Goal: Information Seeking & Learning: Learn about a topic

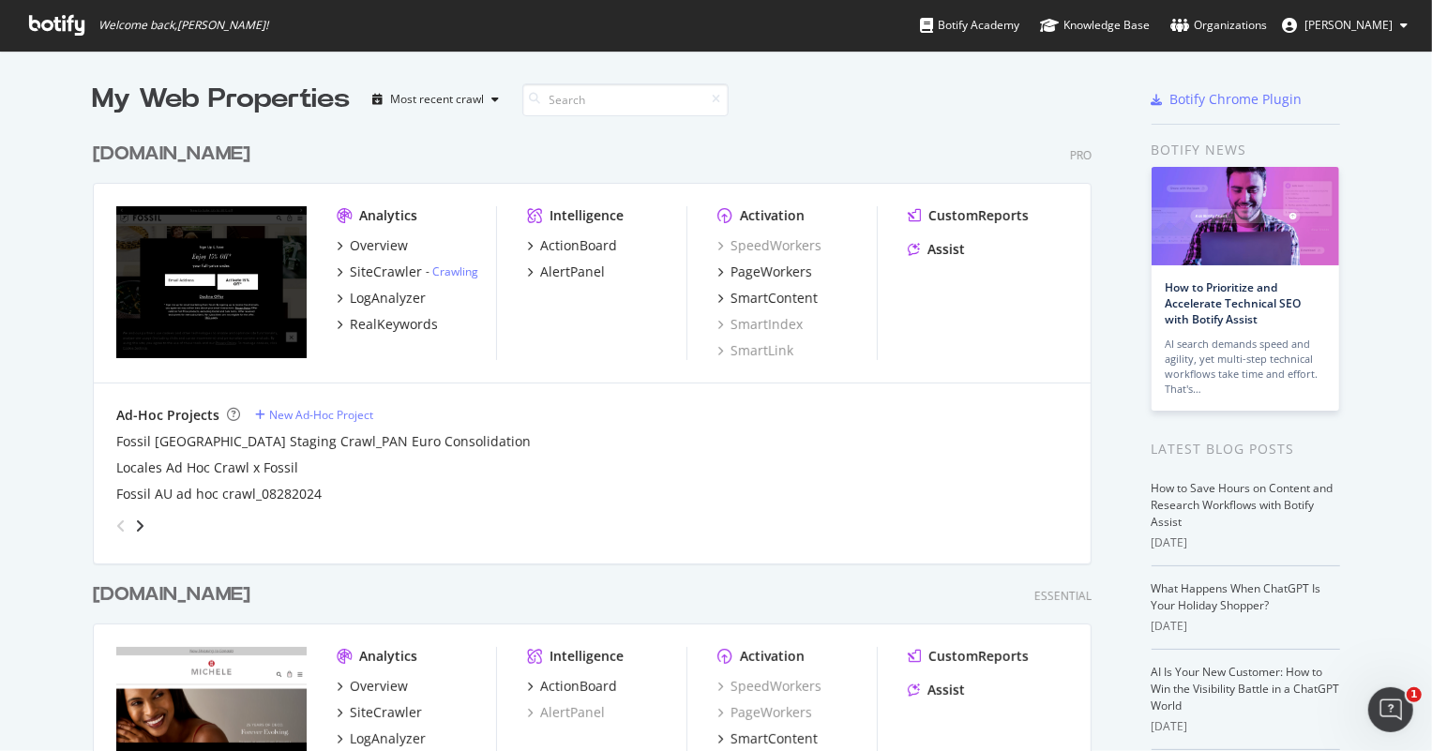
click at [161, 150] on div "[DOMAIN_NAME]" at bounding box center [172, 154] width 158 height 27
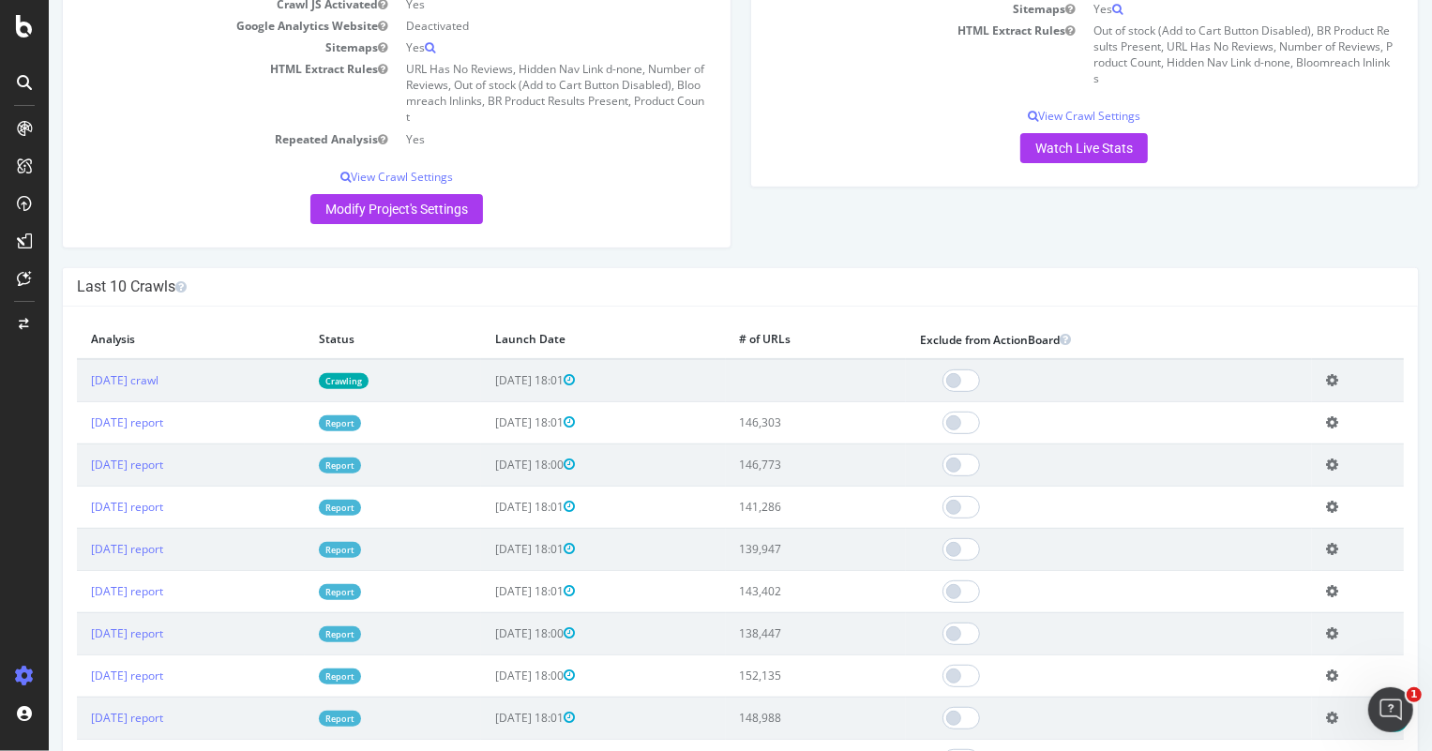
scroll to position [426, 0]
click at [154, 426] on link "[DATE] report" at bounding box center [126, 424] width 72 height 16
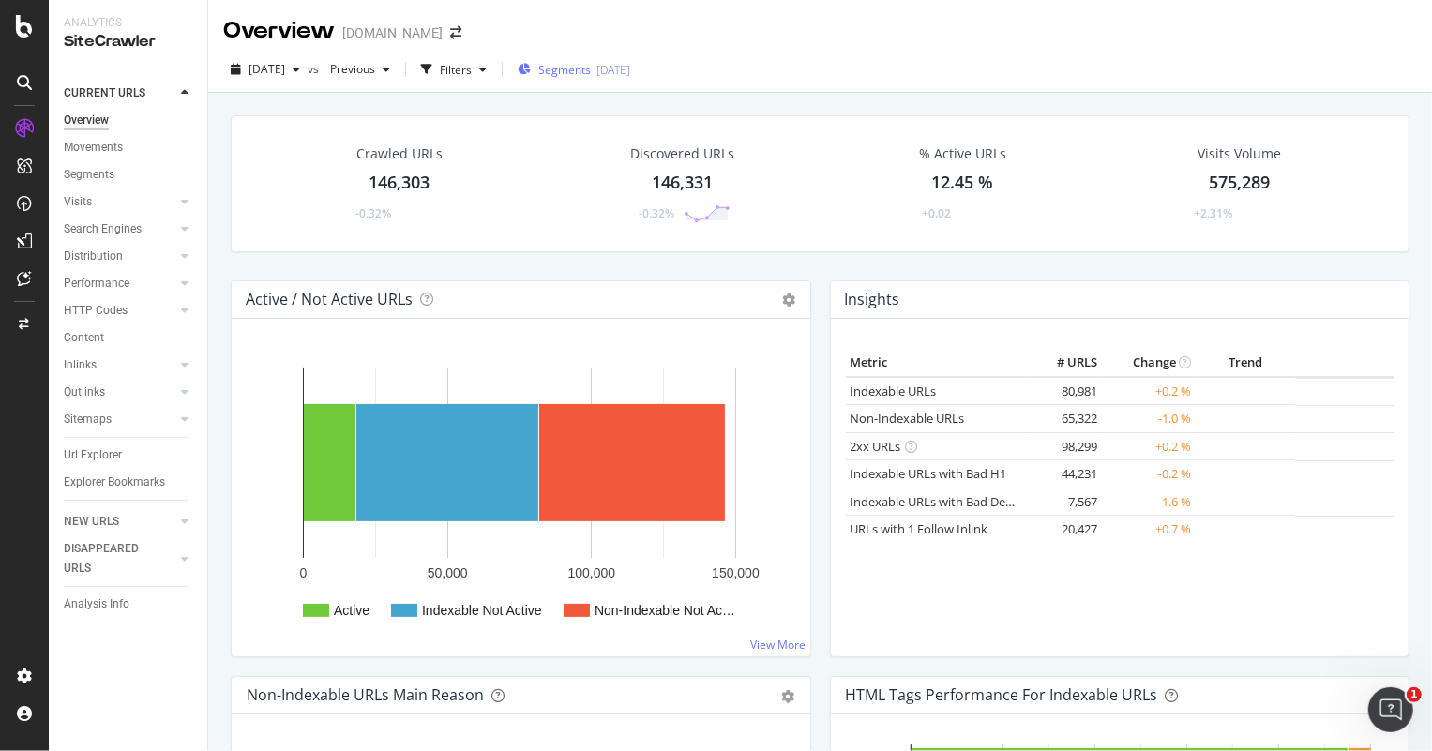
click at [630, 70] on div "[DATE]" at bounding box center [614, 70] width 34 height 16
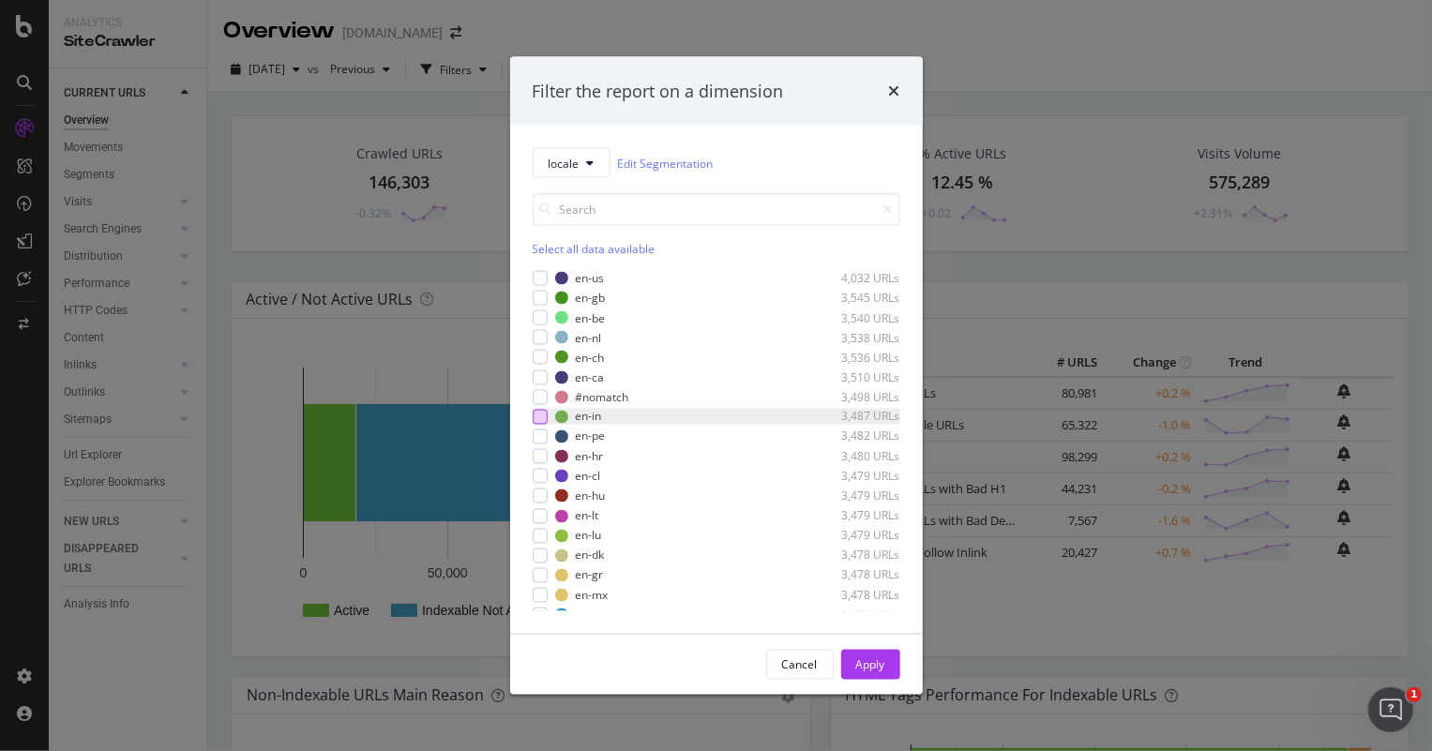
click at [541, 420] on div "modal" at bounding box center [540, 416] width 15 height 15
click at [882, 672] on div "Apply" at bounding box center [870, 665] width 29 height 16
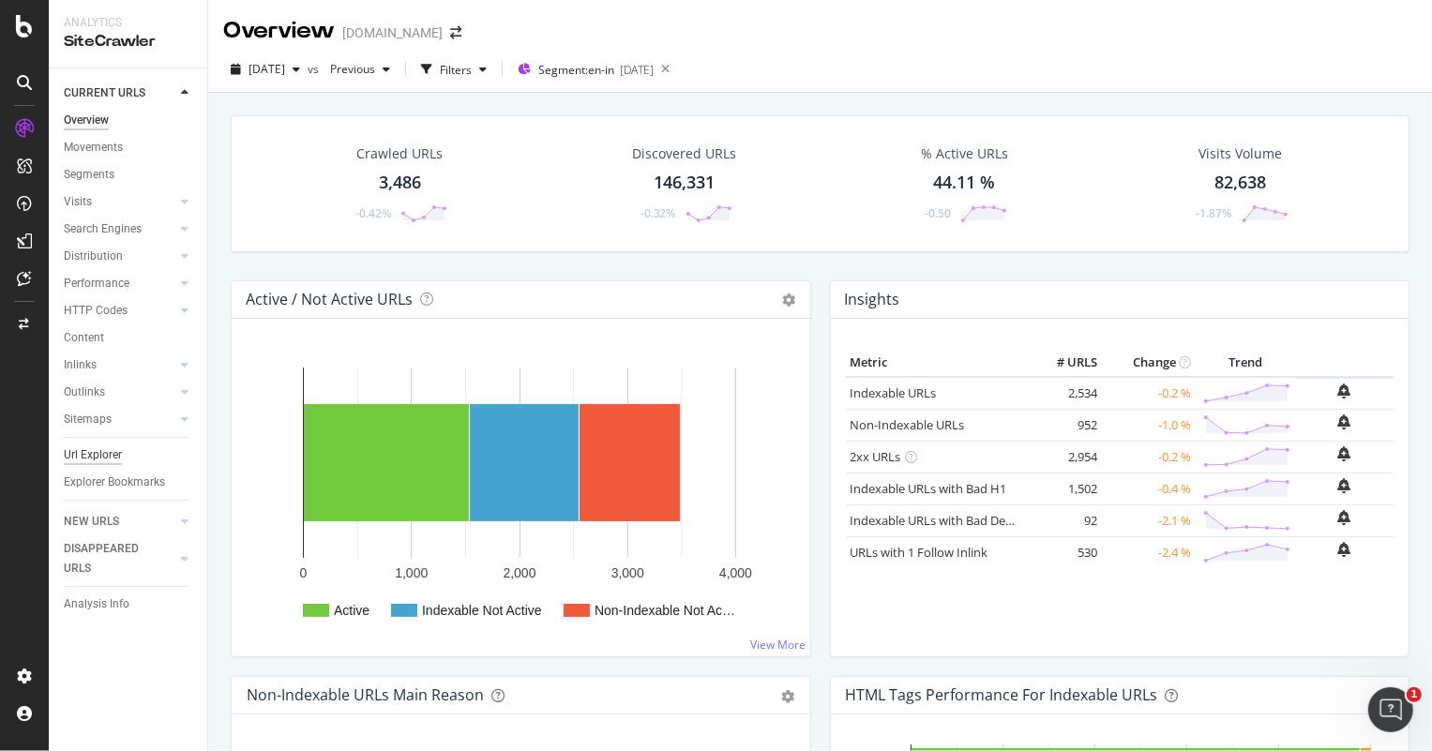
click at [101, 451] on div "Url Explorer" at bounding box center [93, 456] width 58 height 20
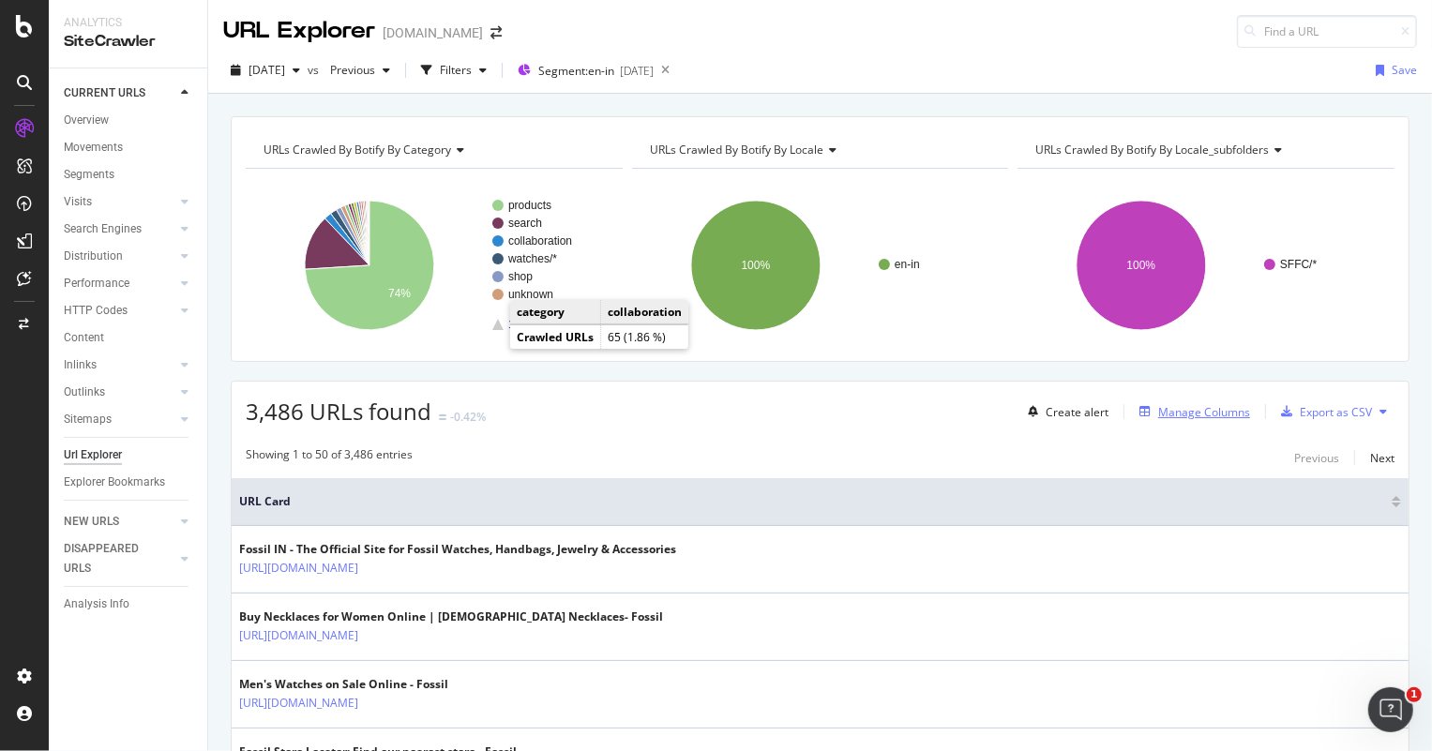
click at [1197, 408] on div "Manage Columns" at bounding box center [1204, 412] width 92 height 16
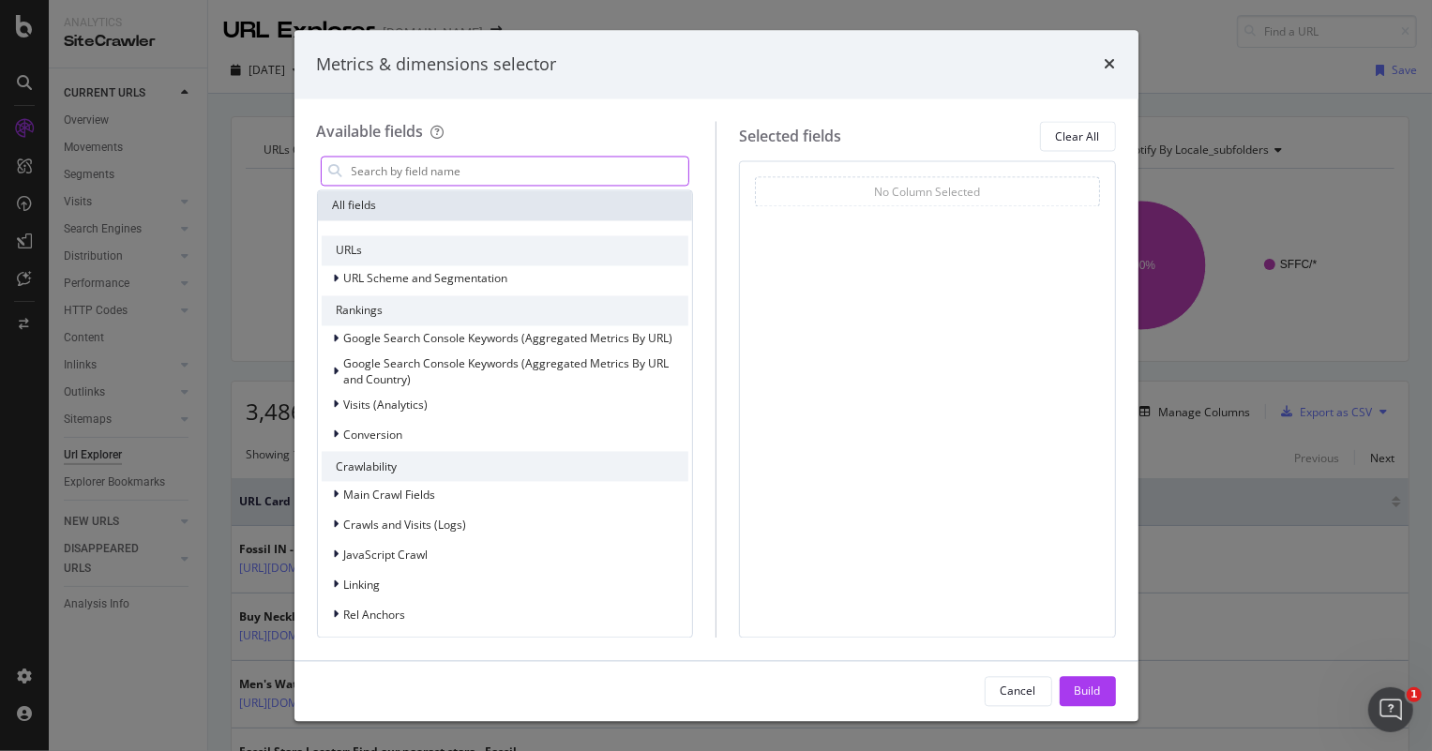
click at [457, 174] on input "modal" at bounding box center [520, 172] width 340 height 28
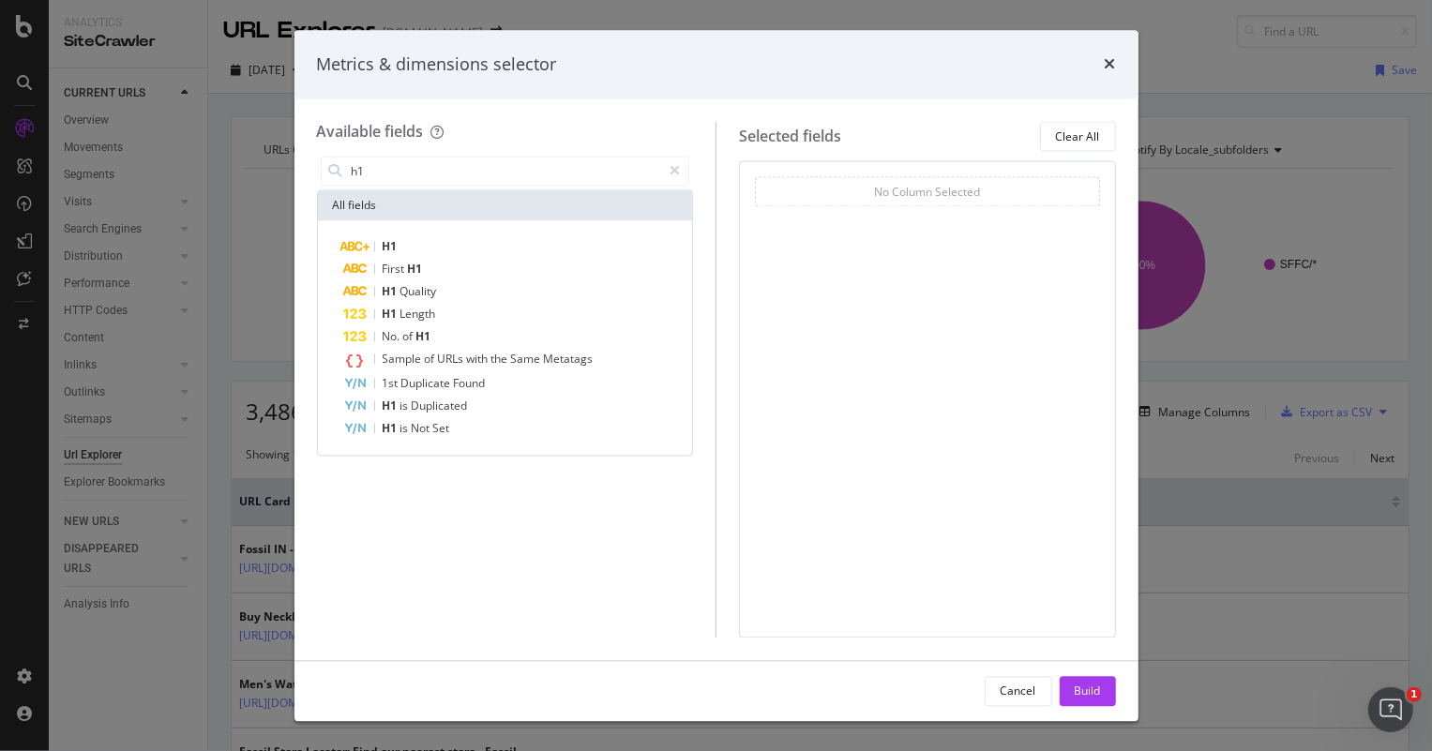
type input "h"
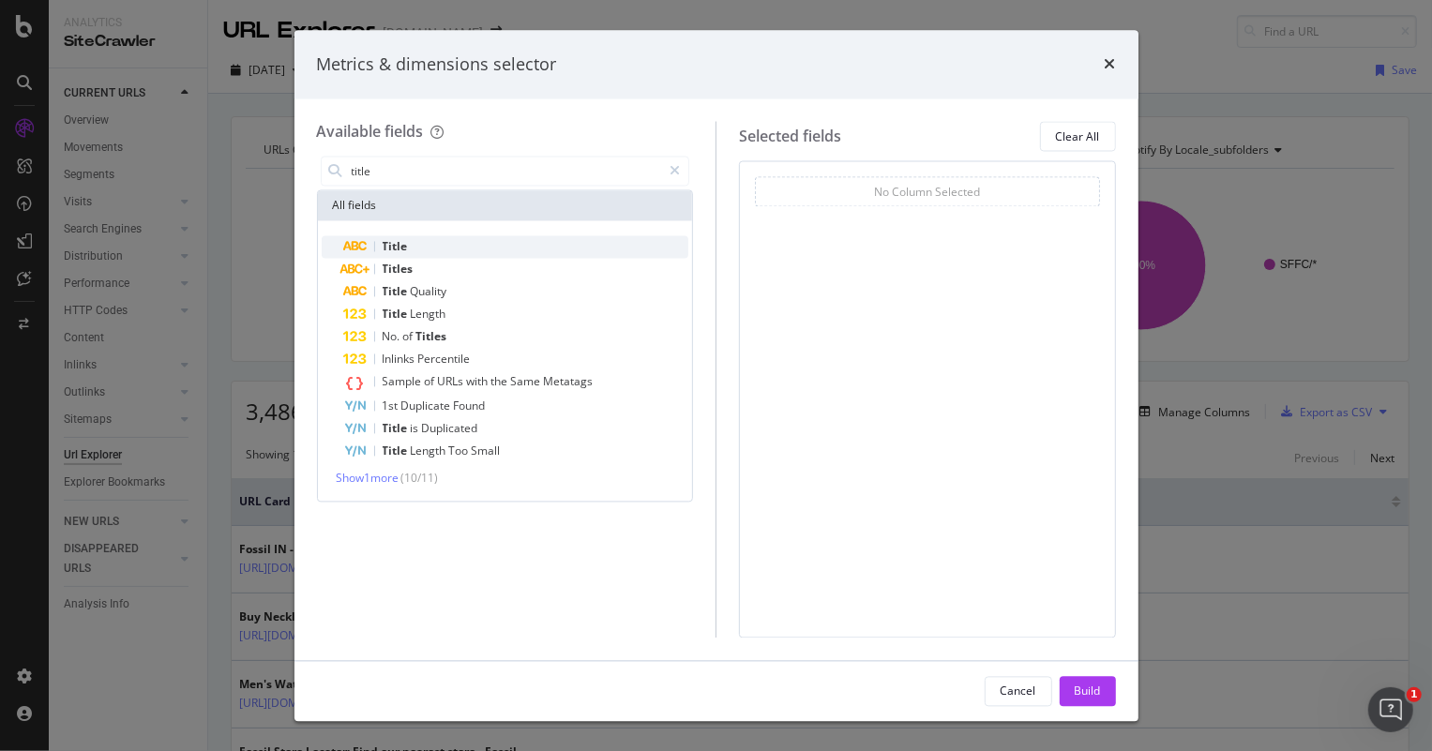
click at [423, 246] on div "Title" at bounding box center [516, 247] width 345 height 23
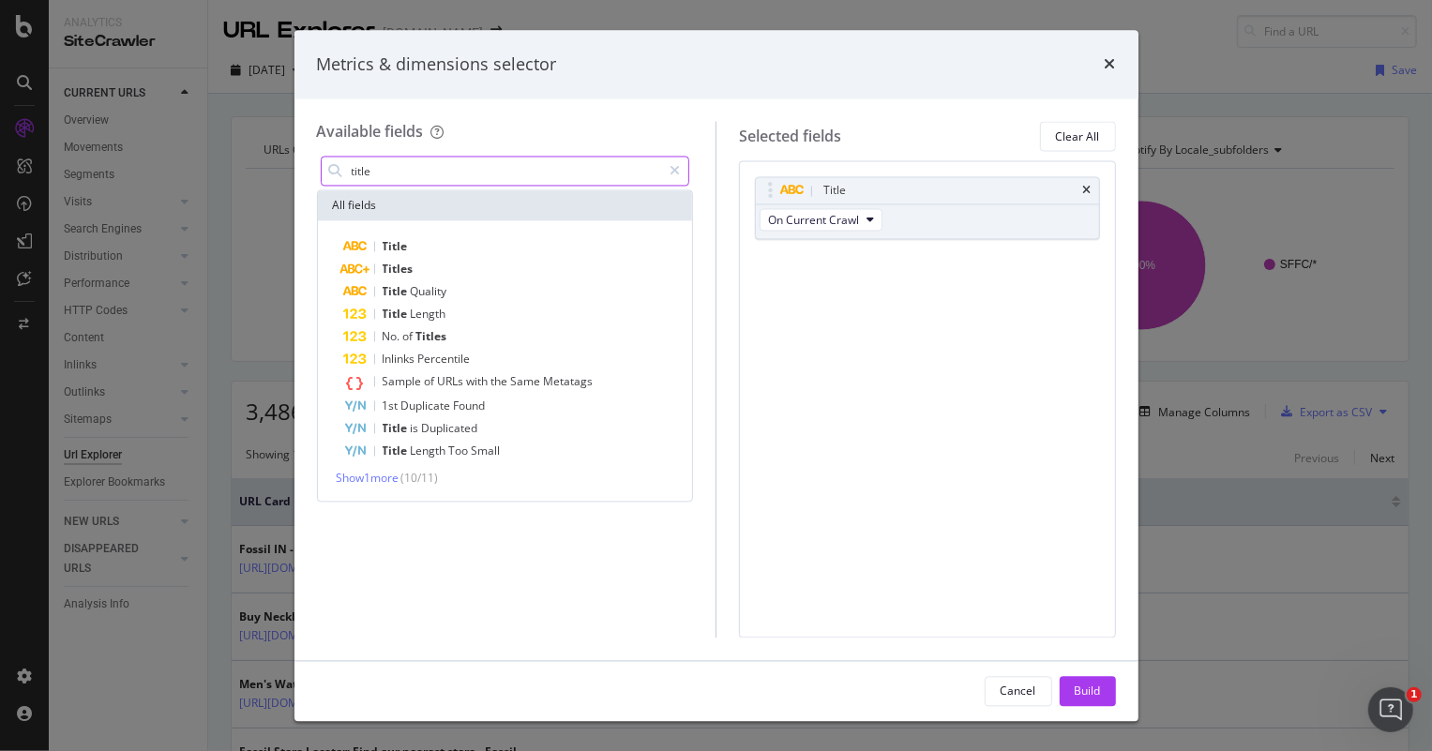
click at [505, 177] on input "title" at bounding box center [506, 172] width 312 height 28
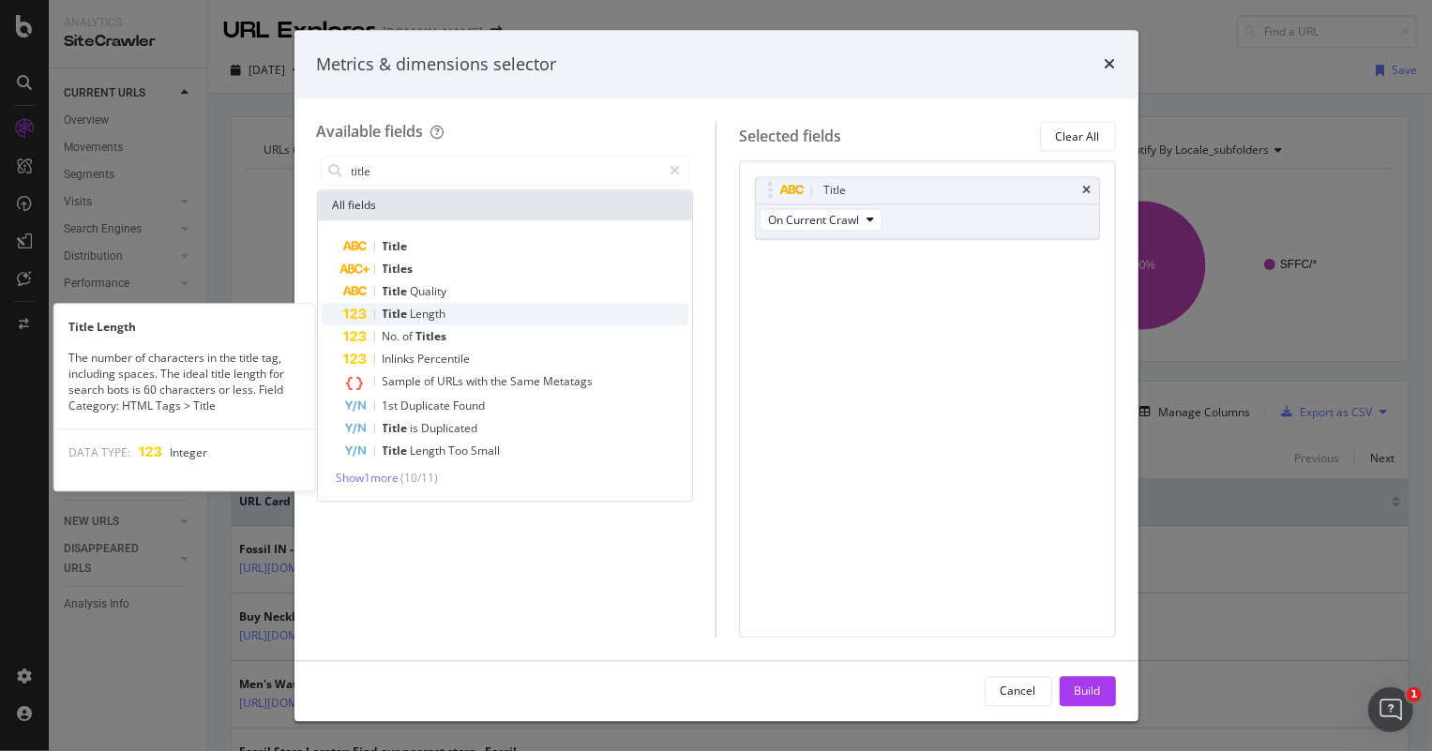
click at [394, 319] on span "Title" at bounding box center [397, 315] width 28 height 16
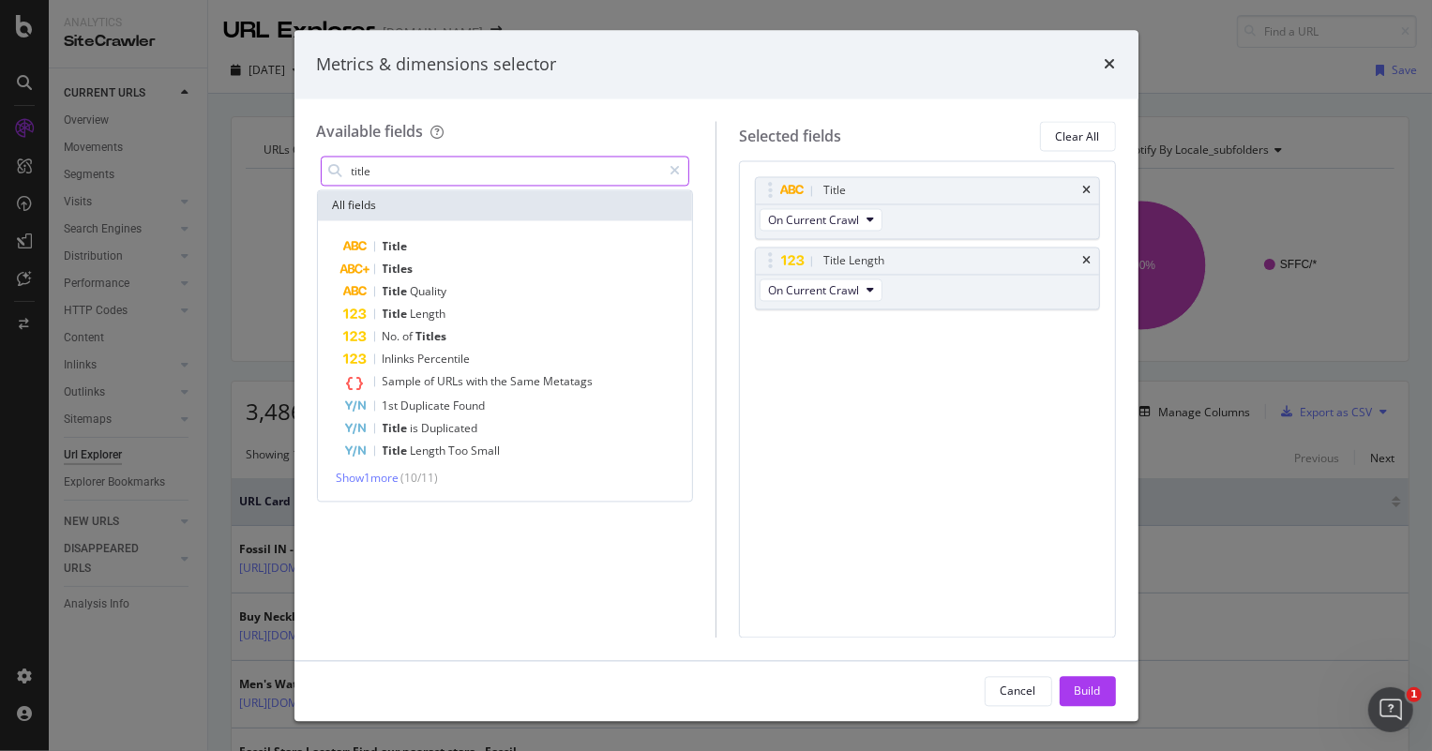
click at [542, 166] on input "title" at bounding box center [506, 172] width 312 height 28
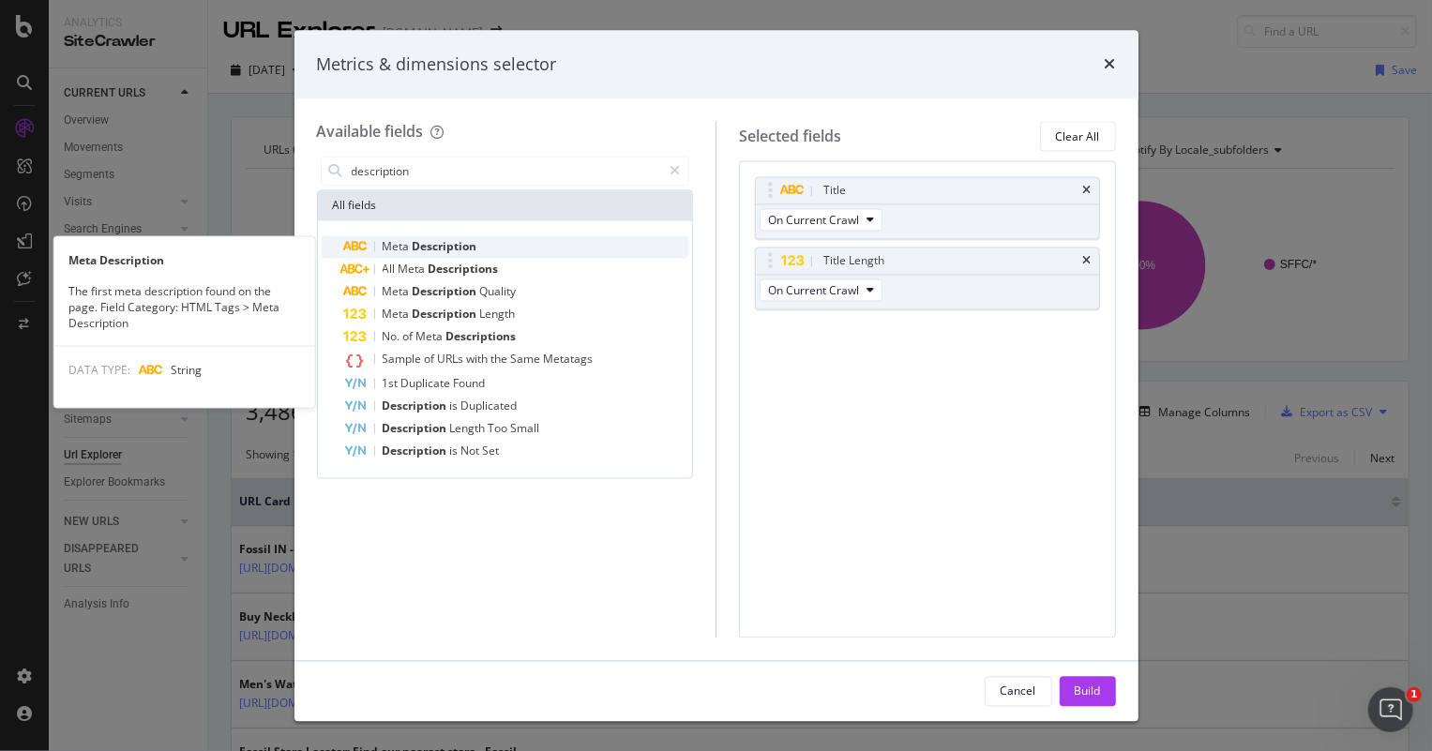
click at [494, 243] on div "Meta Description" at bounding box center [516, 247] width 345 height 23
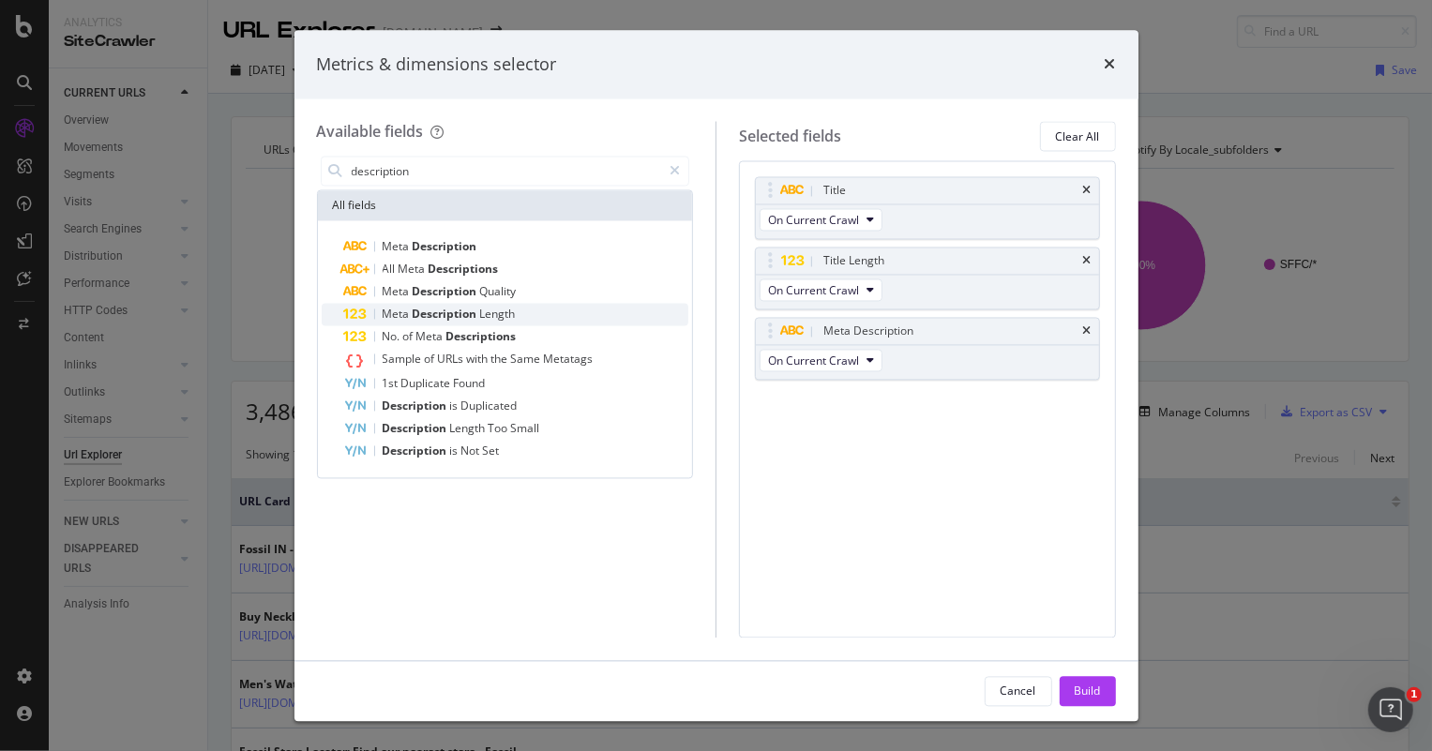
click at [517, 310] on div "Meta Description Length" at bounding box center [516, 315] width 345 height 23
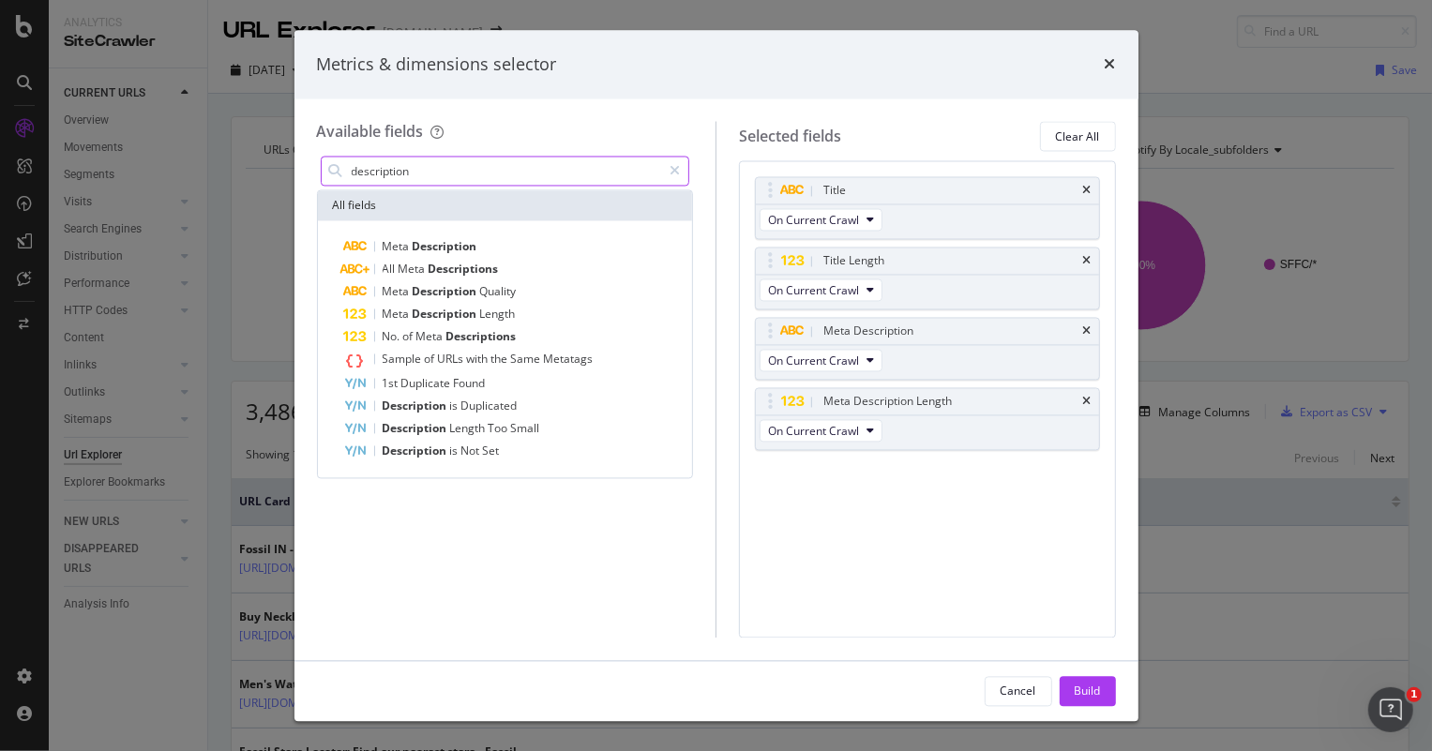
click at [501, 169] on input "description" at bounding box center [506, 172] width 312 height 28
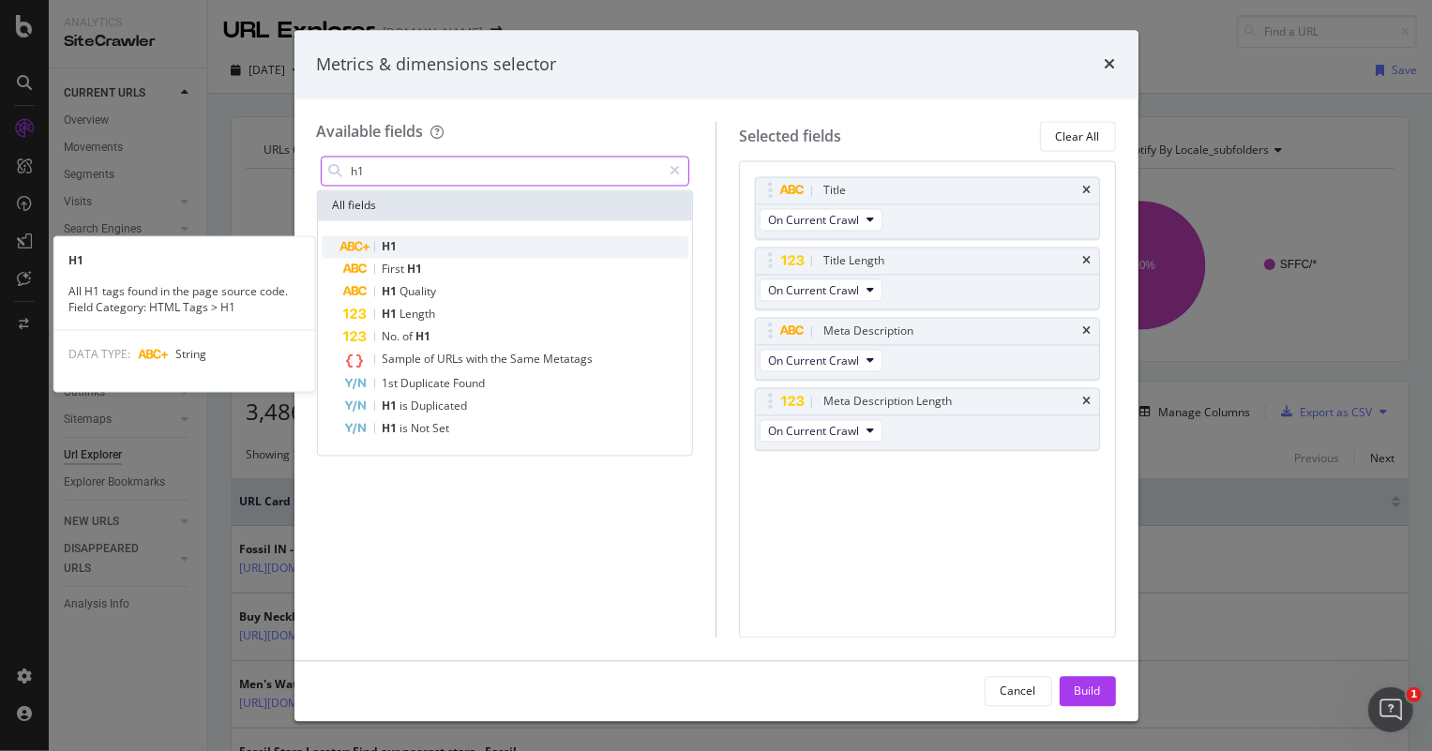
type input "h1"
click at [440, 250] on div "H1" at bounding box center [516, 247] width 345 height 23
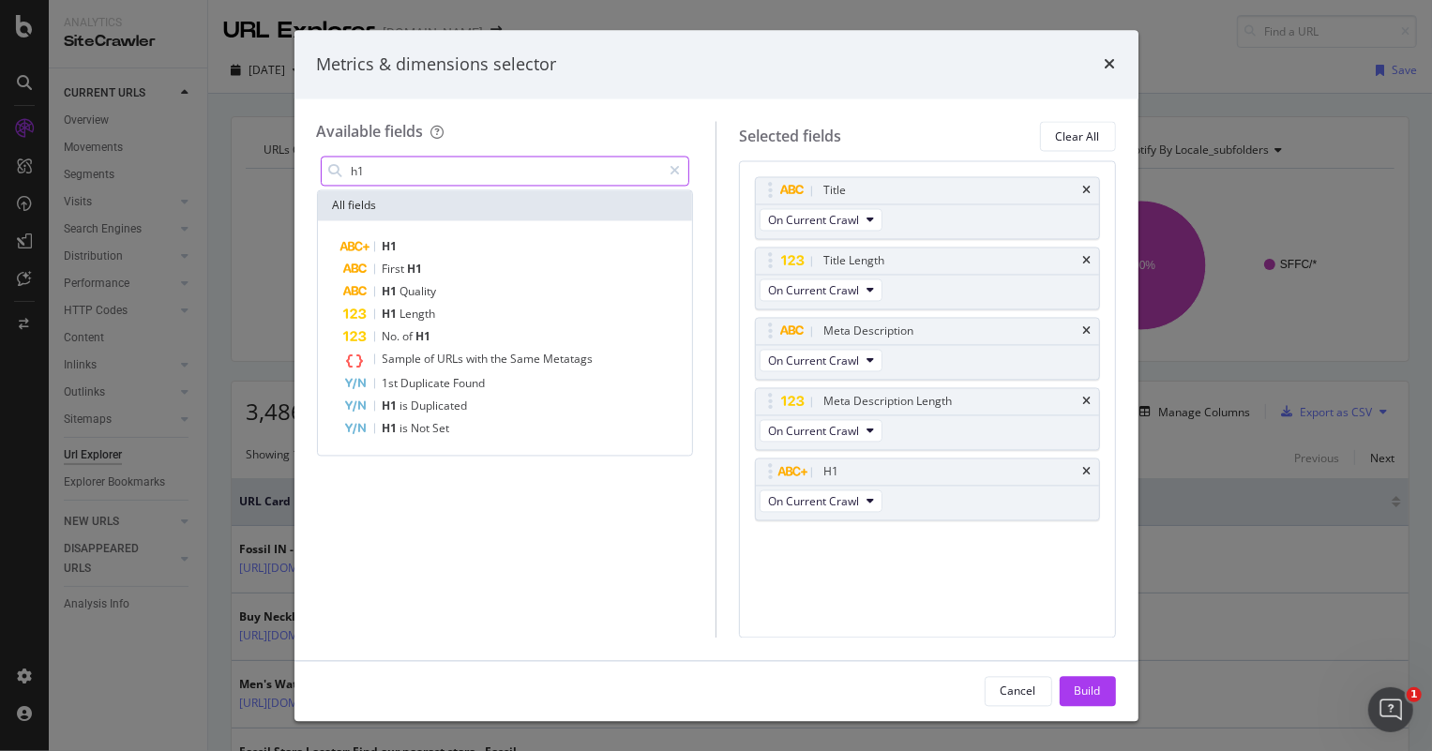
click at [455, 169] on input "h1" at bounding box center [506, 172] width 312 height 28
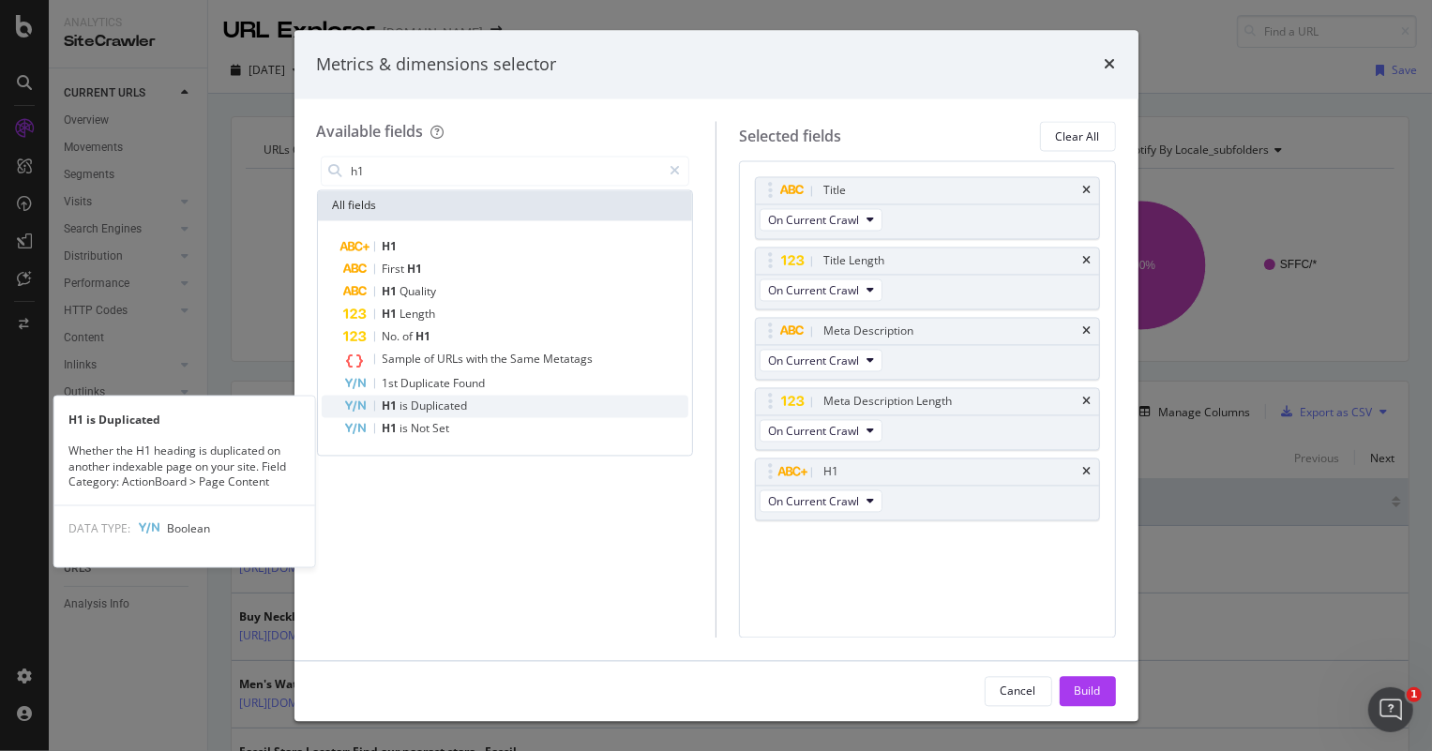
click at [471, 402] on div "H1 is Duplicated" at bounding box center [516, 407] width 345 height 23
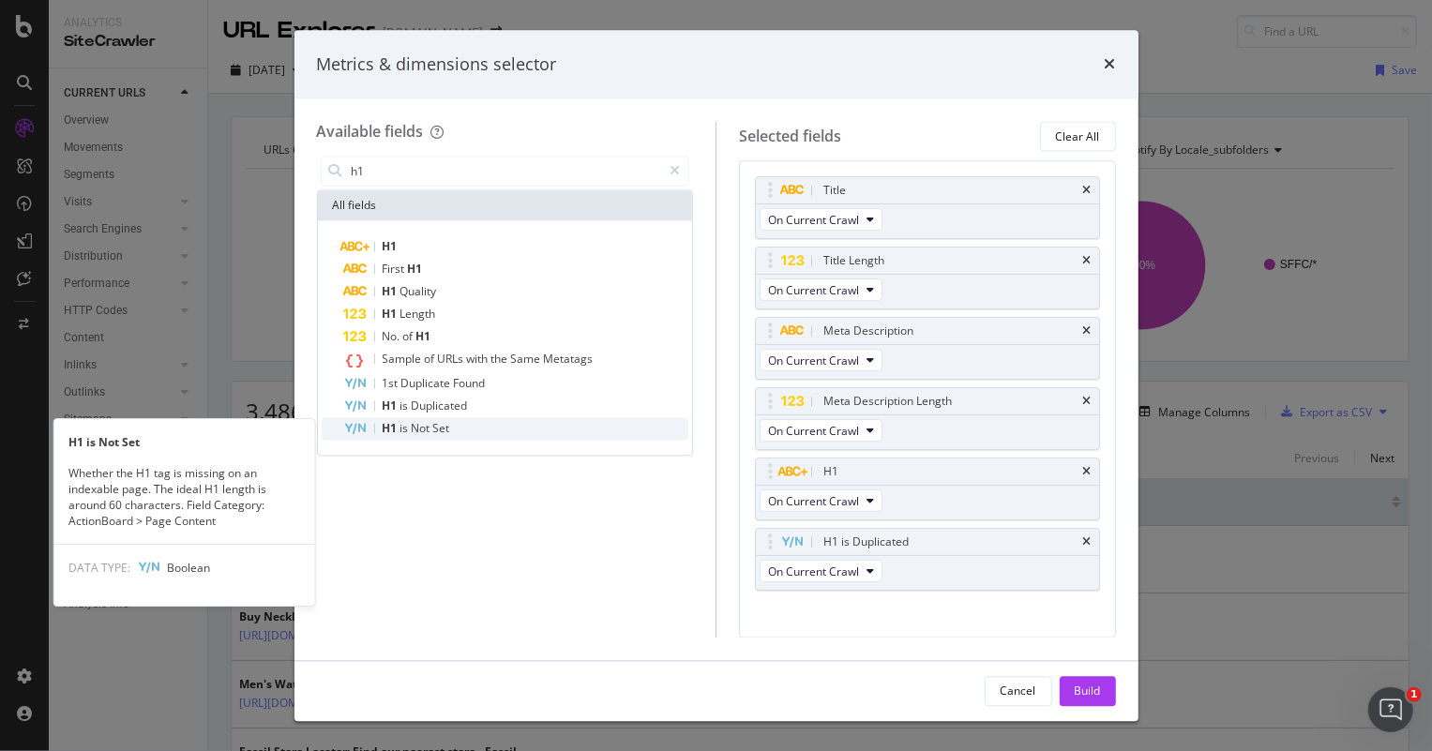
click at [468, 433] on div "H1 is Not Set" at bounding box center [516, 429] width 345 height 23
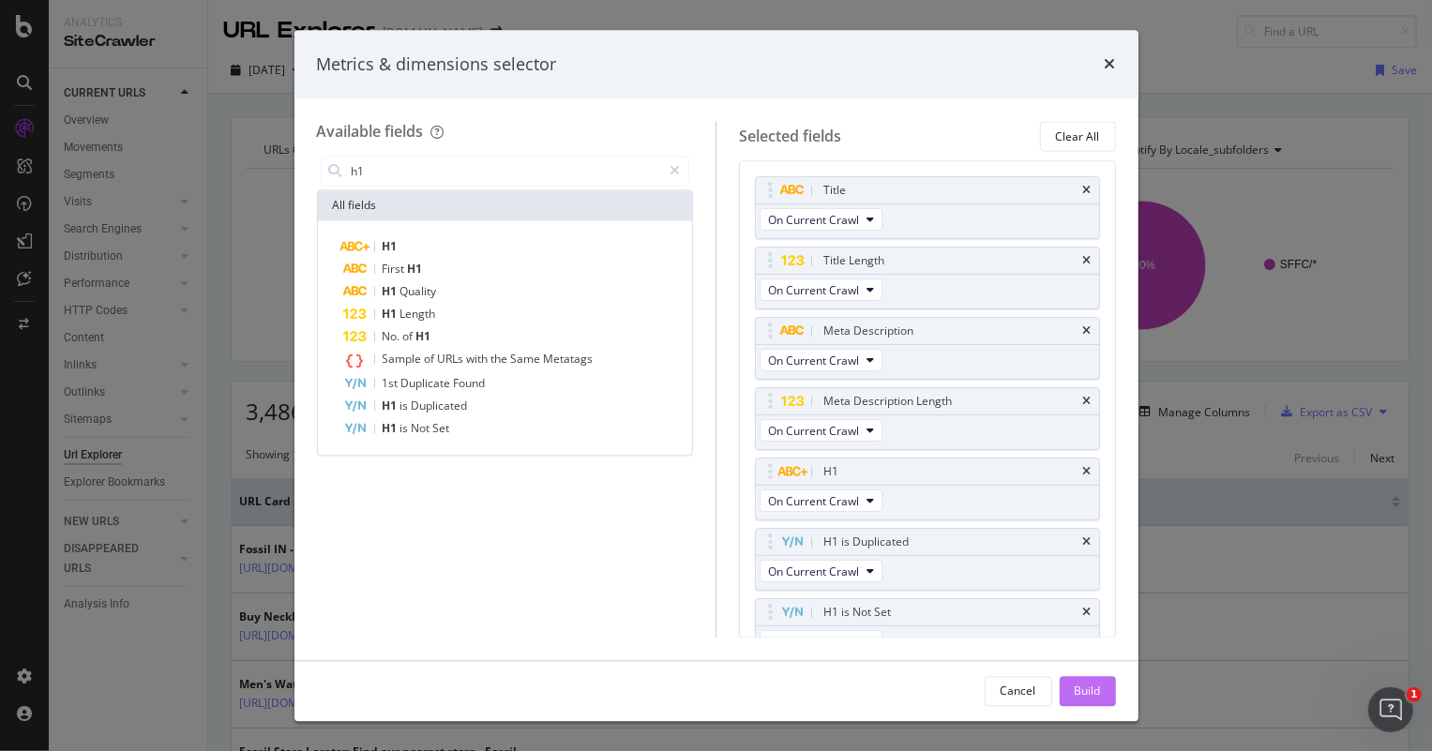
click at [1091, 694] on div "Build" at bounding box center [1088, 691] width 26 height 16
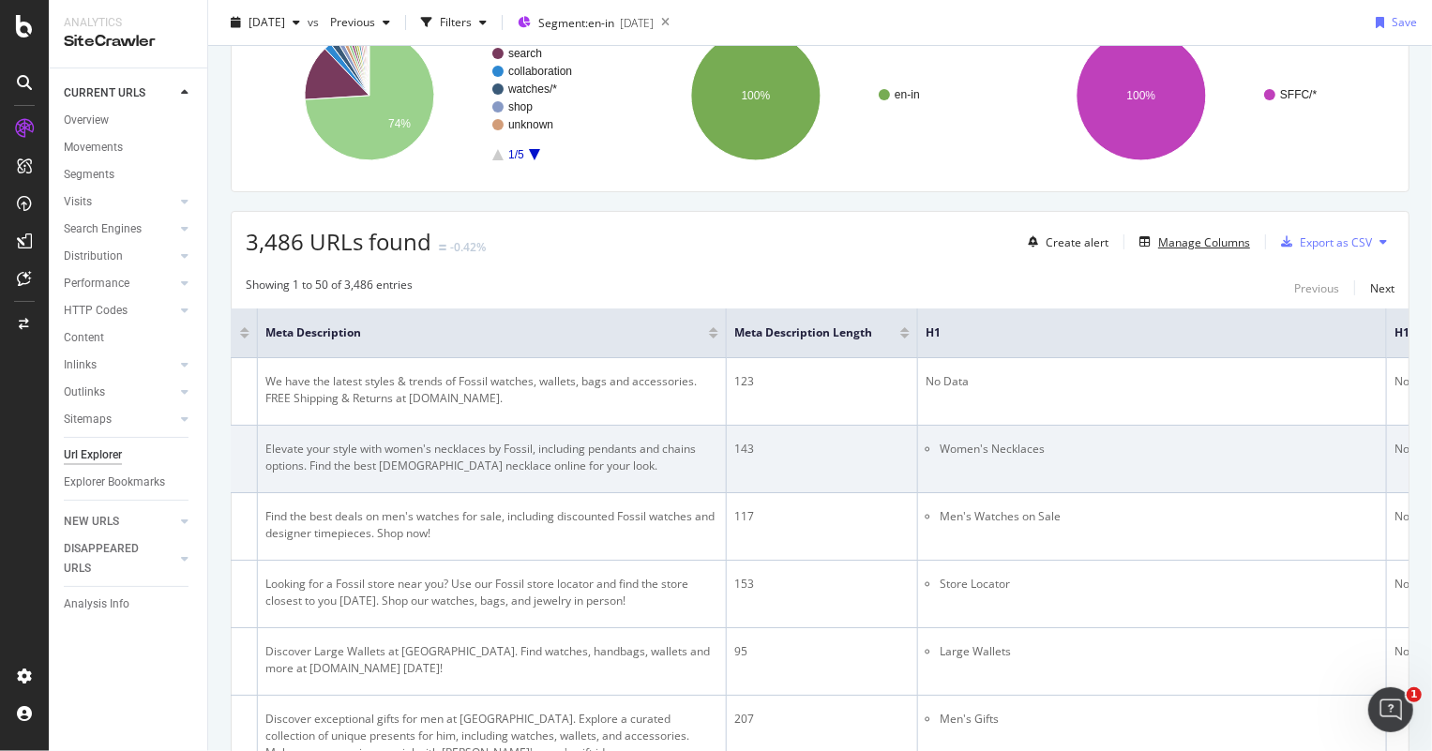
scroll to position [0, 1288]
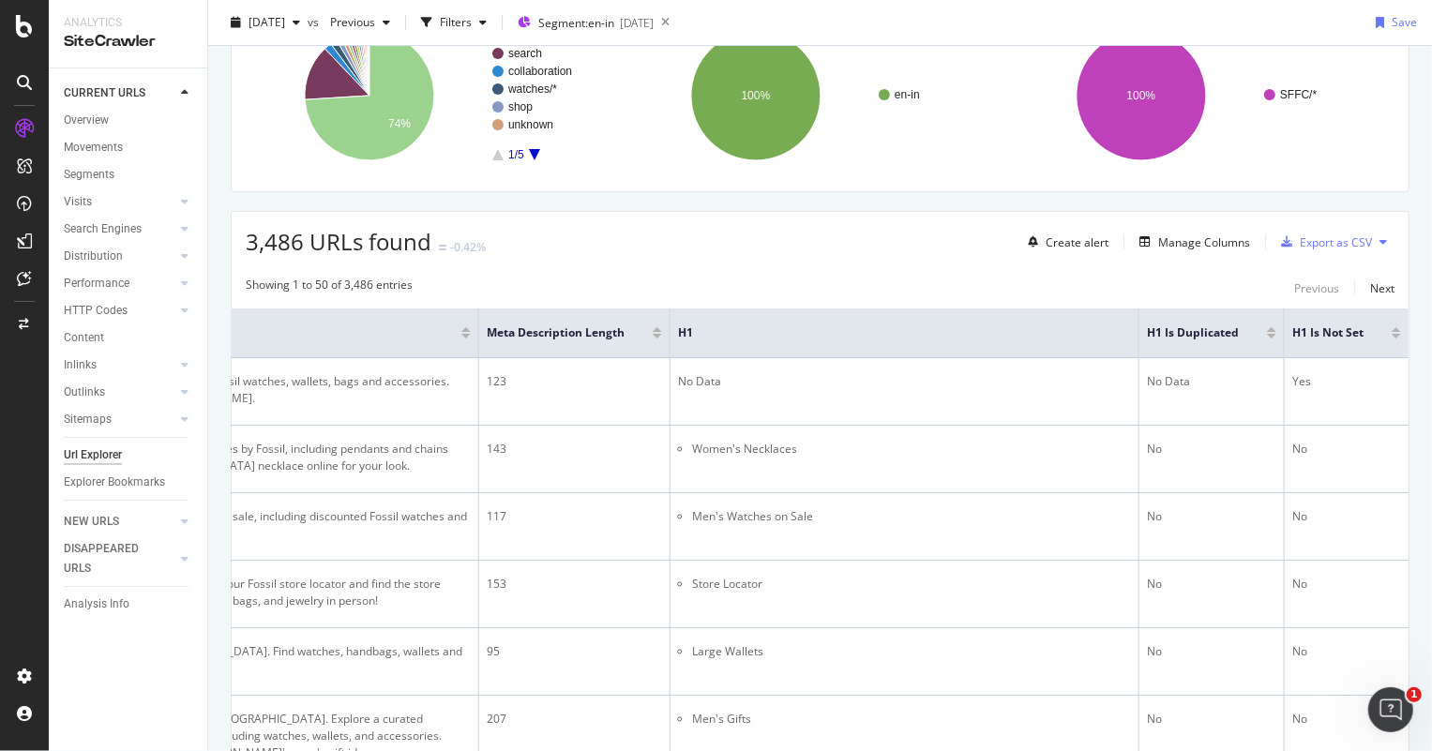
click at [1380, 237] on icon at bounding box center [1384, 241] width 8 height 11
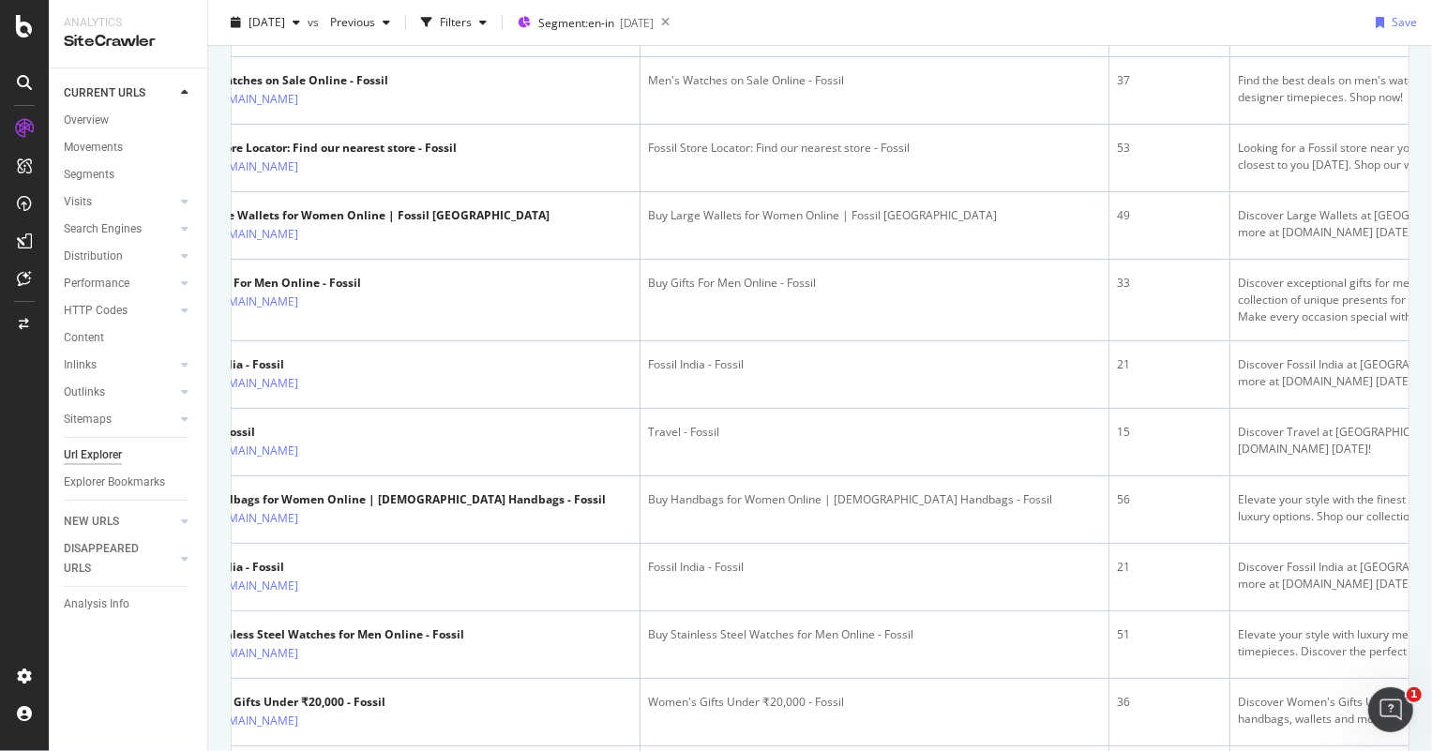
scroll to position [0, 0]
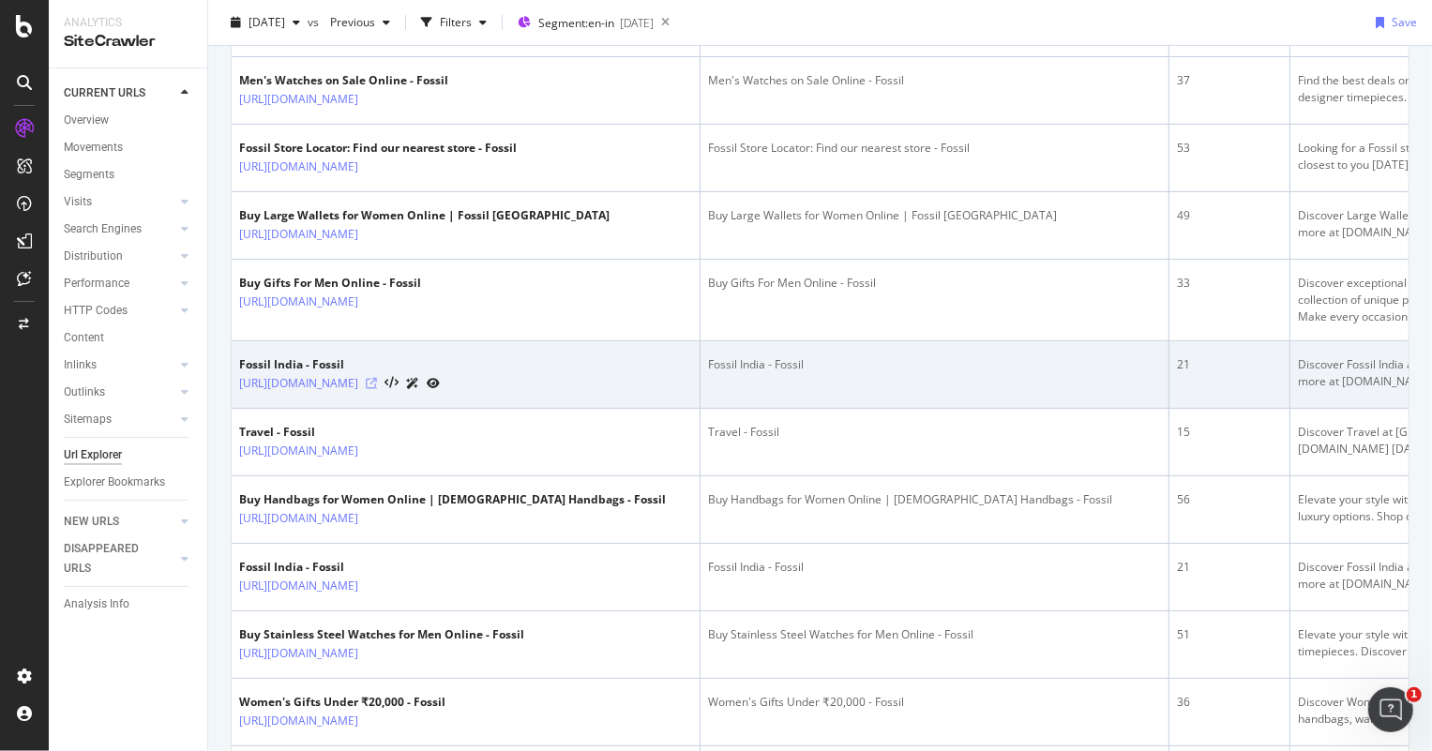
click at [377, 378] on icon at bounding box center [371, 383] width 11 height 11
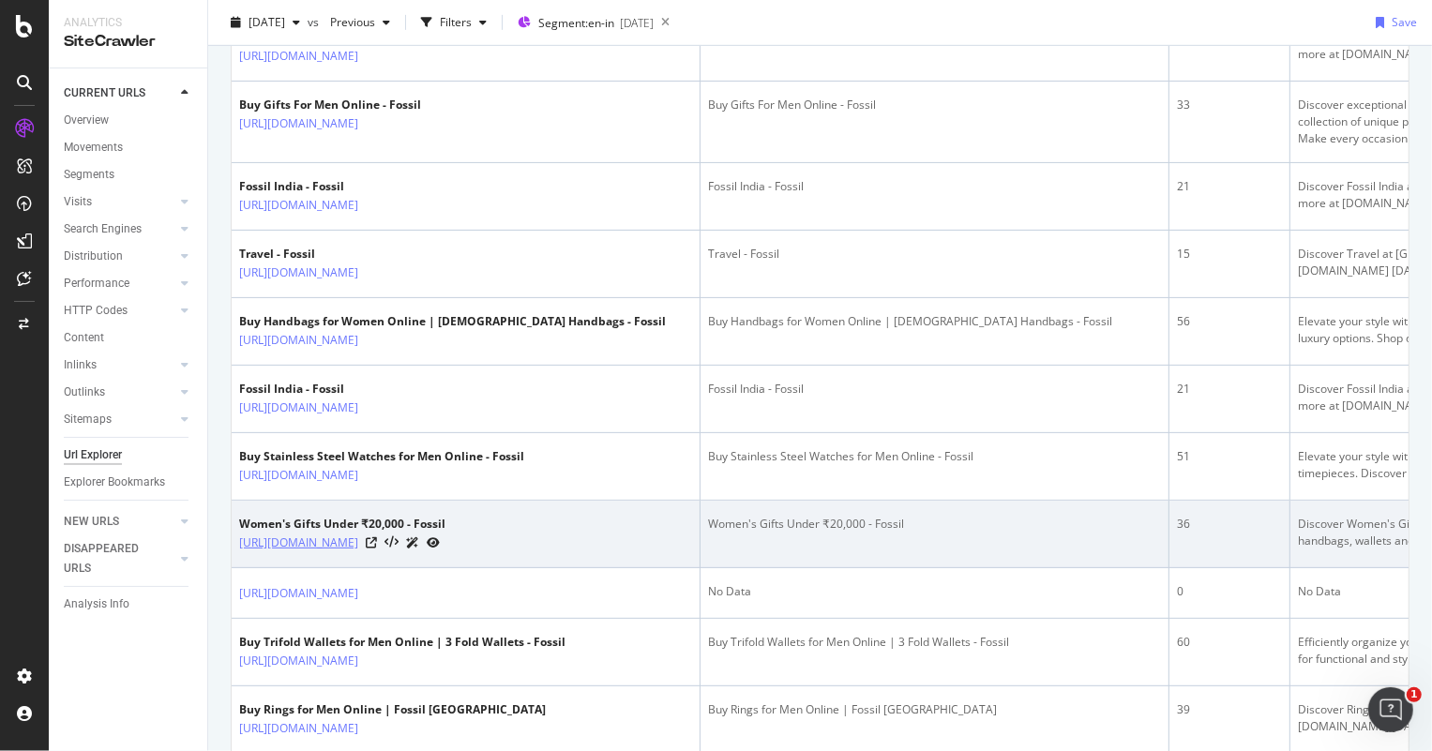
scroll to position [947, 0]
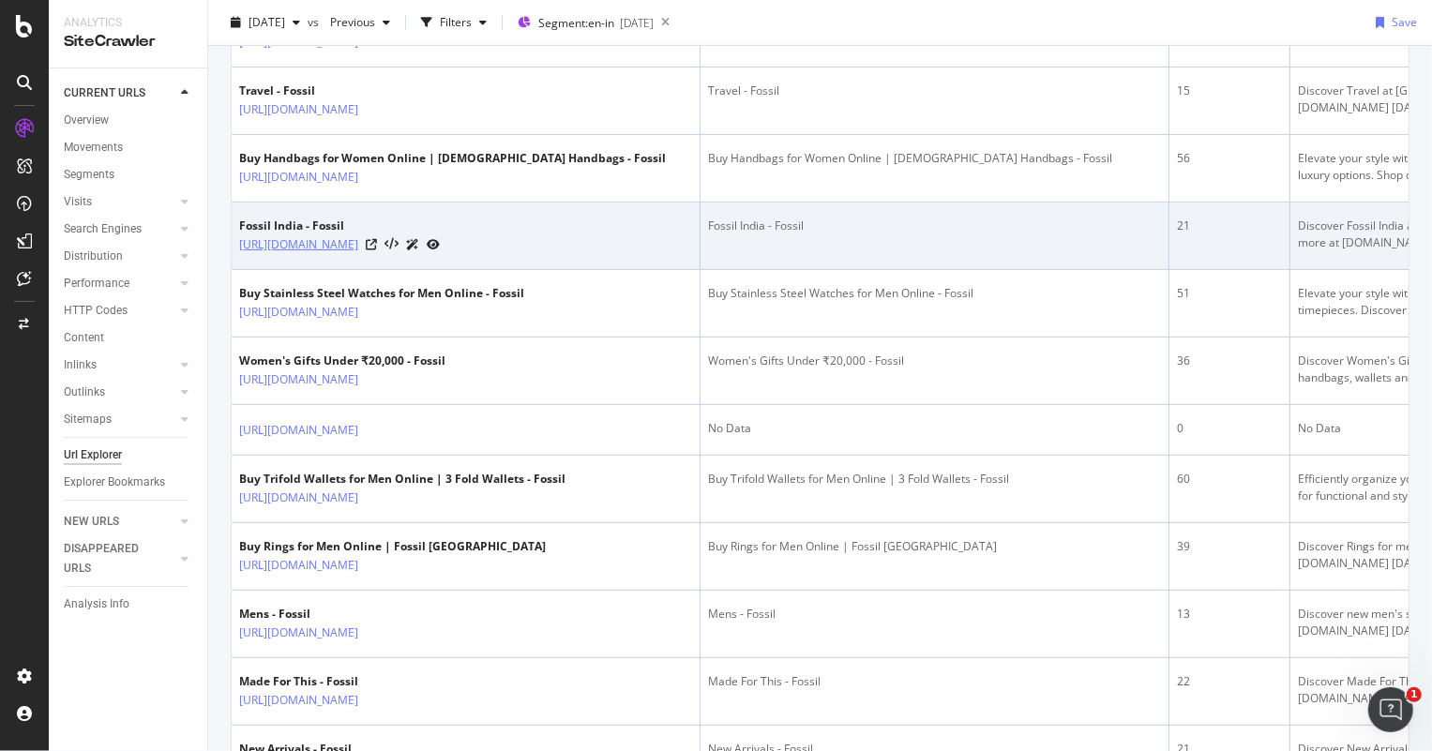
drag, startPoint x: 230, startPoint y: 242, endPoint x: 444, endPoint y: 234, distance: 214.0
click at [440, 223] on div "Fossil India - Fossil" at bounding box center [339, 226] width 201 height 17
drag, startPoint x: 235, startPoint y: 244, endPoint x: 464, endPoint y: 248, distance: 228.9
click at [464, 248] on td "Fossil India - Fossil https://www.fossil.com/en-in/search/?cgid=shop-buy-with-p…" at bounding box center [466, 237] width 469 height 68
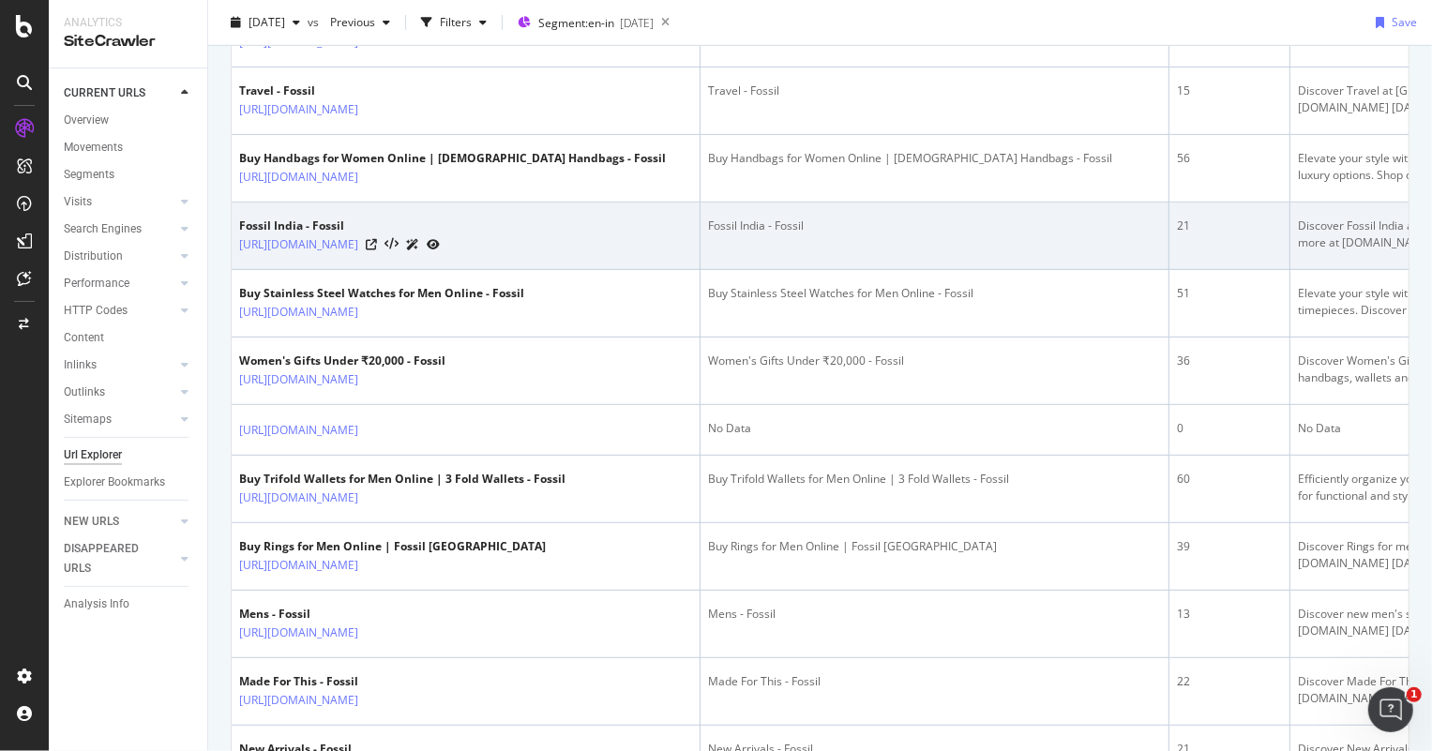
copy link "https://www.fossil.com/en-in/search/?cgid="
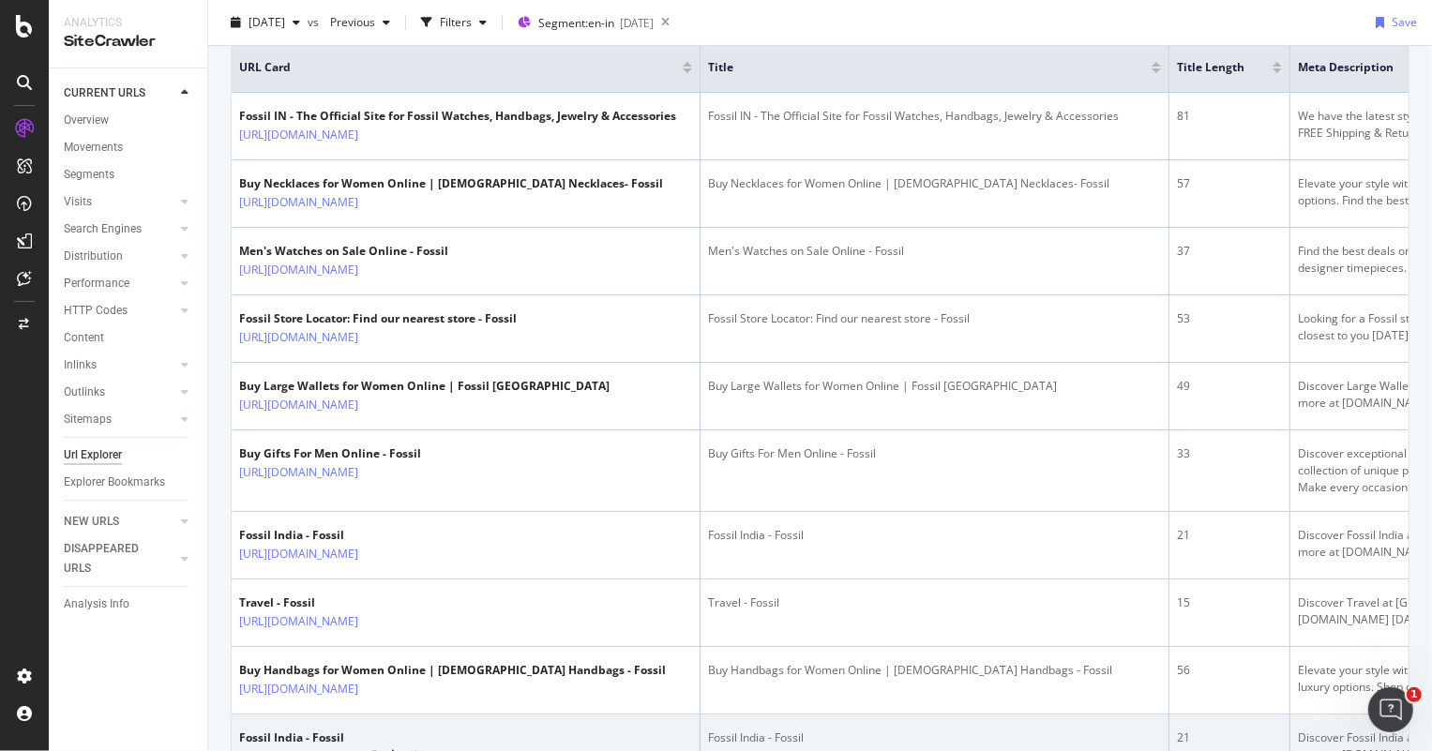
scroll to position [0, 0]
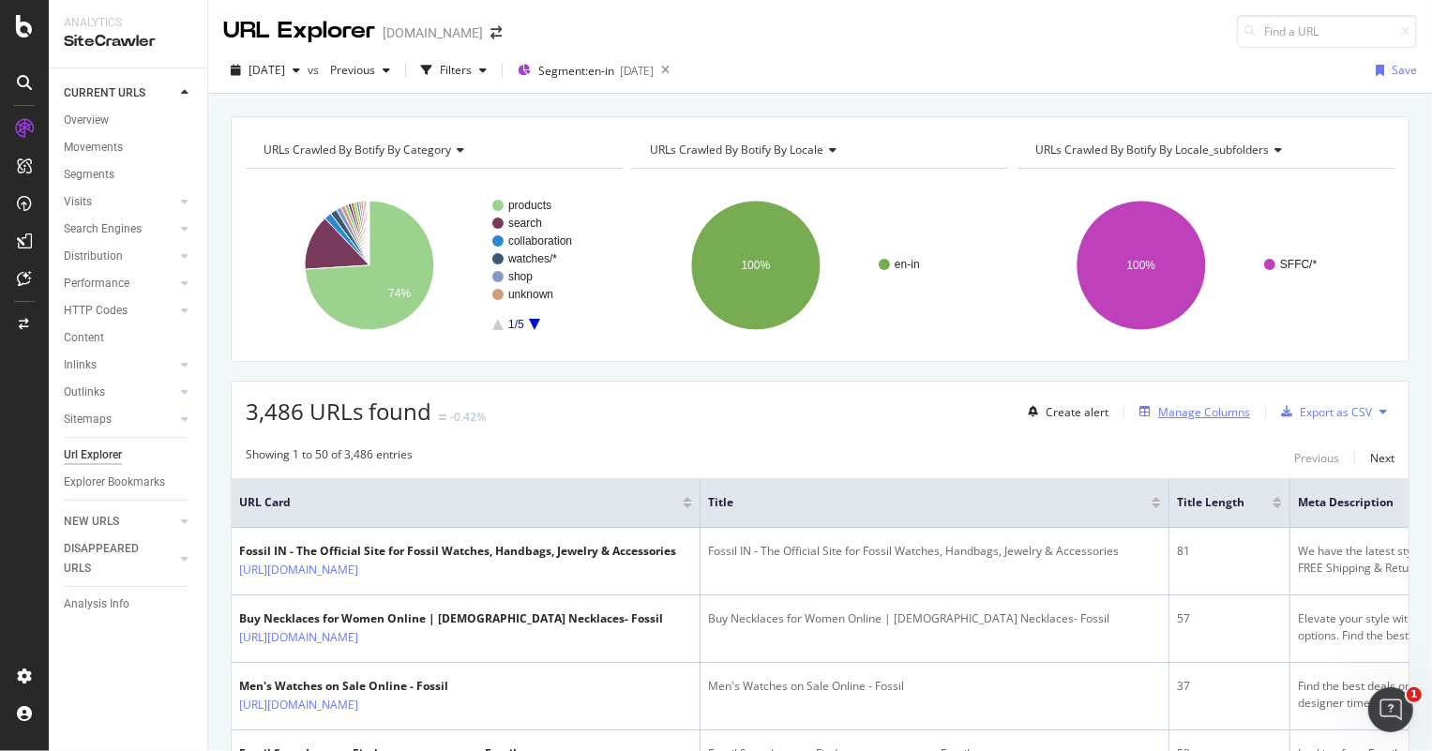
click at [1184, 413] on div "Manage Columns" at bounding box center [1204, 412] width 92 height 16
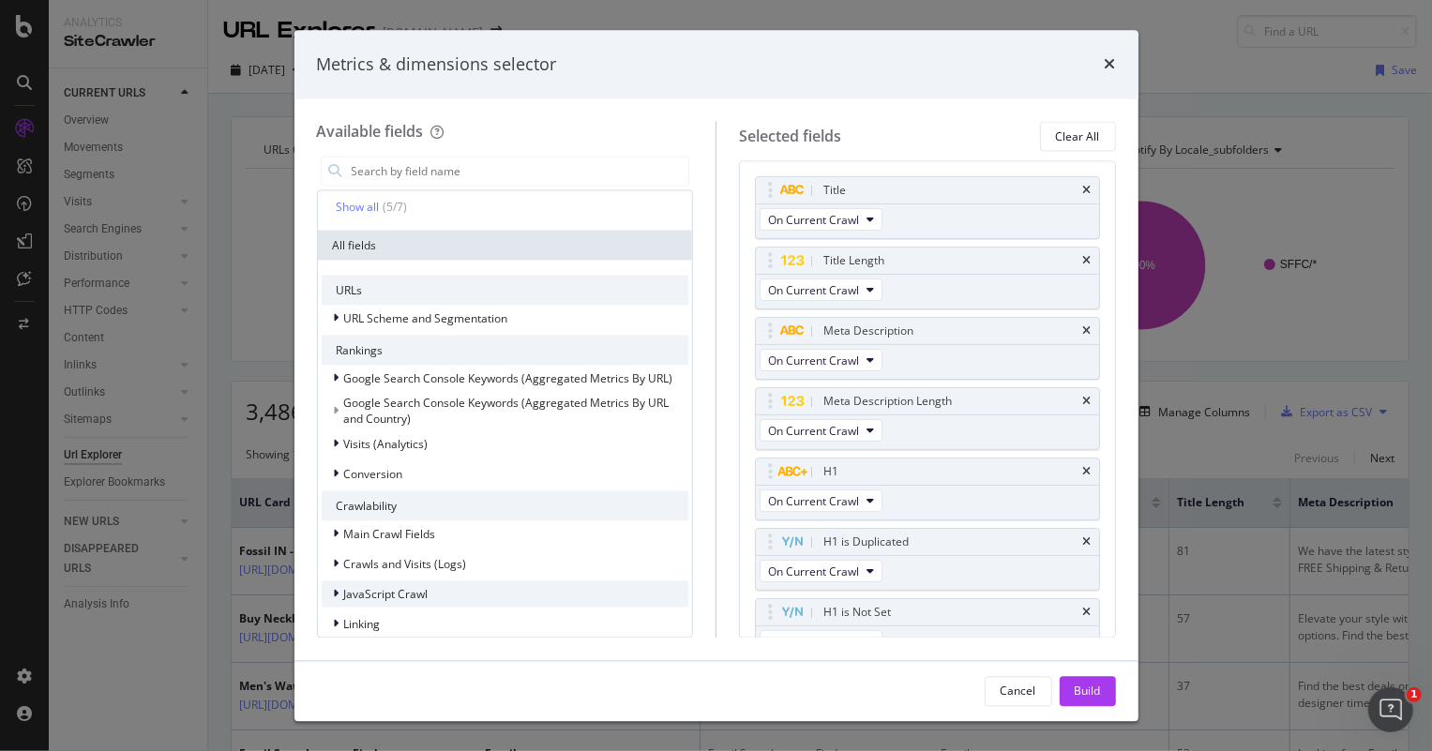
scroll to position [255, 0]
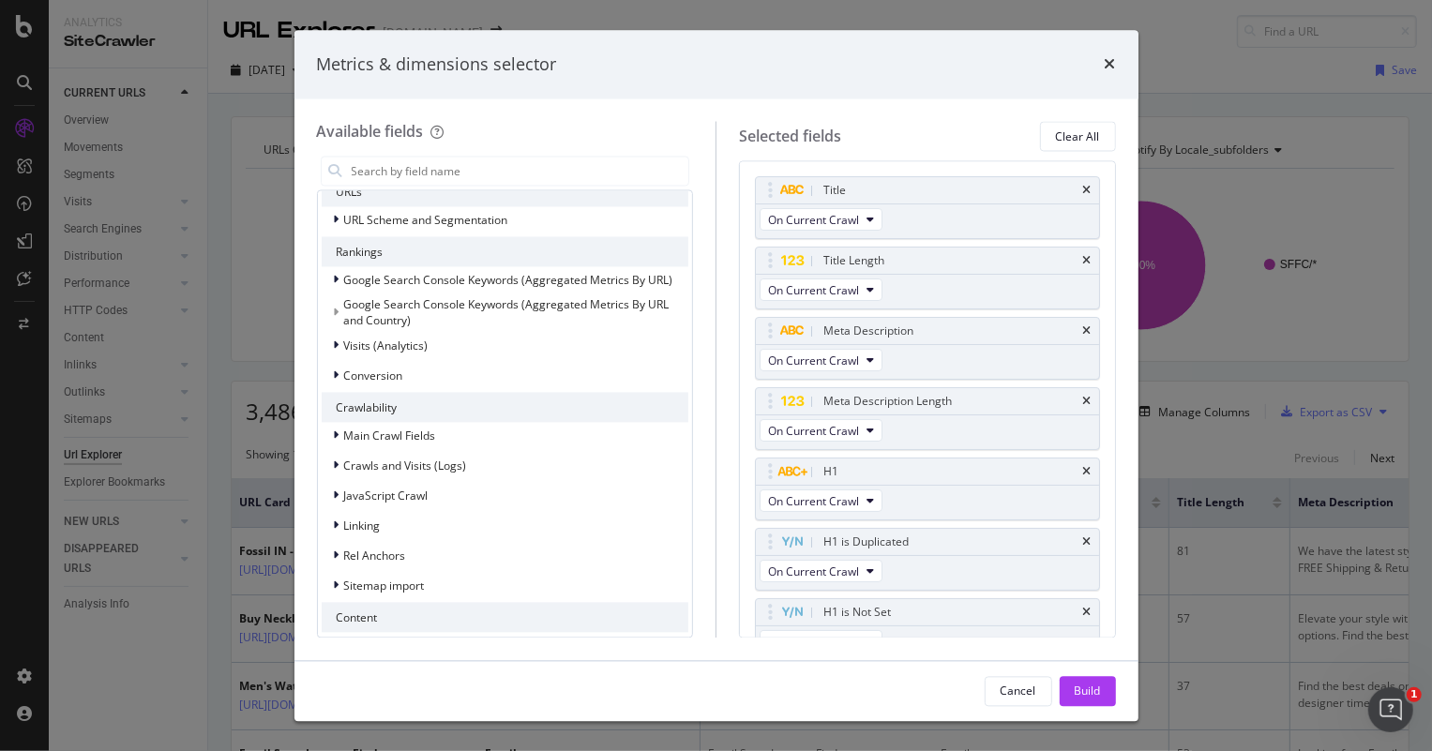
click at [1109, 53] on div "times" at bounding box center [1110, 65] width 11 height 24
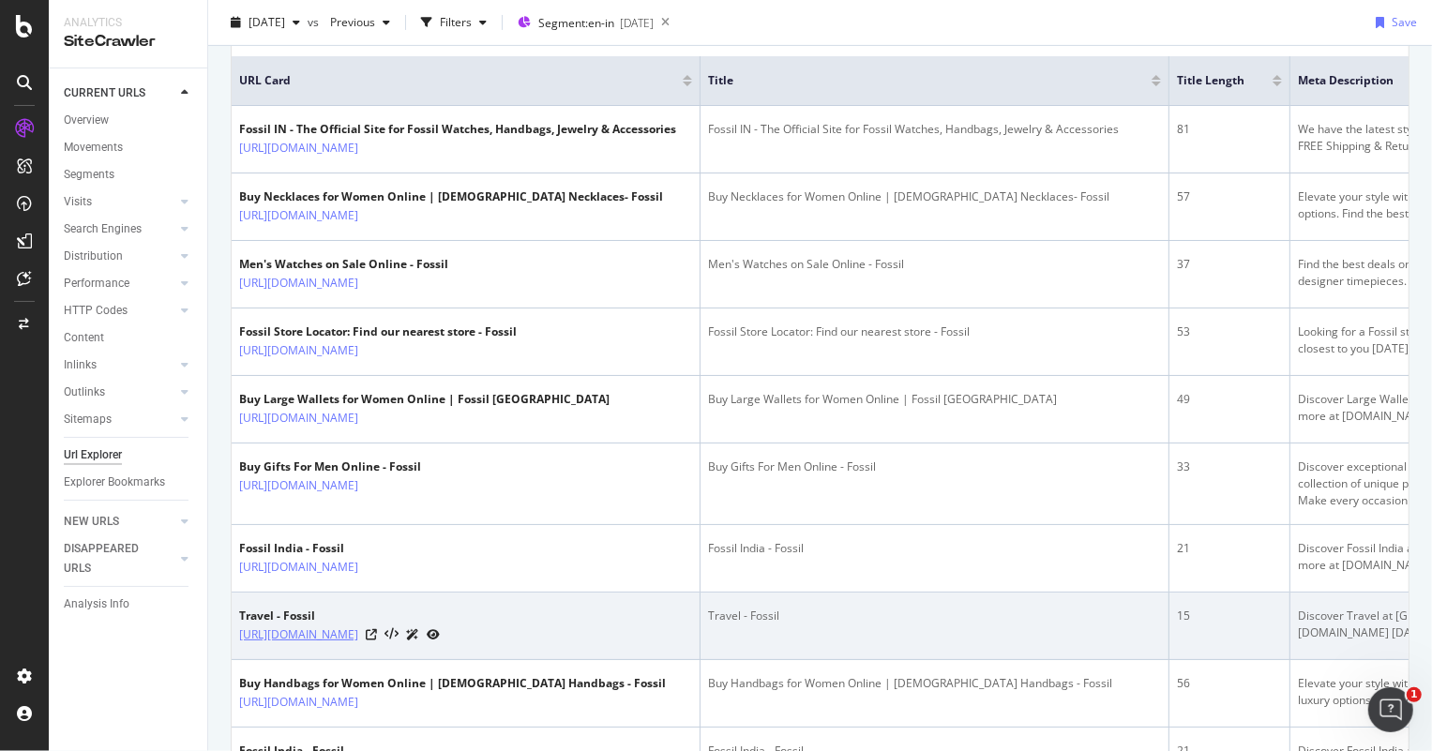
scroll to position [511, 0]
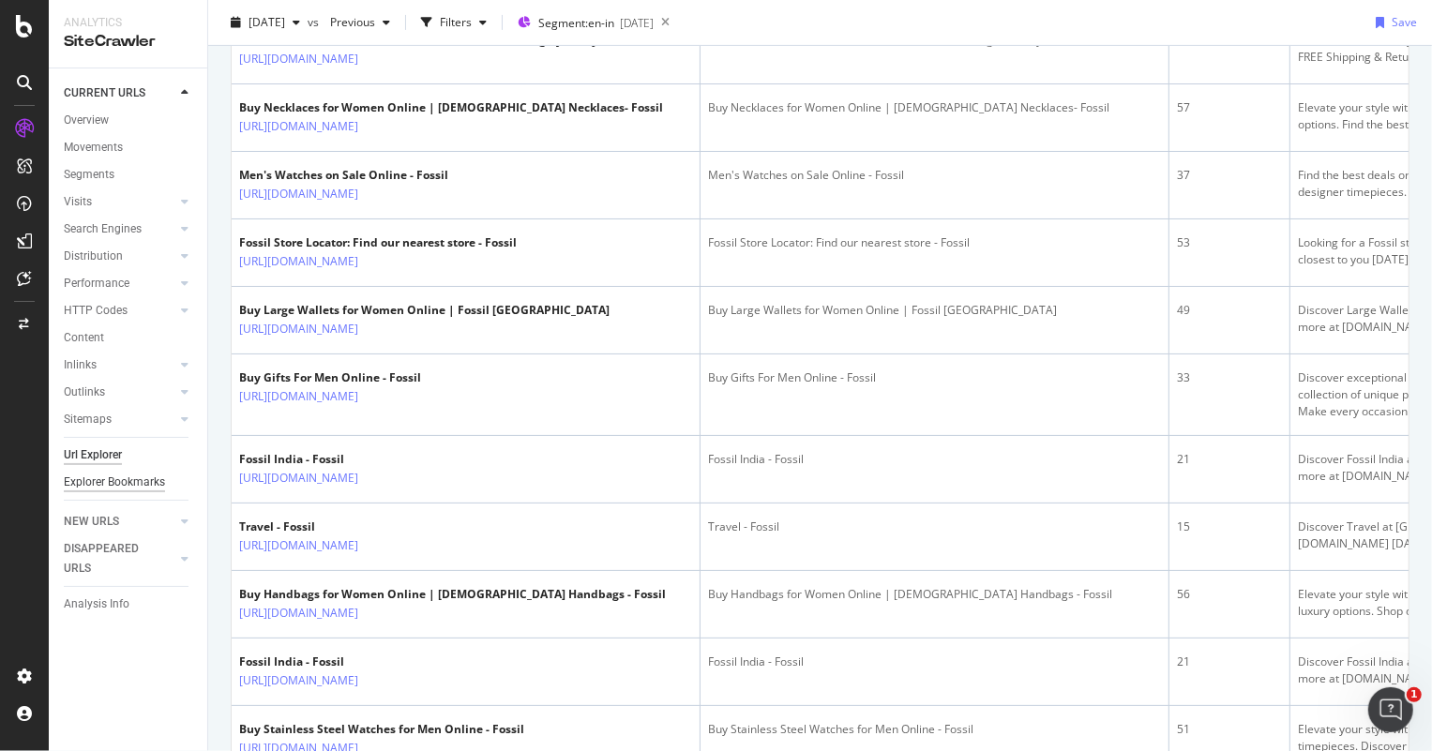
click at [121, 483] on div "Explorer Bookmarks" at bounding box center [114, 483] width 101 height 20
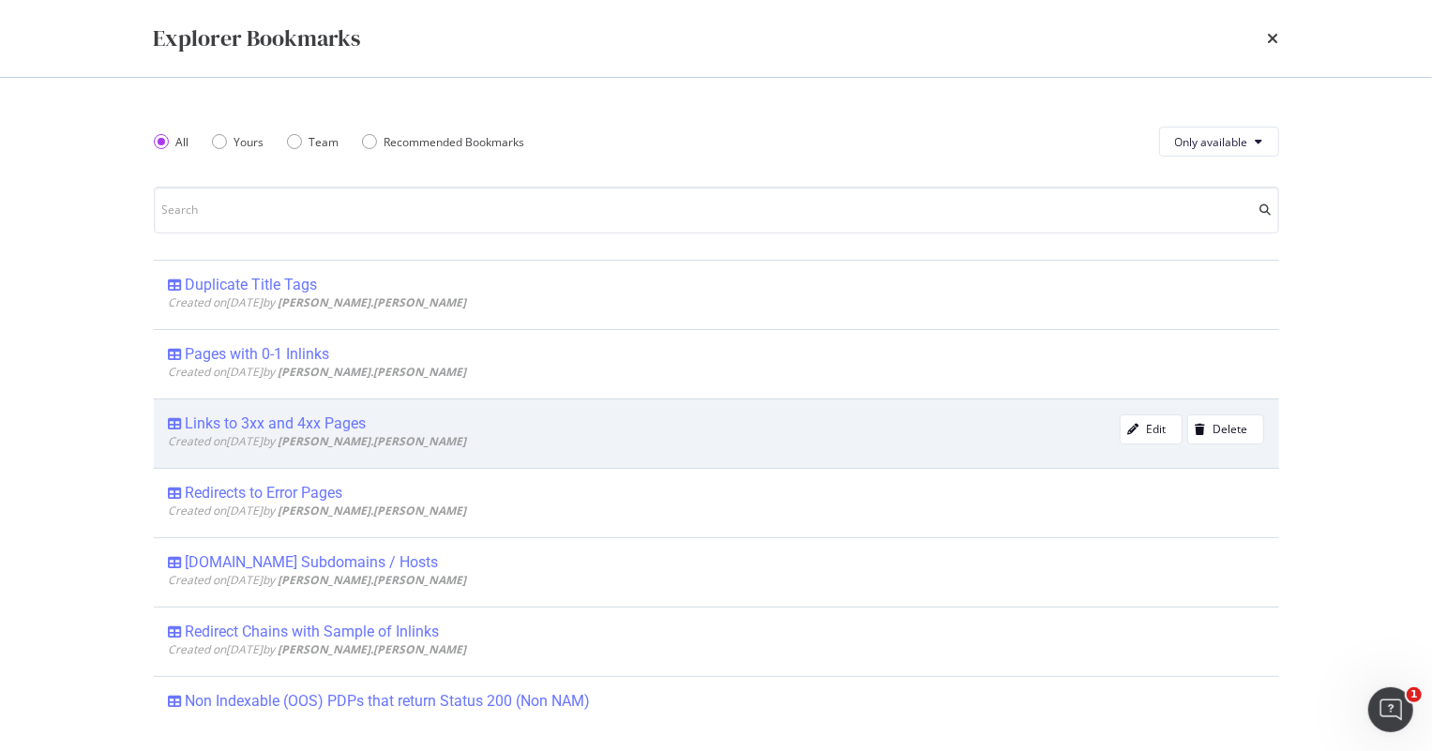
scroll to position [597, 0]
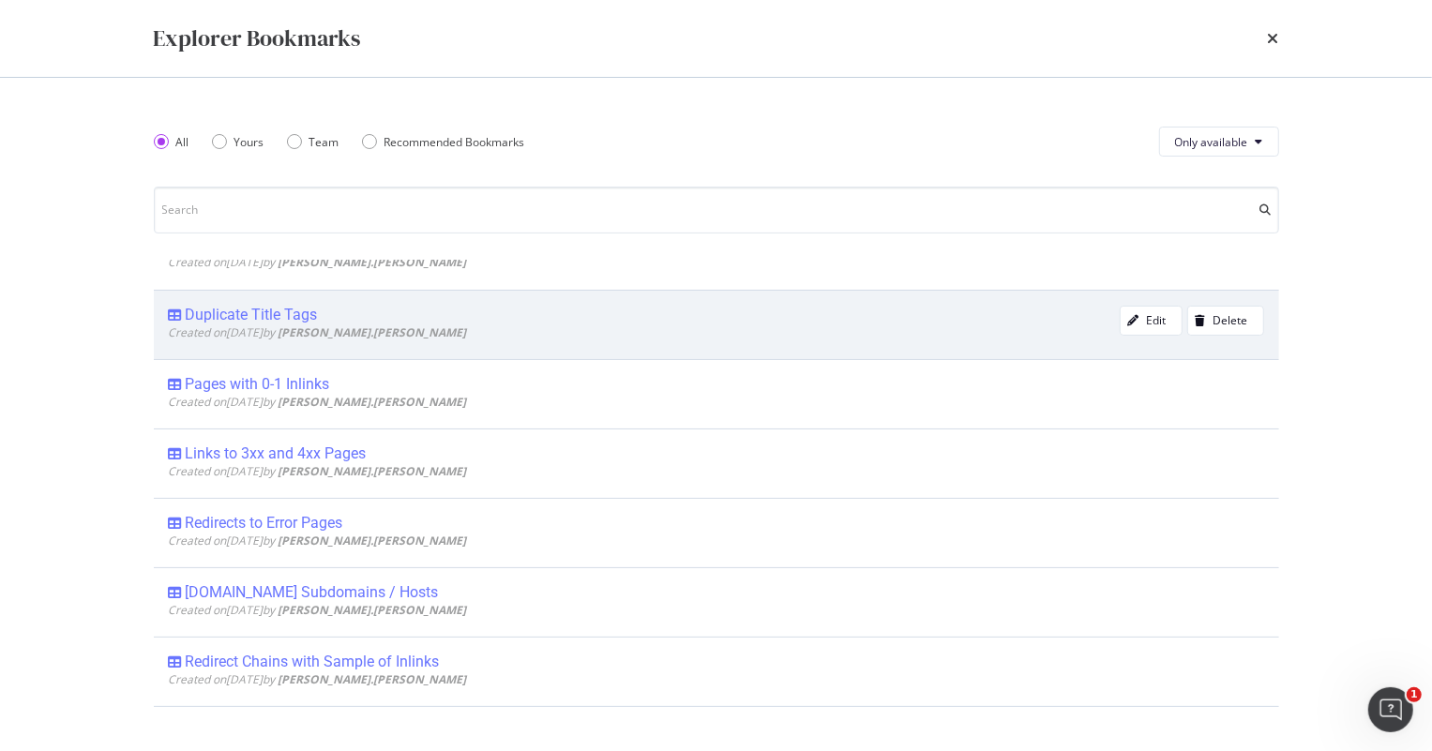
click at [289, 310] on div "Duplicate Title Tags" at bounding box center [252, 315] width 132 height 19
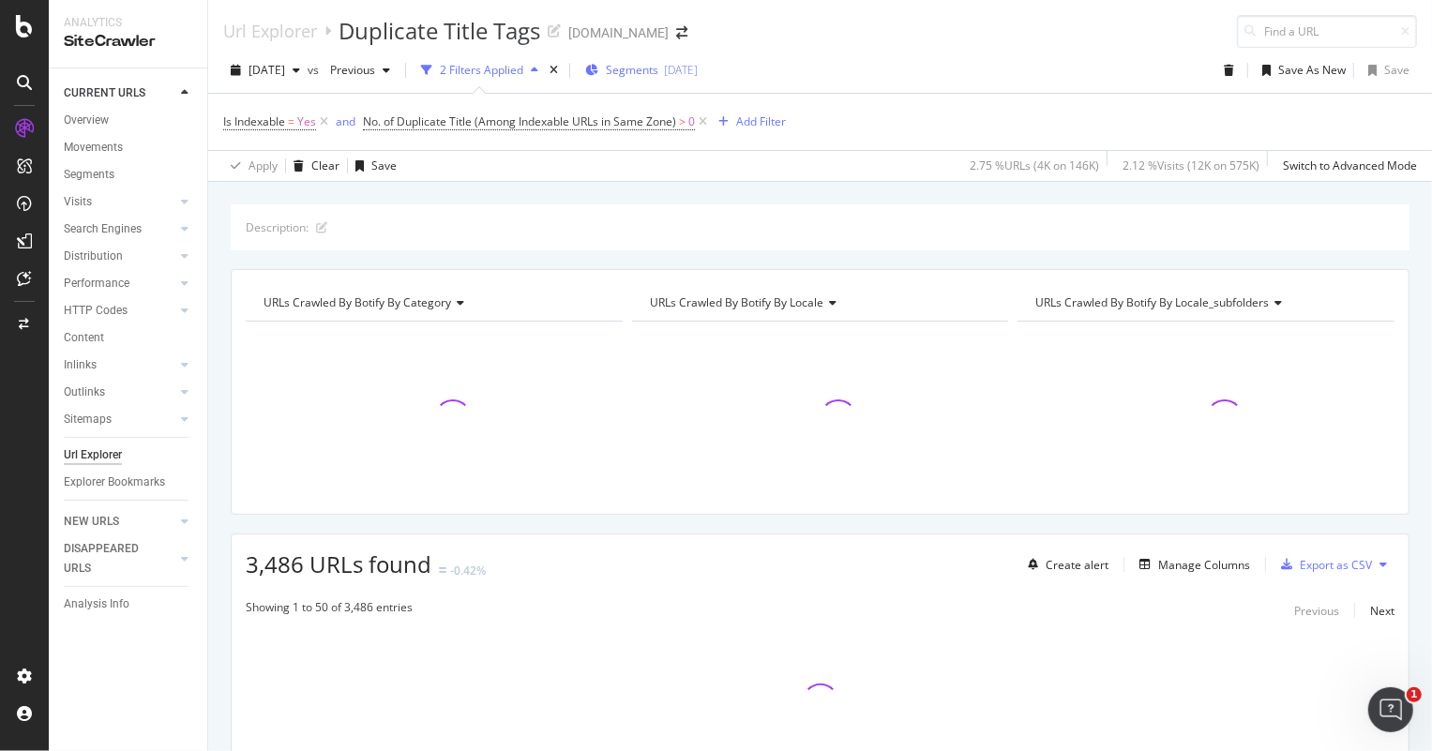
click at [698, 70] on div "[DATE]" at bounding box center [681, 70] width 34 height 16
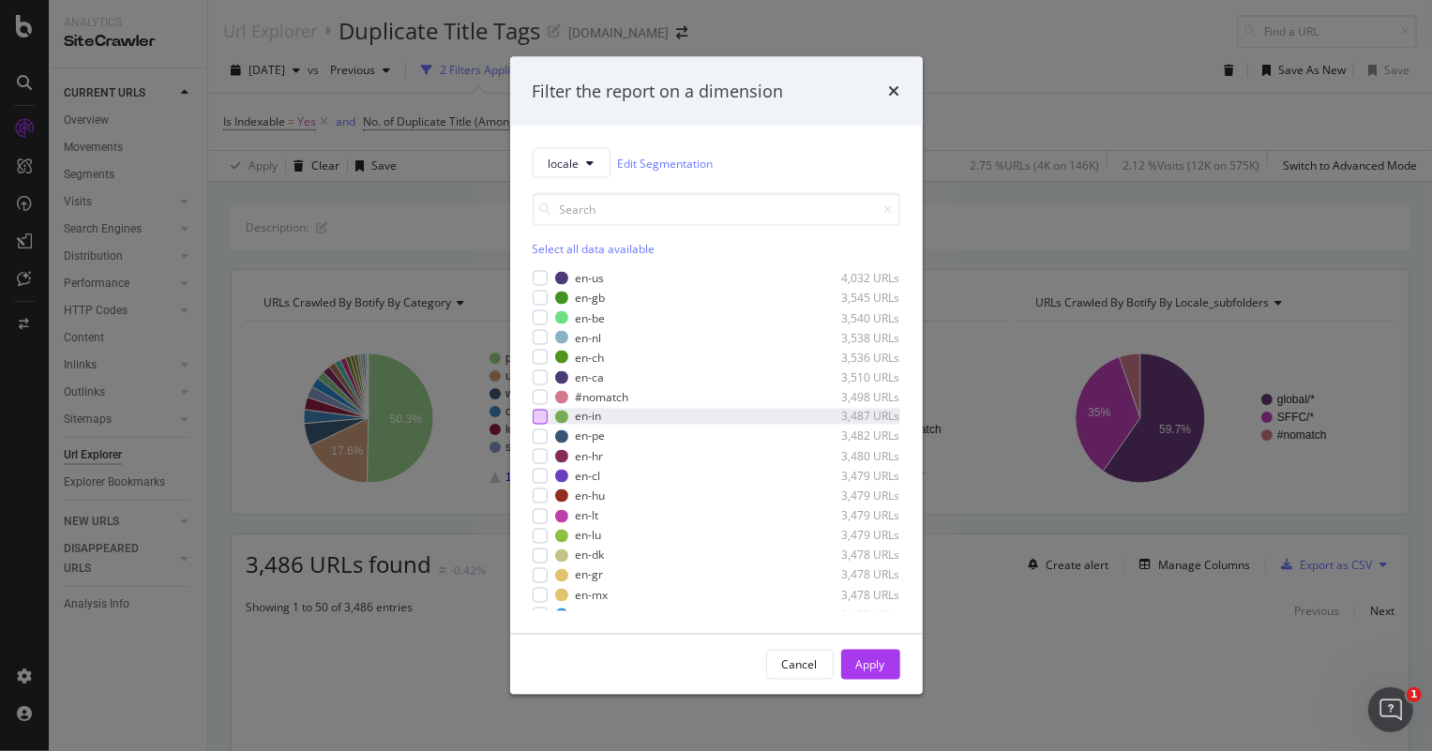
click at [542, 417] on div "modal" at bounding box center [540, 416] width 15 height 15
click at [880, 663] on div "Apply" at bounding box center [870, 665] width 29 height 16
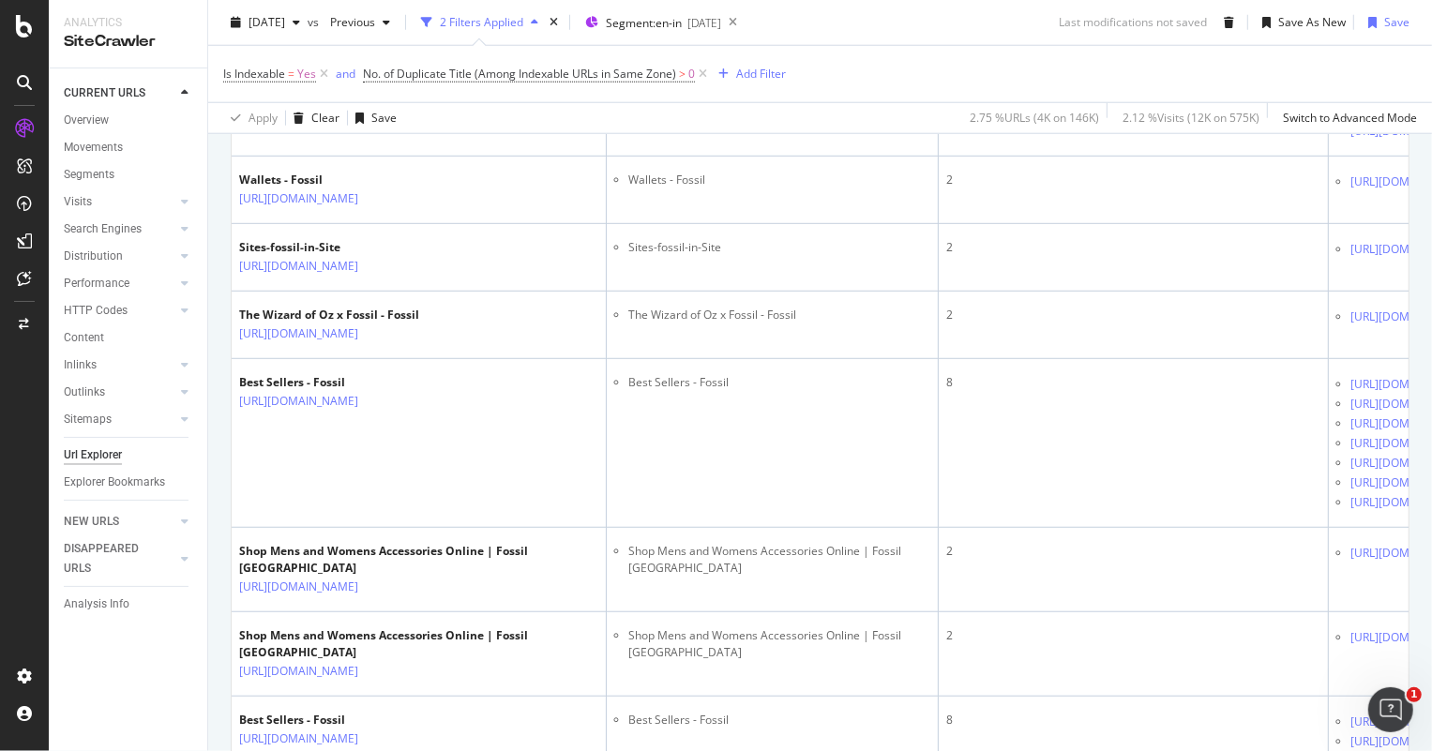
scroll to position [1436, 0]
click at [101, 177] on div "Overview" at bounding box center [95, 177] width 53 height 19
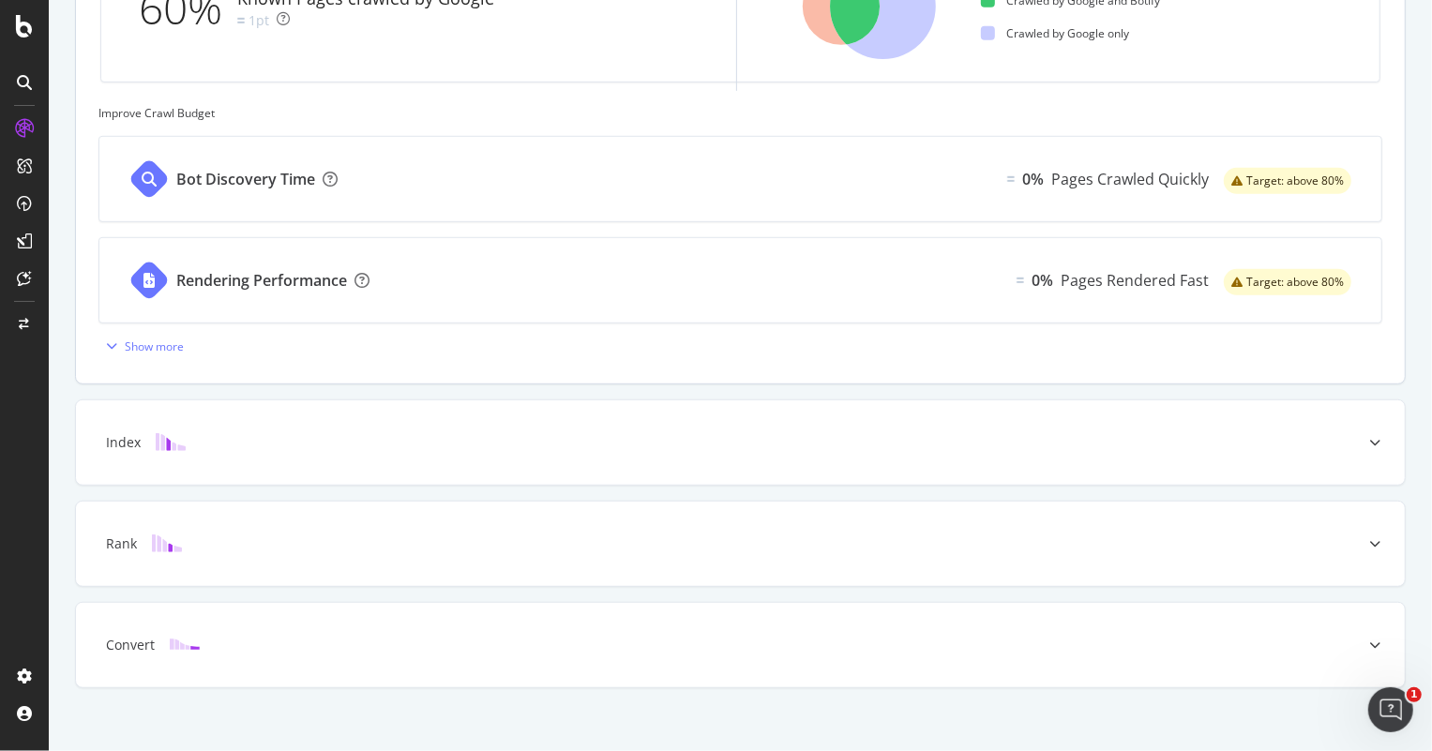
scroll to position [703, 0]
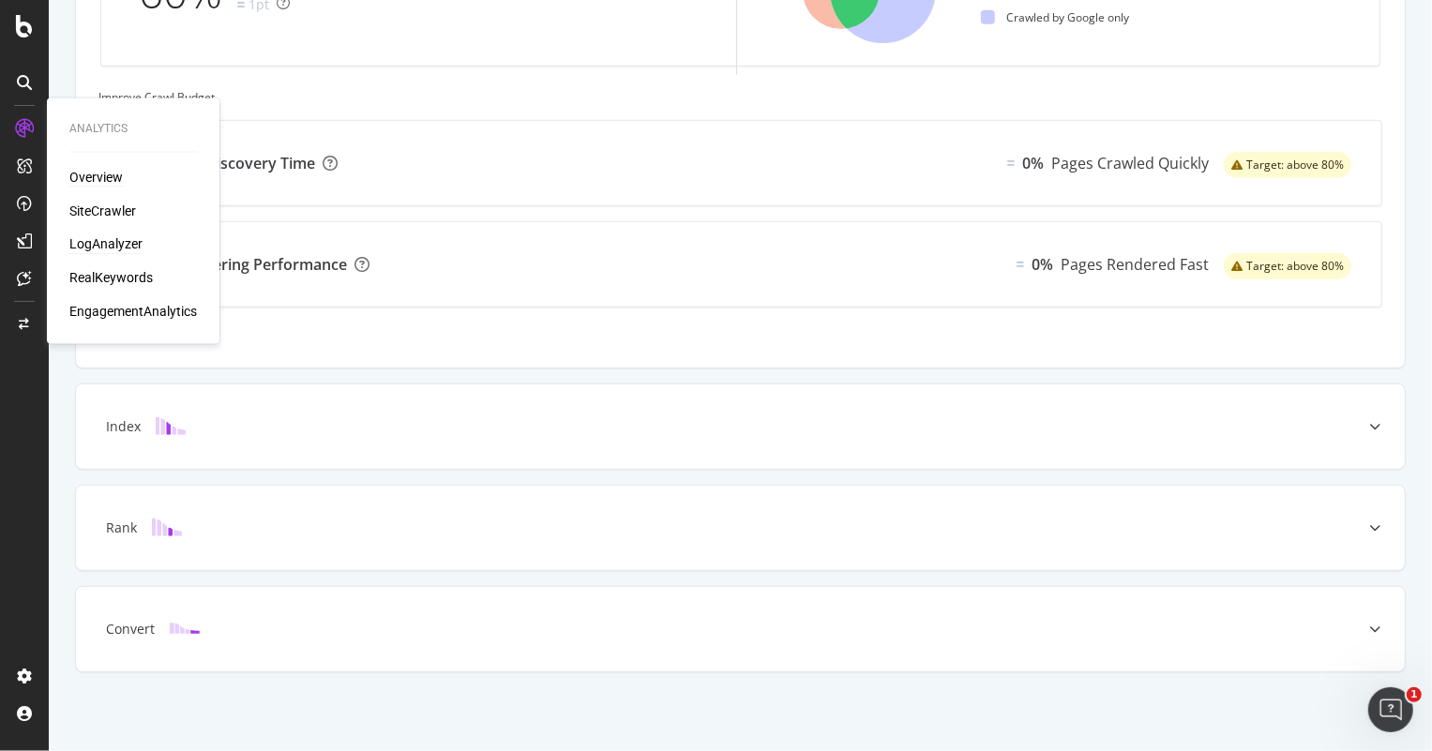
click at [115, 239] on div "LogAnalyzer" at bounding box center [105, 244] width 73 height 19
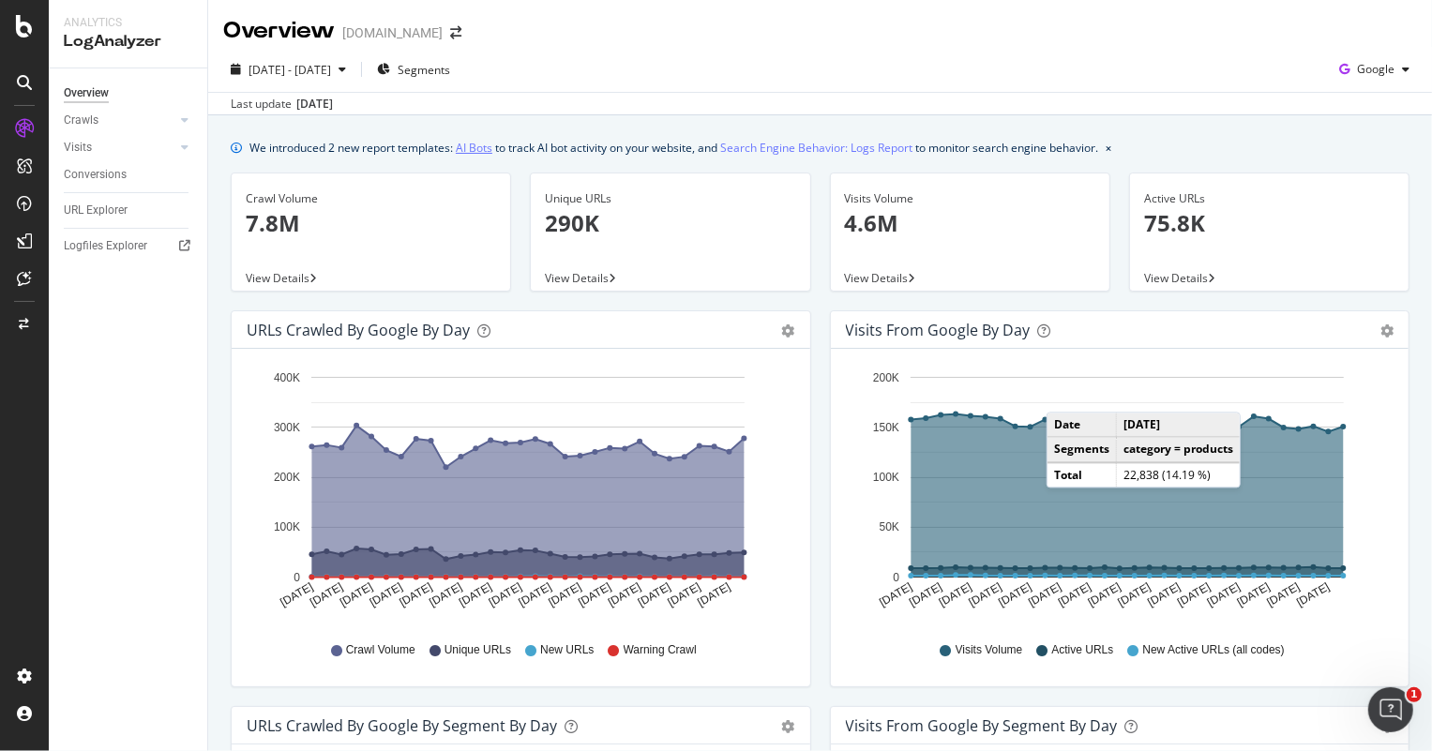
click at [486, 150] on link "AI Bots" at bounding box center [474, 148] width 37 height 20
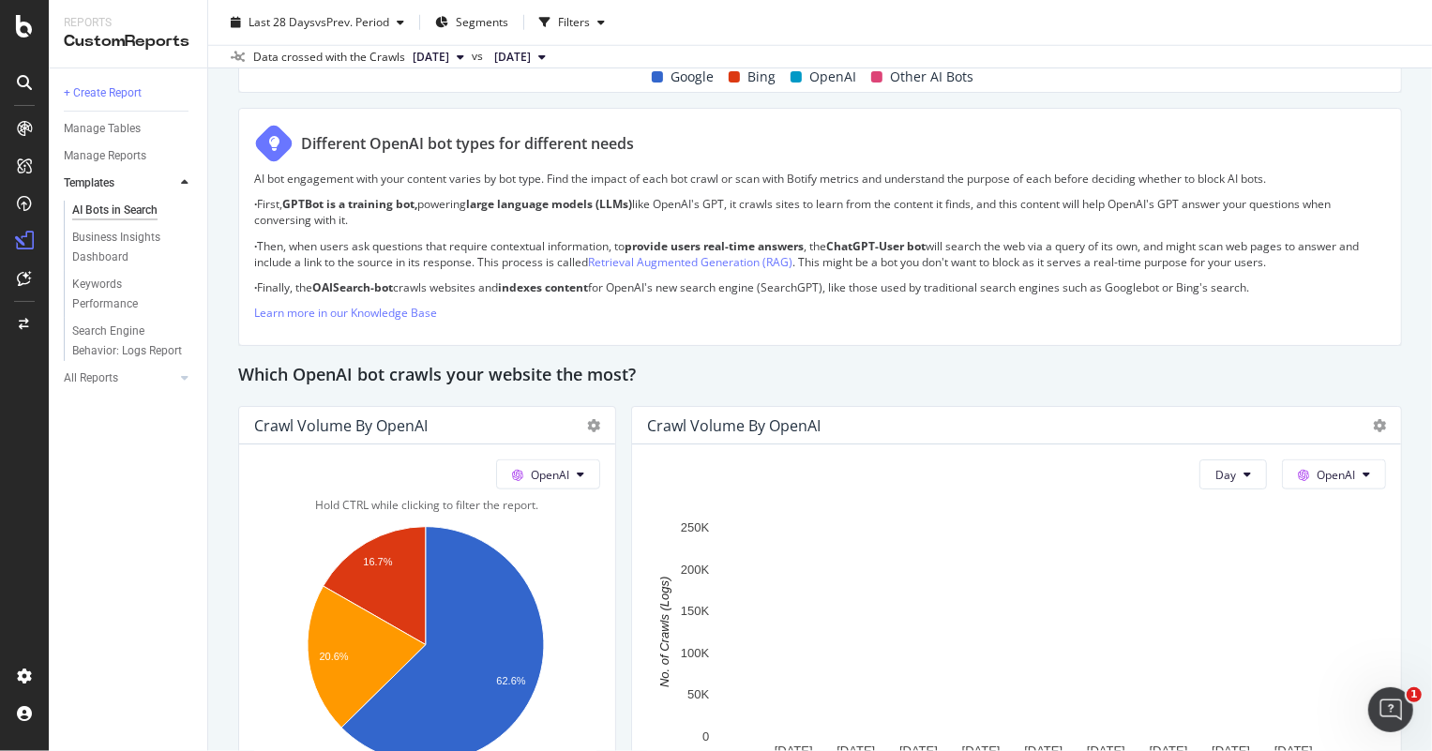
scroll to position [1449, 0]
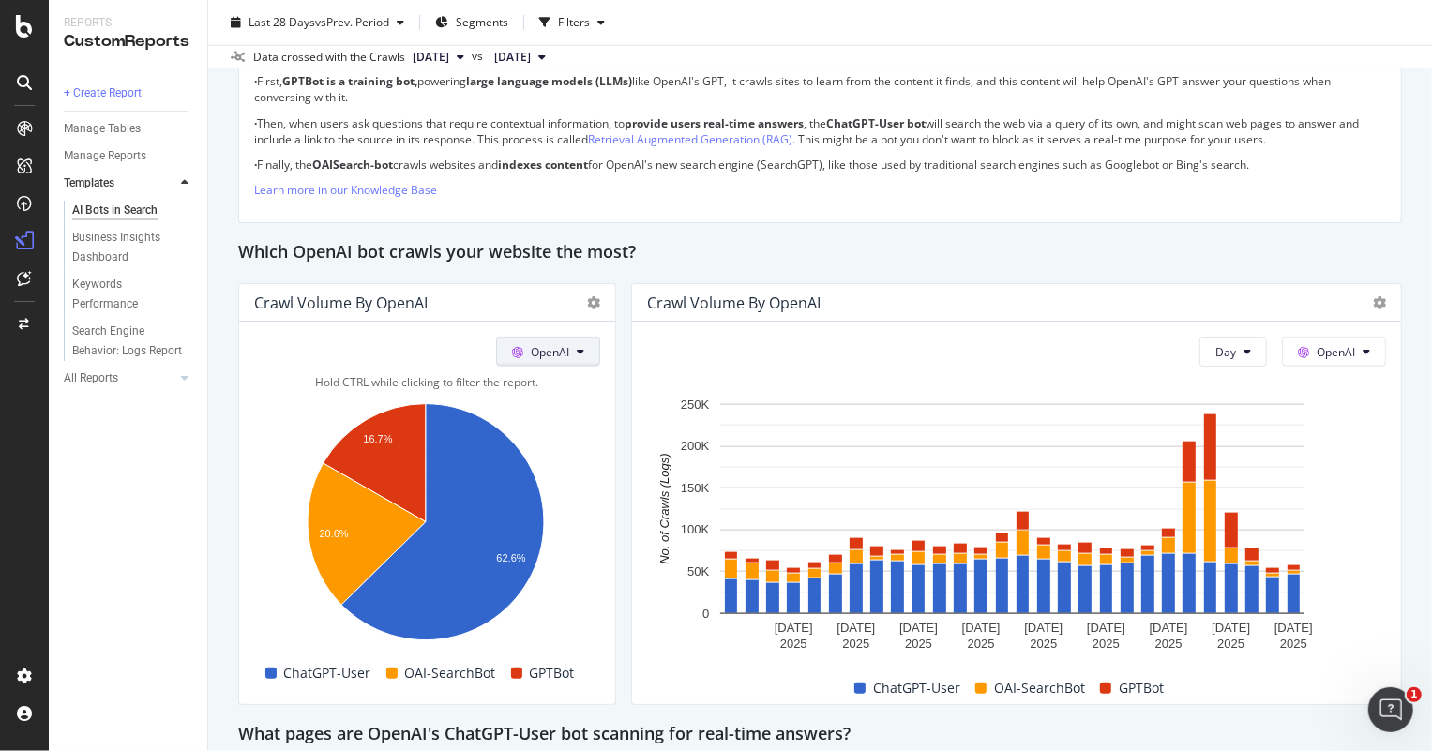
click at [568, 339] on button "OpenAI" at bounding box center [548, 352] width 104 height 30
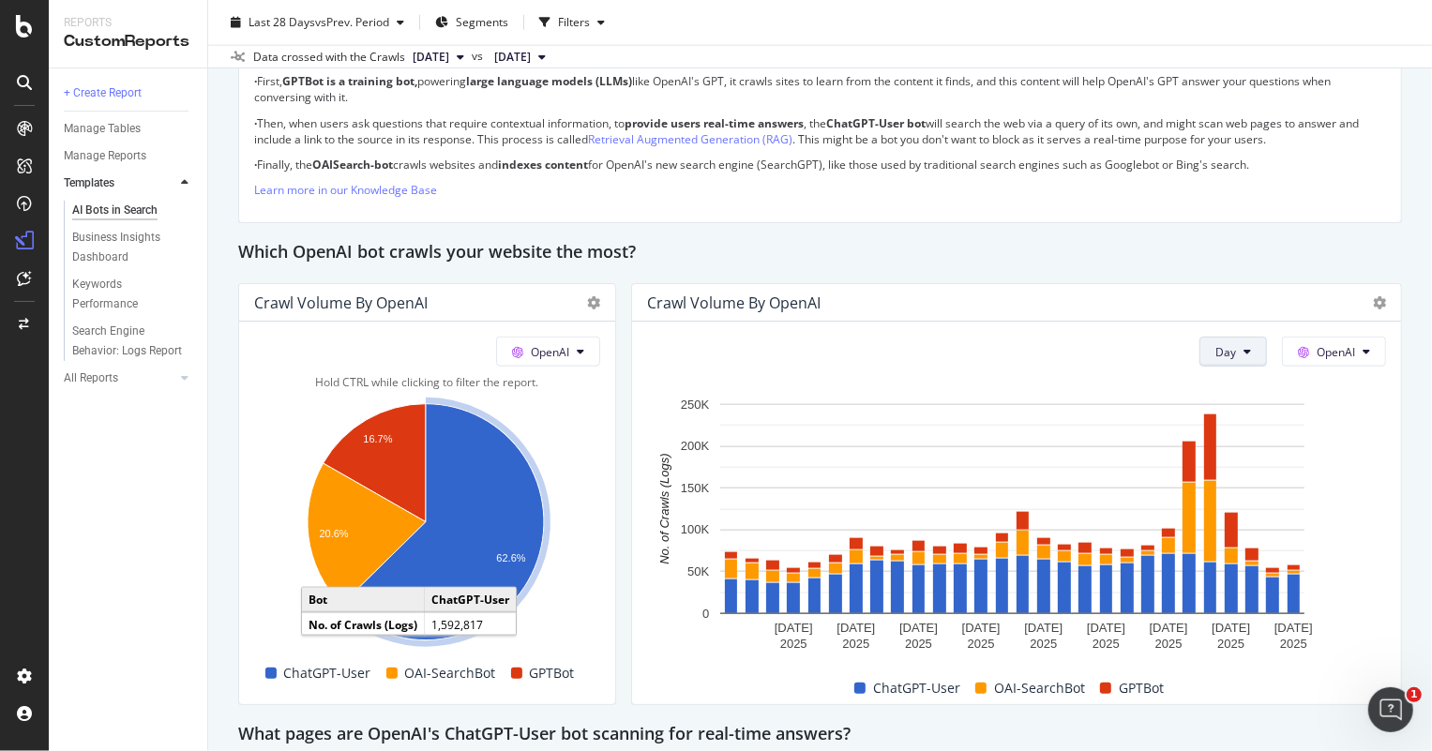
click at [1216, 347] on span "Day" at bounding box center [1226, 352] width 21 height 16
click at [1213, 422] on span "Week" at bounding box center [1221, 423] width 34 height 17
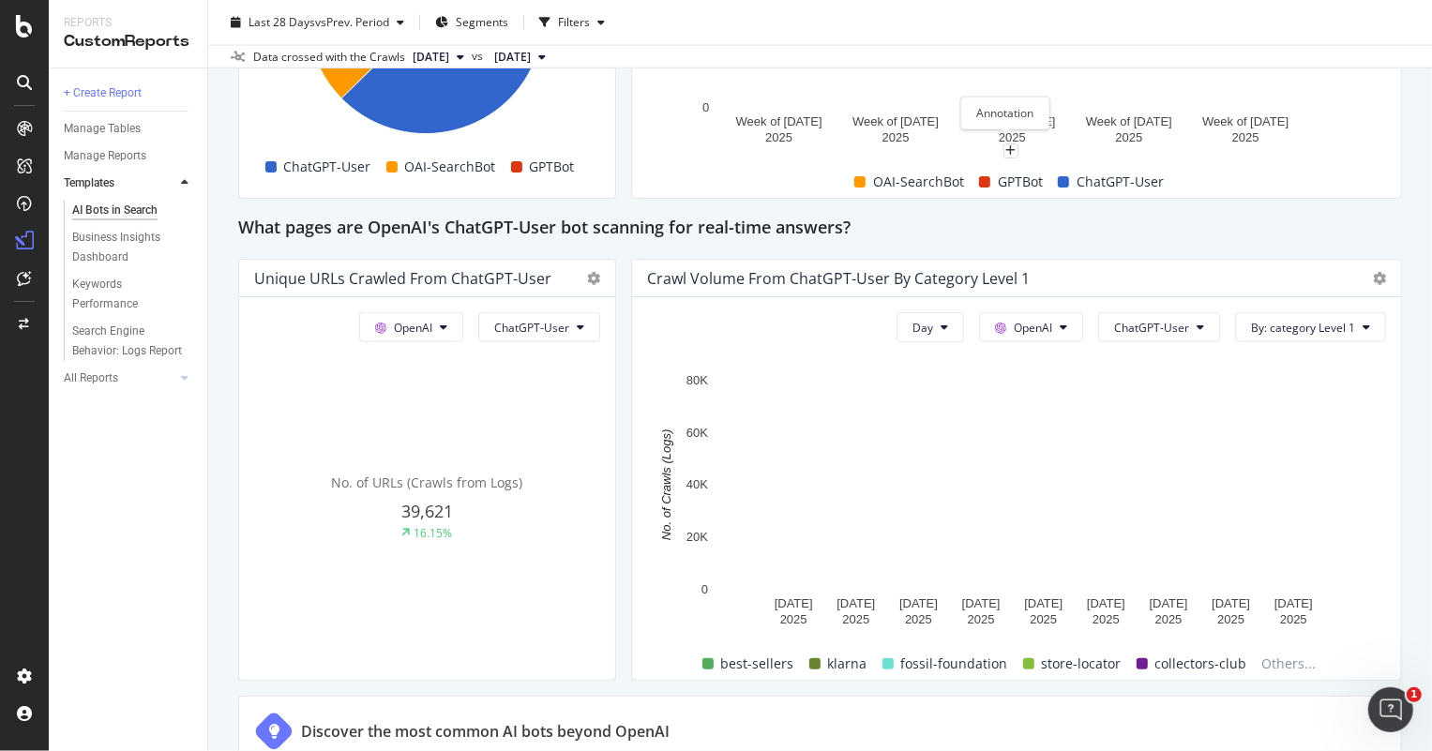
scroll to position [1960, 0]
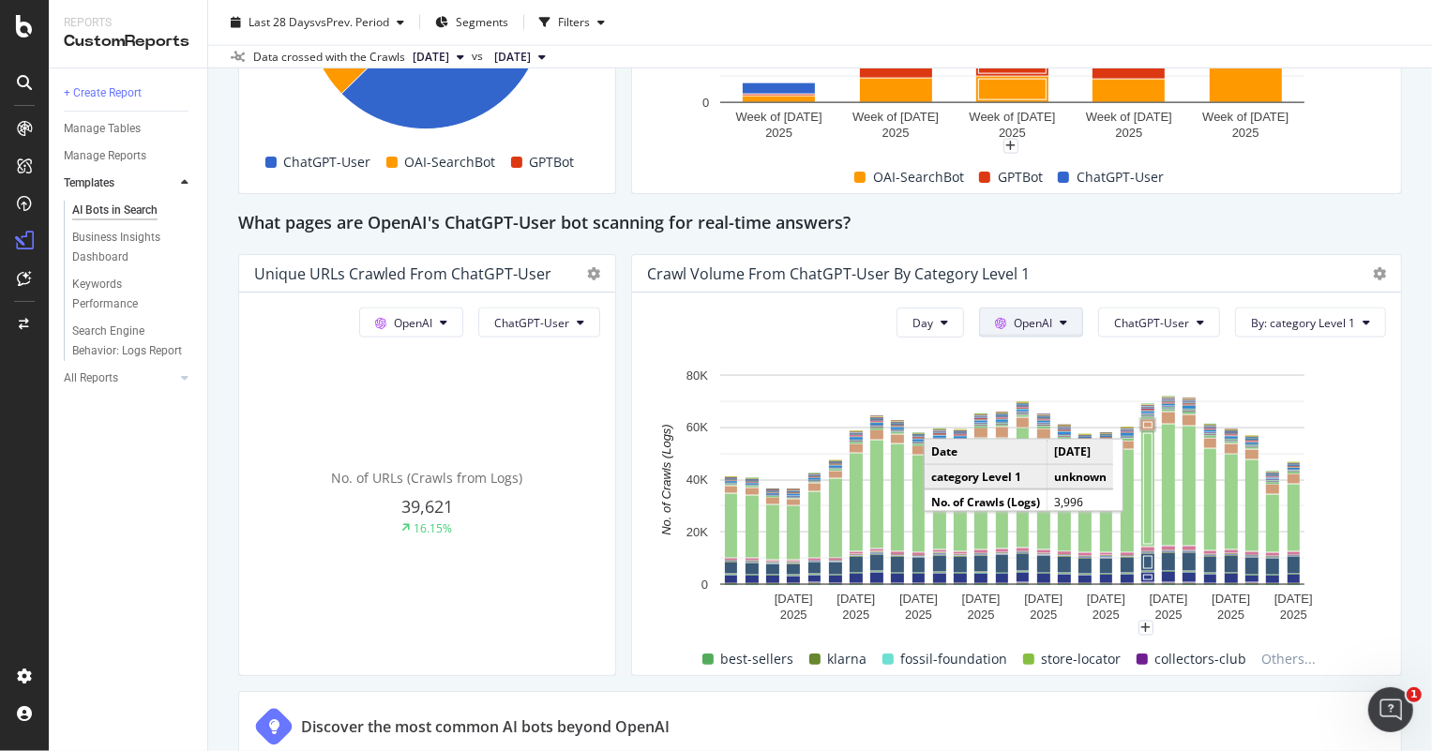
click at [1041, 315] on span "OpenAI" at bounding box center [1033, 323] width 38 height 16
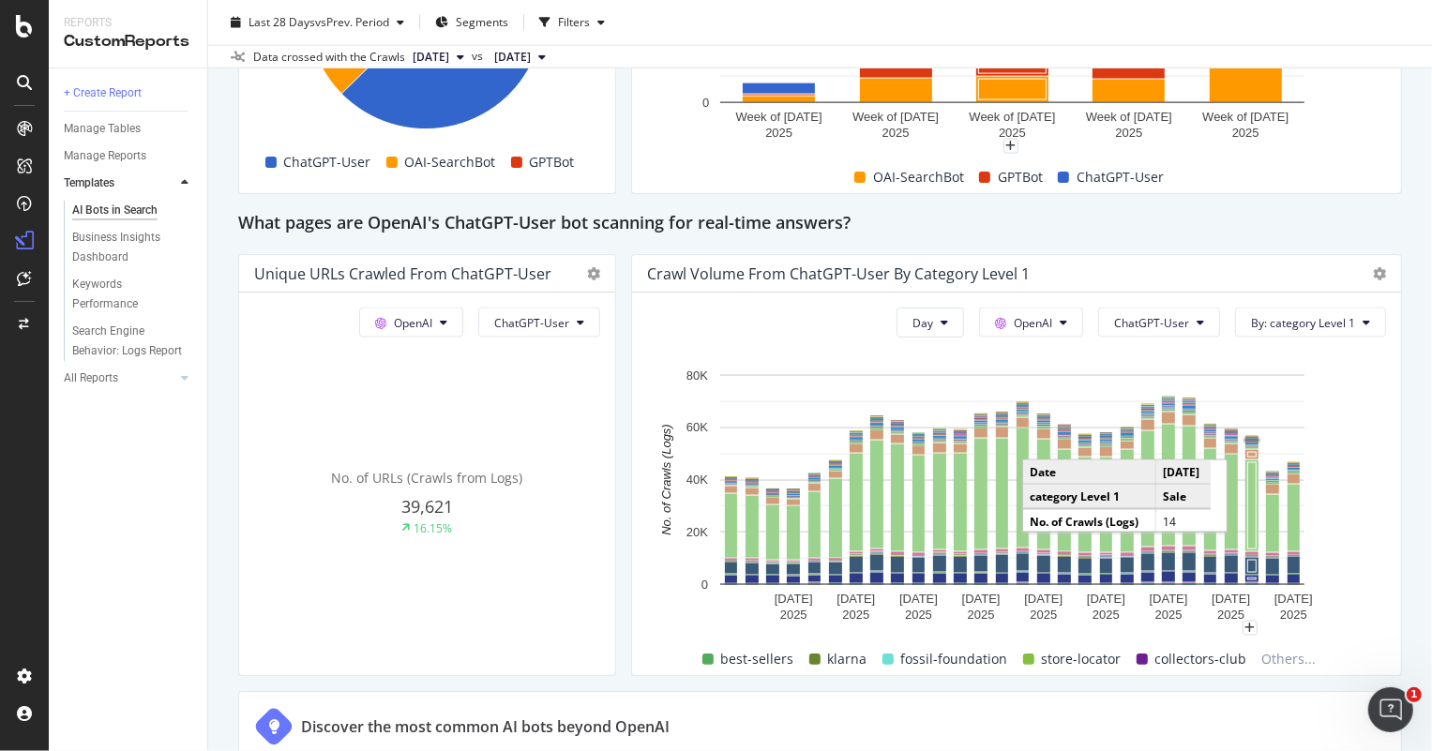
click at [1397, 361] on div "AI Bots in Search AI Bots in Search Fossil.com Clone Schedule Email Export Last…" at bounding box center [820, 375] width 1224 height 751
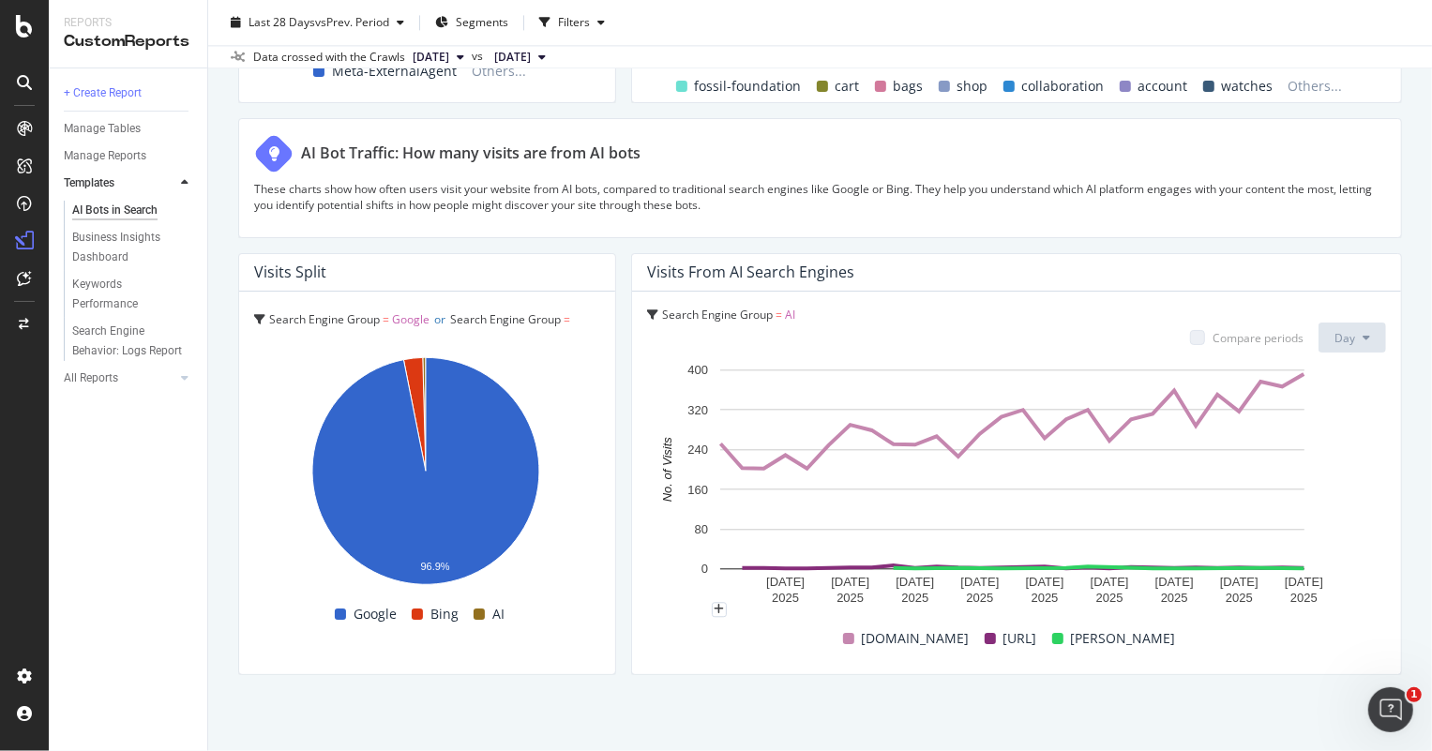
scroll to position [3211, 0]
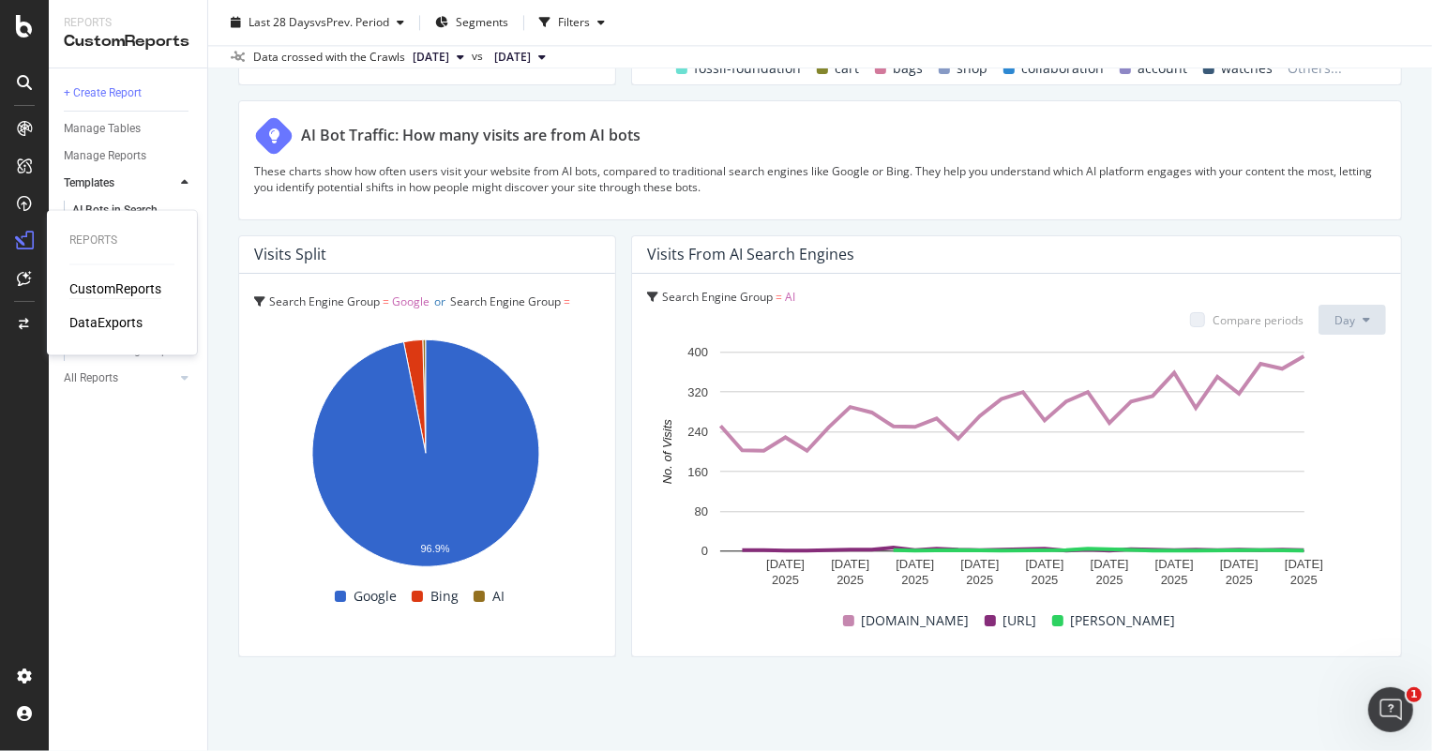
click at [93, 286] on div "CustomReports" at bounding box center [115, 289] width 92 height 19
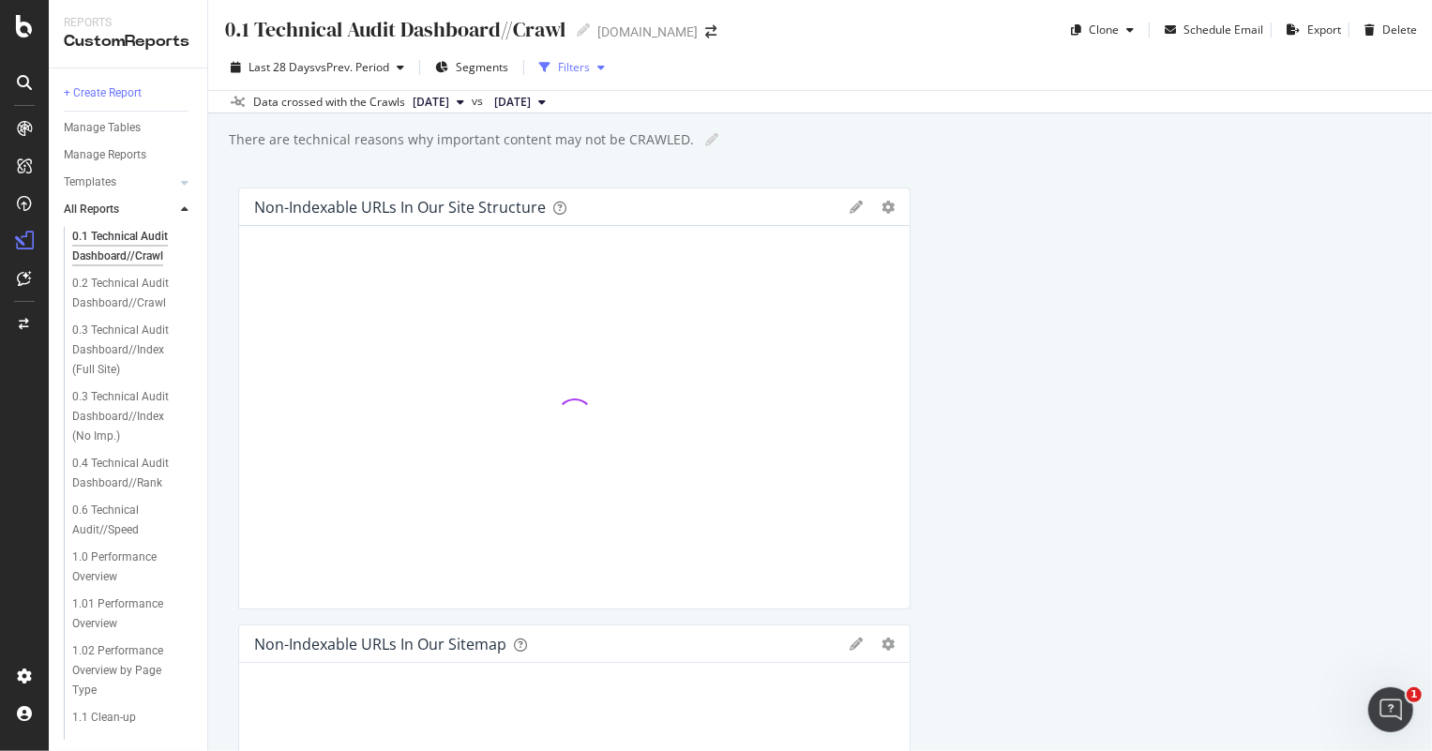
click at [566, 70] on div "Filters" at bounding box center [574, 67] width 32 height 16
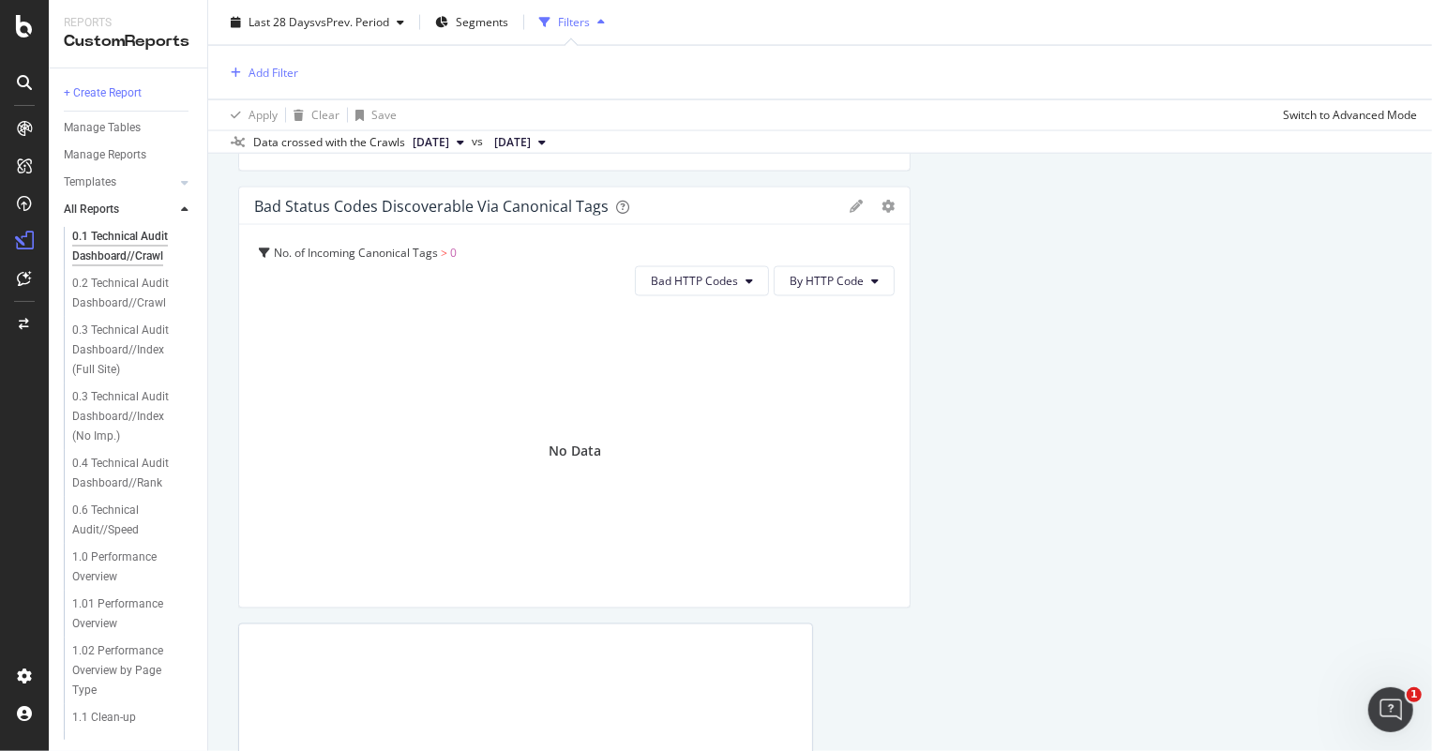
scroll to position [2302, 0]
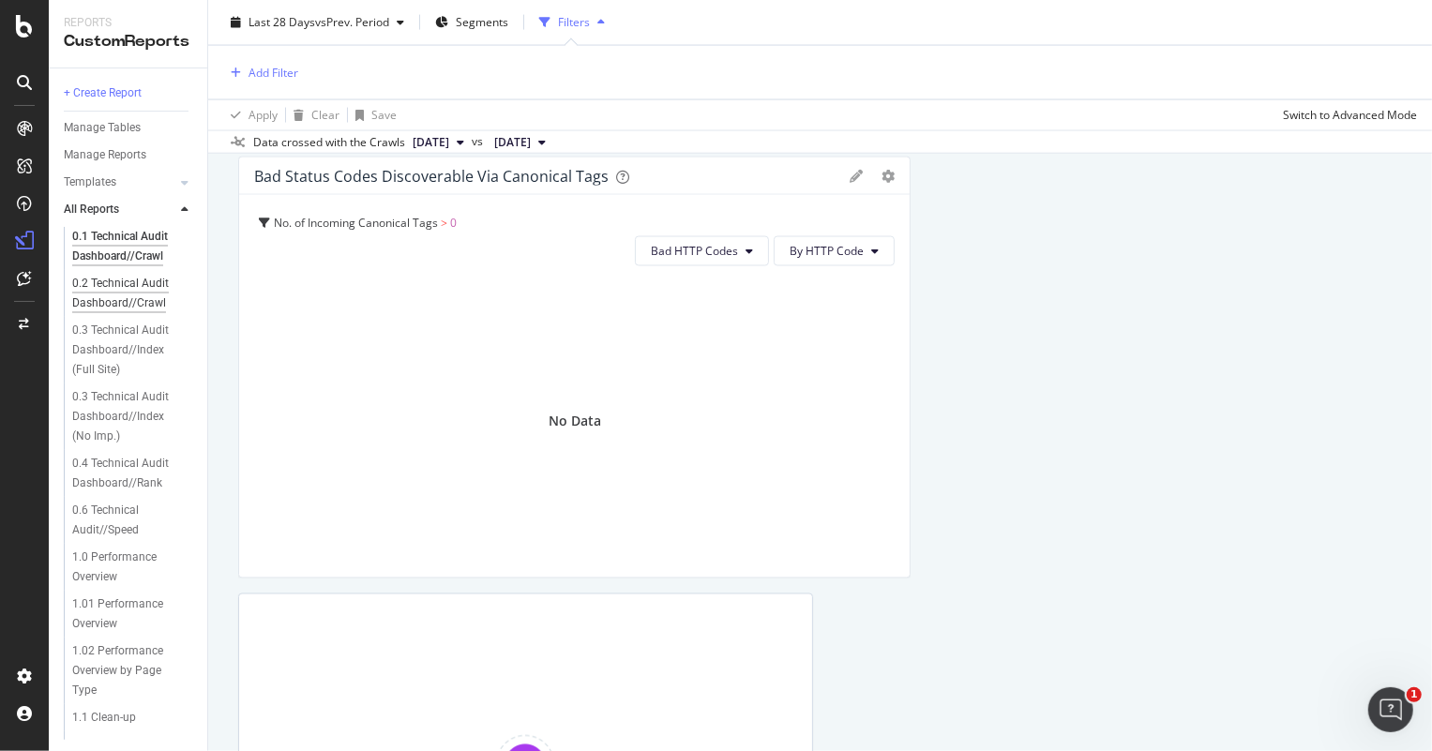
click at [113, 296] on div "0.2 Technical Audit Dashboard//Crawl" at bounding box center [128, 293] width 112 height 39
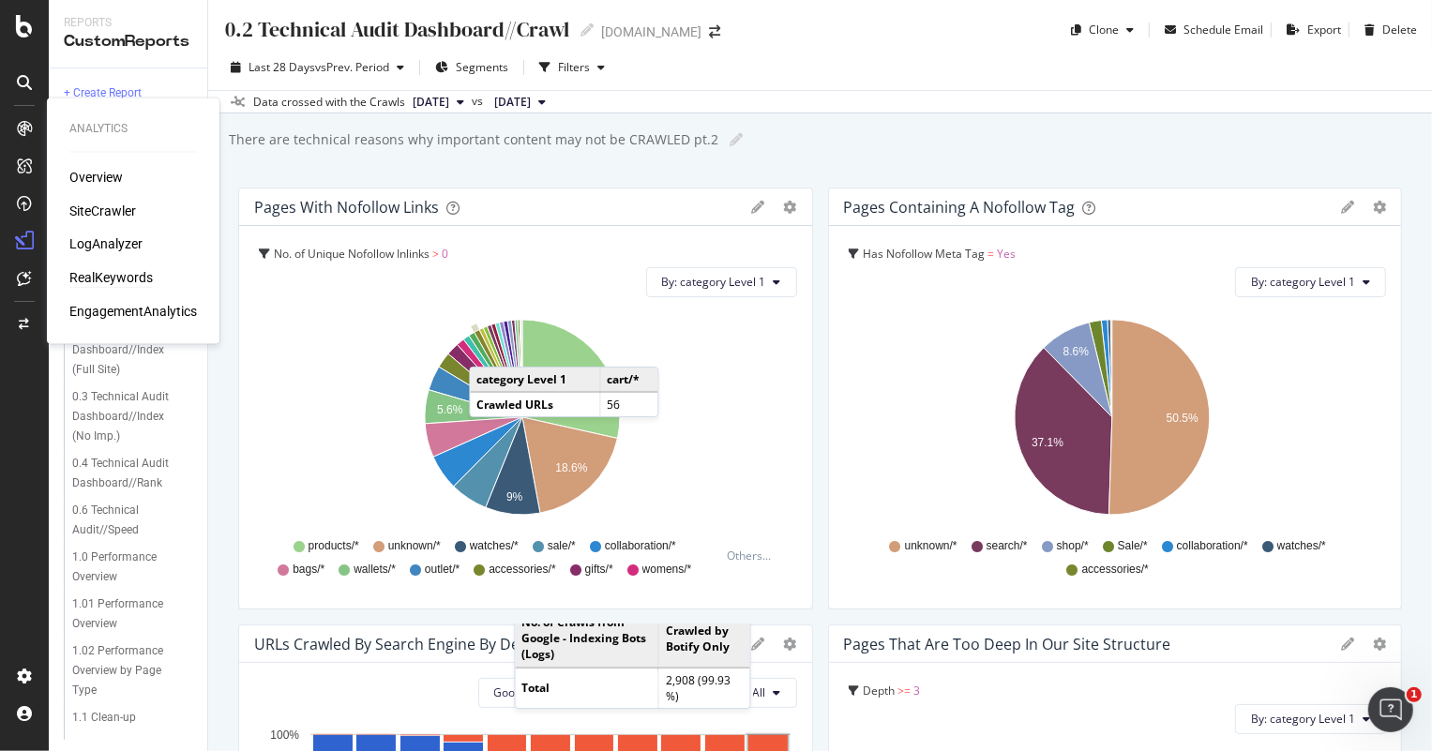
click at [109, 279] on div "RealKeywords" at bounding box center [110, 278] width 83 height 19
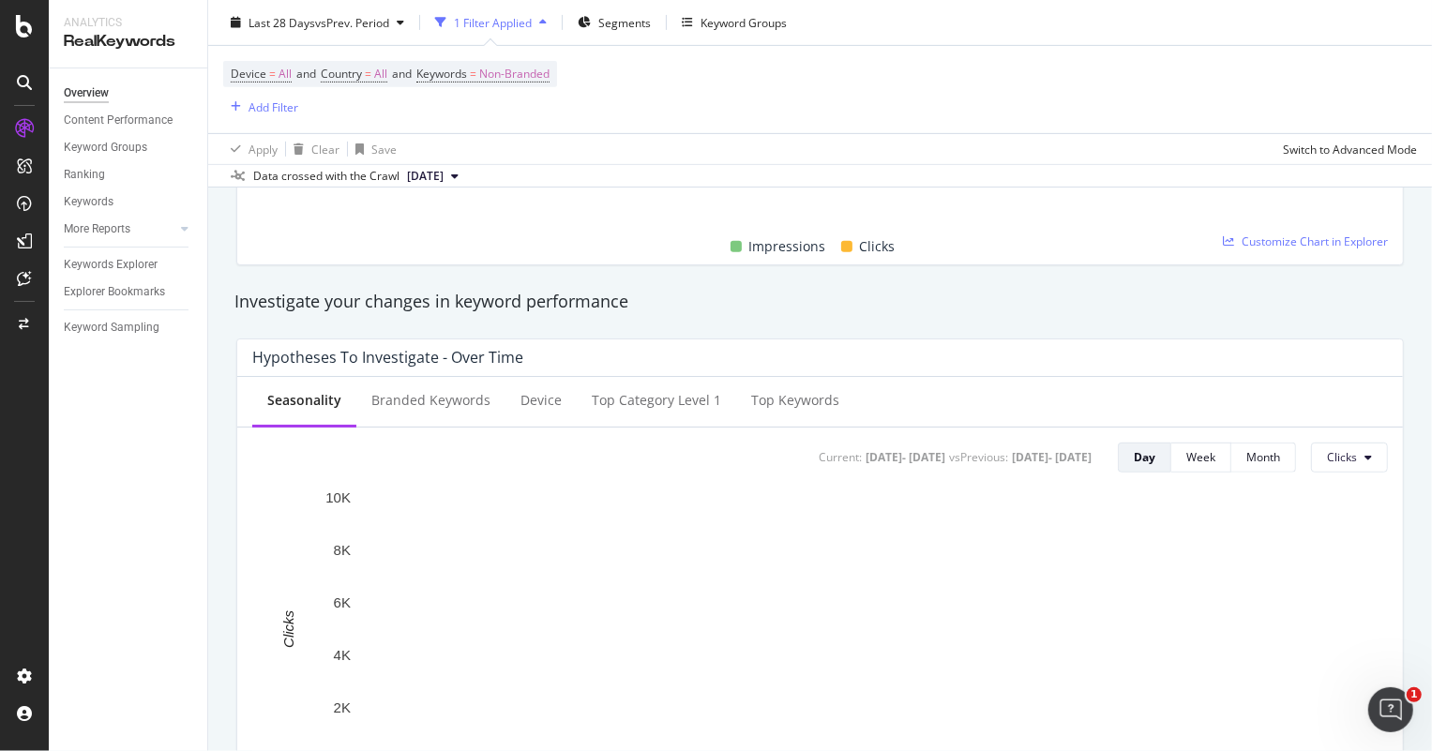
scroll to position [431, 0]
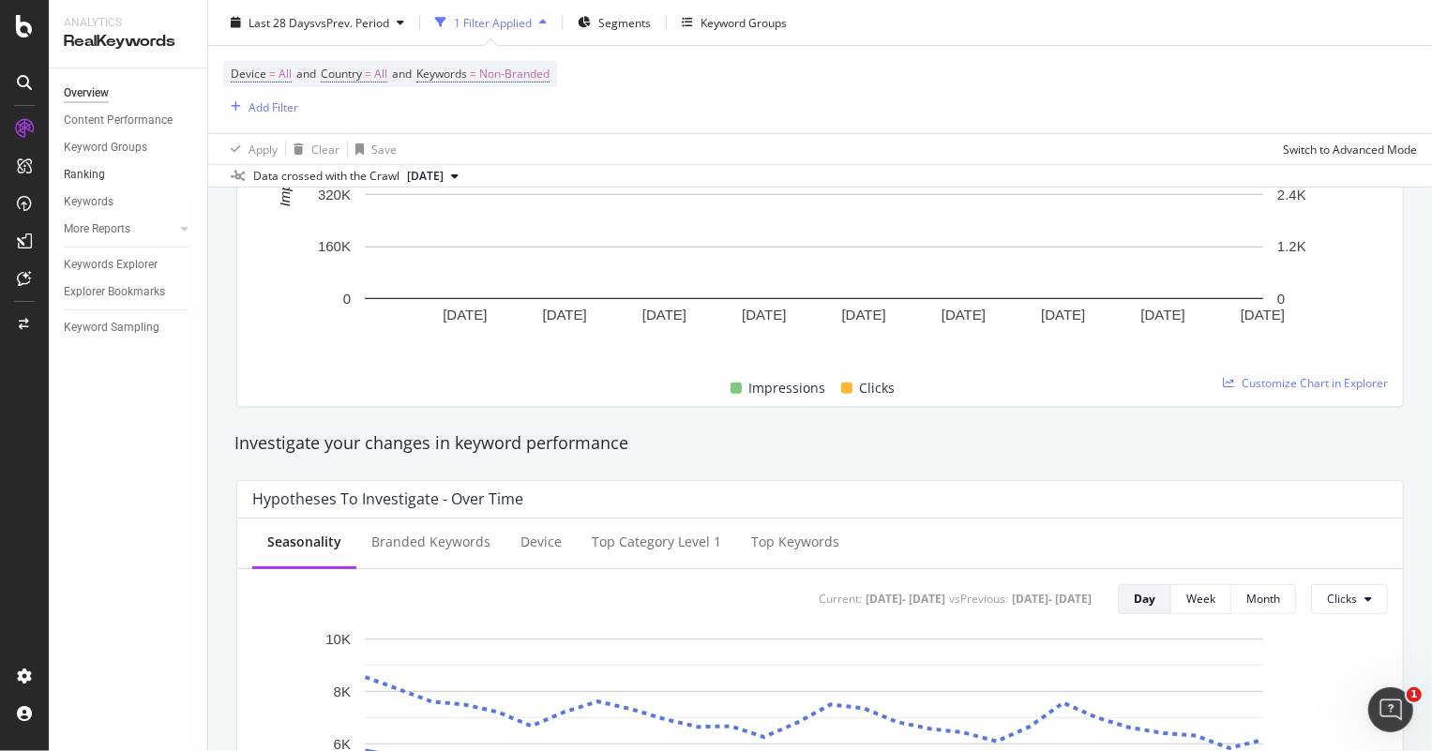
drag, startPoint x: 128, startPoint y: 119, endPoint x: 169, endPoint y: 173, distance: 67.5
click at [128, 119] on div "Content Performance" at bounding box center [118, 121] width 109 height 20
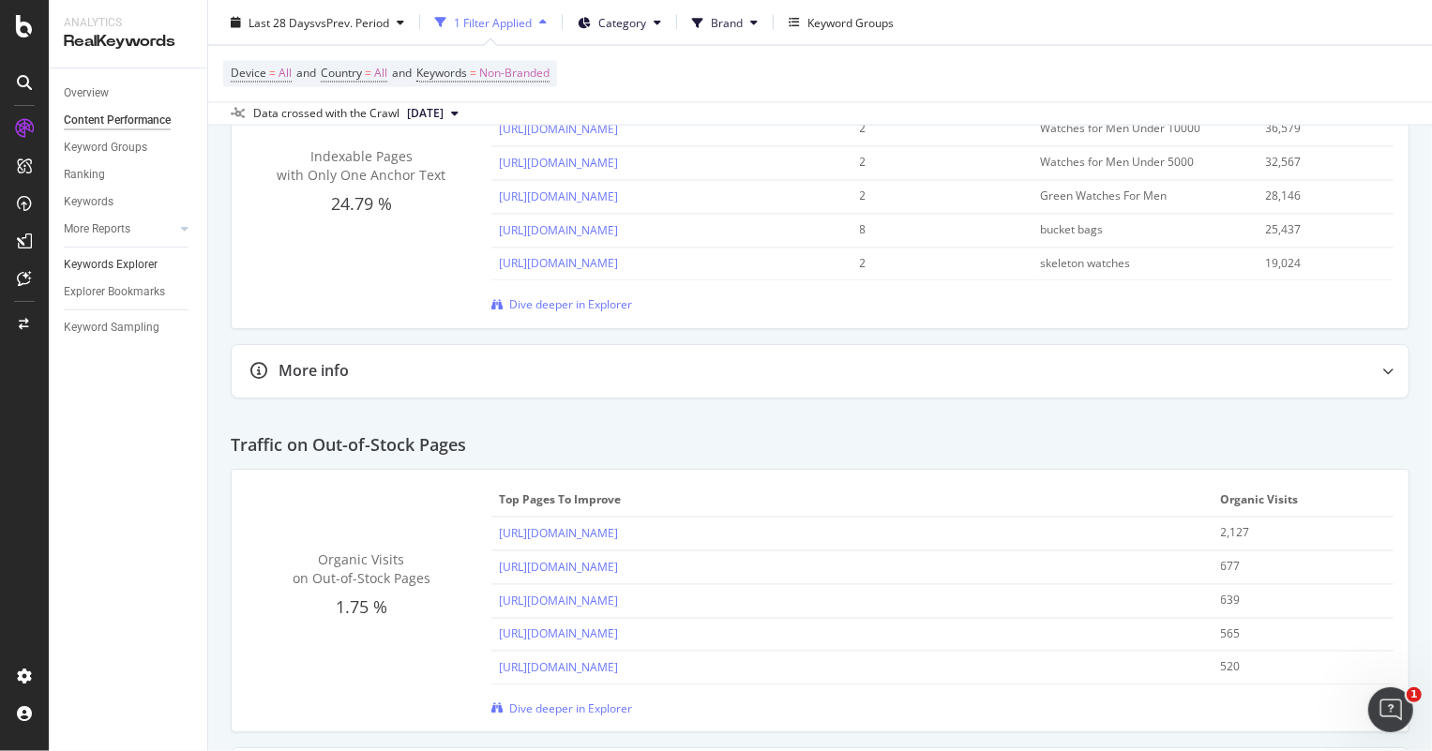
scroll to position [2584, 0]
click at [112, 147] on div "Keyword Groups" at bounding box center [105, 148] width 83 height 20
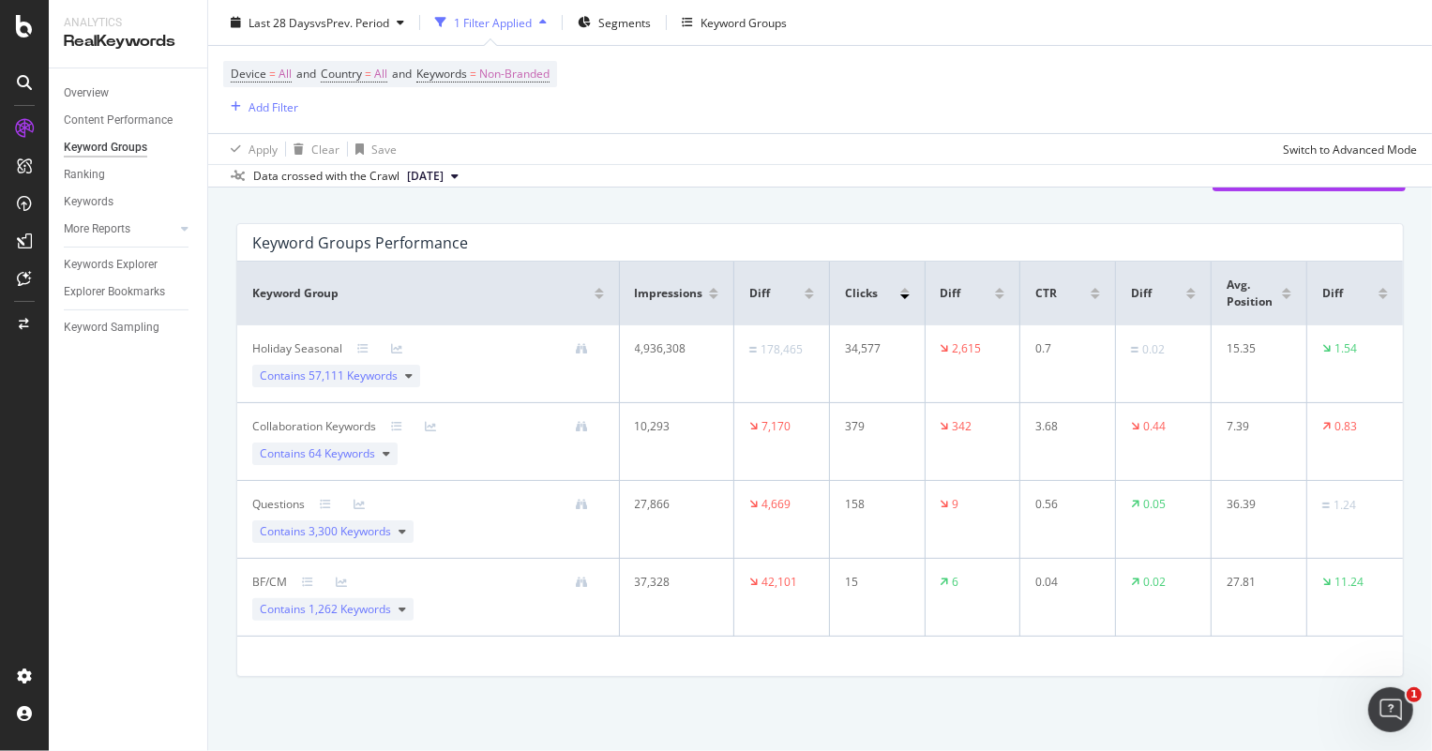
scroll to position [103, 0]
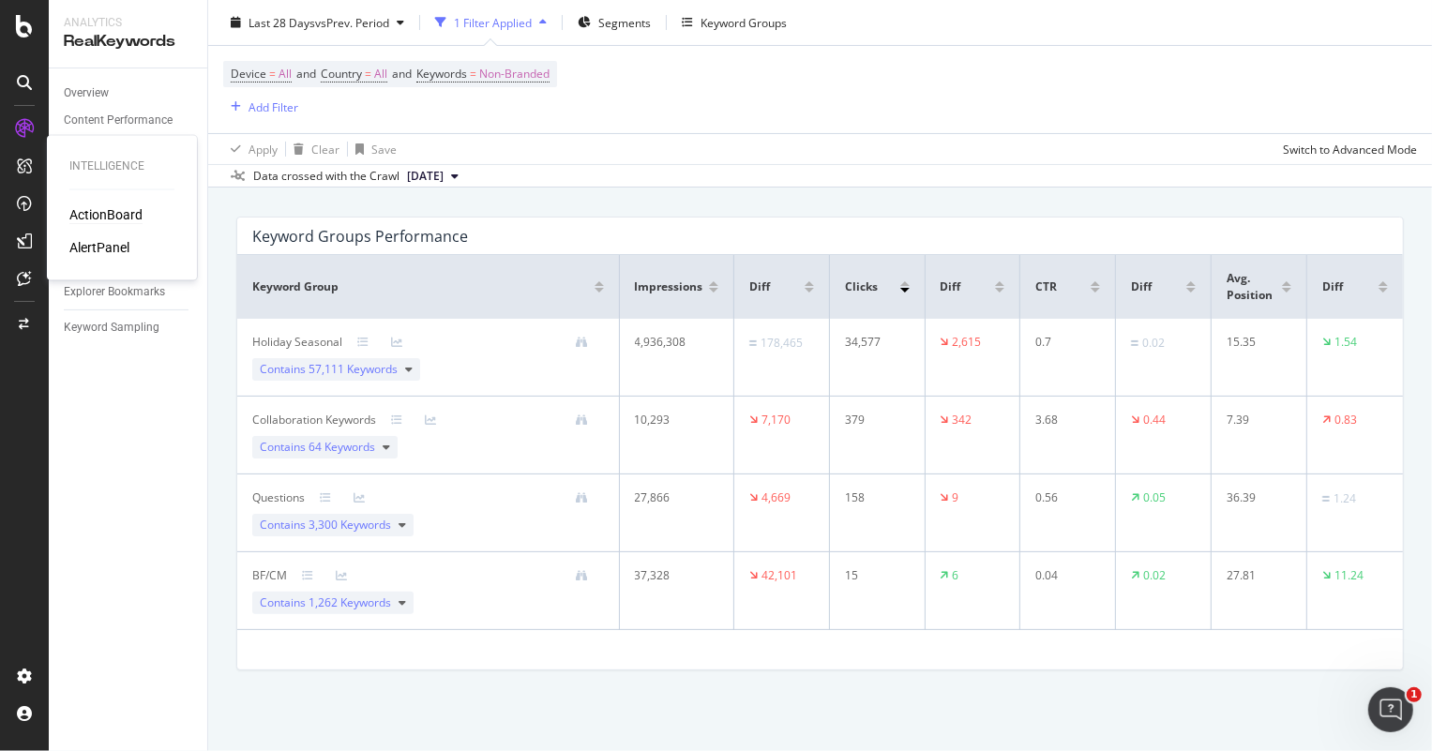
click at [85, 206] on div "ActionBoard" at bounding box center [105, 214] width 73 height 19
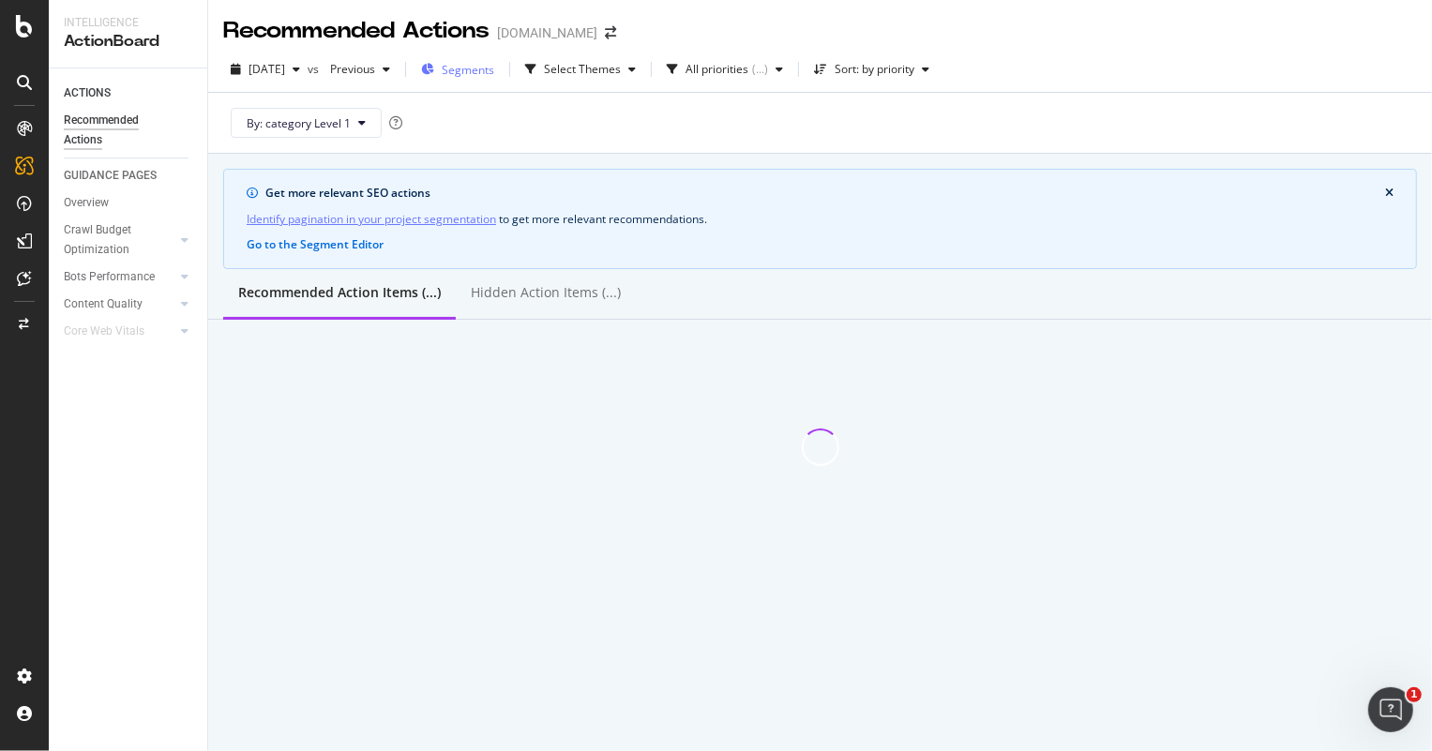
click at [494, 68] on span "Segments" at bounding box center [468, 70] width 53 height 16
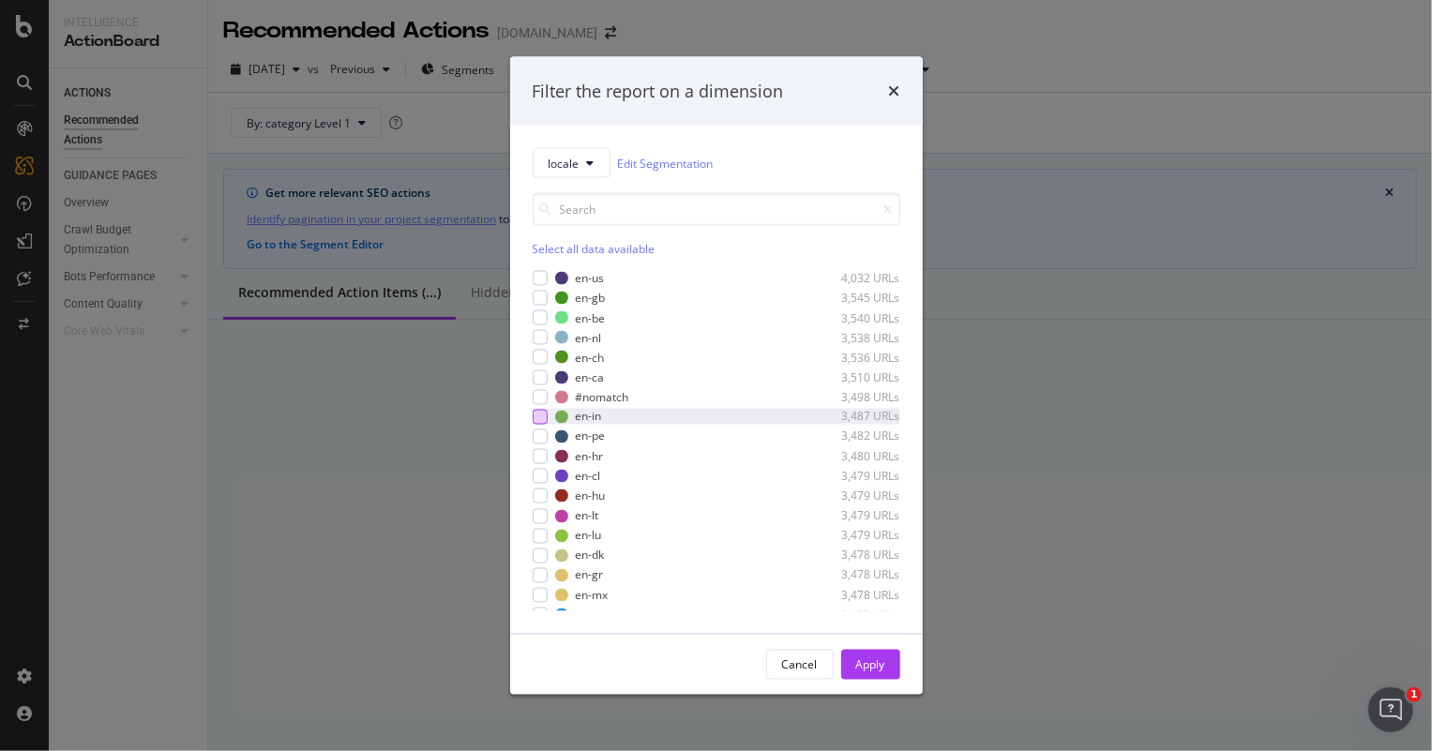
click at [537, 414] on div "modal" at bounding box center [540, 416] width 15 height 15
click at [868, 647] on div "Cancel Apply" at bounding box center [716, 665] width 413 height 60
click at [871, 655] on div "Apply" at bounding box center [870, 665] width 29 height 28
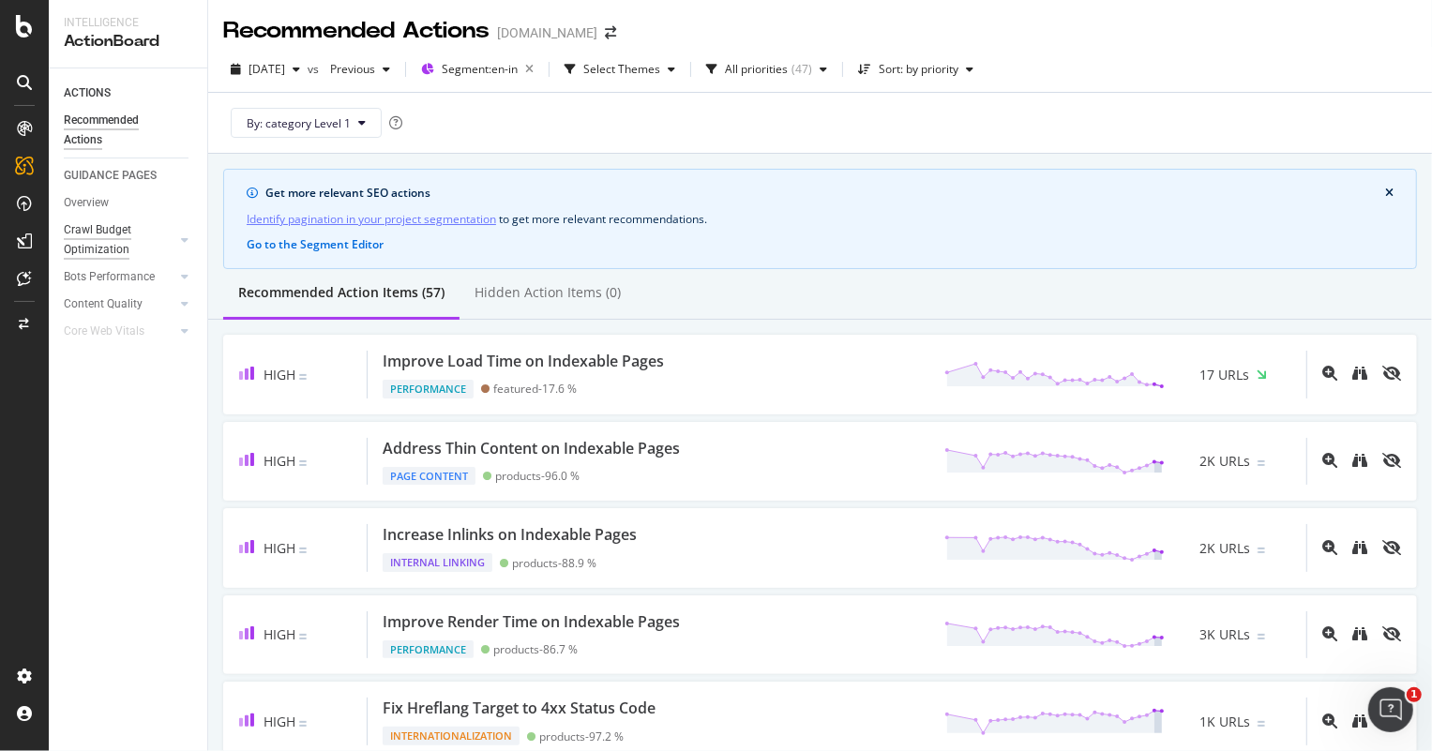
click at [113, 235] on div "Crawl Budget Optimization" at bounding box center [113, 239] width 98 height 39
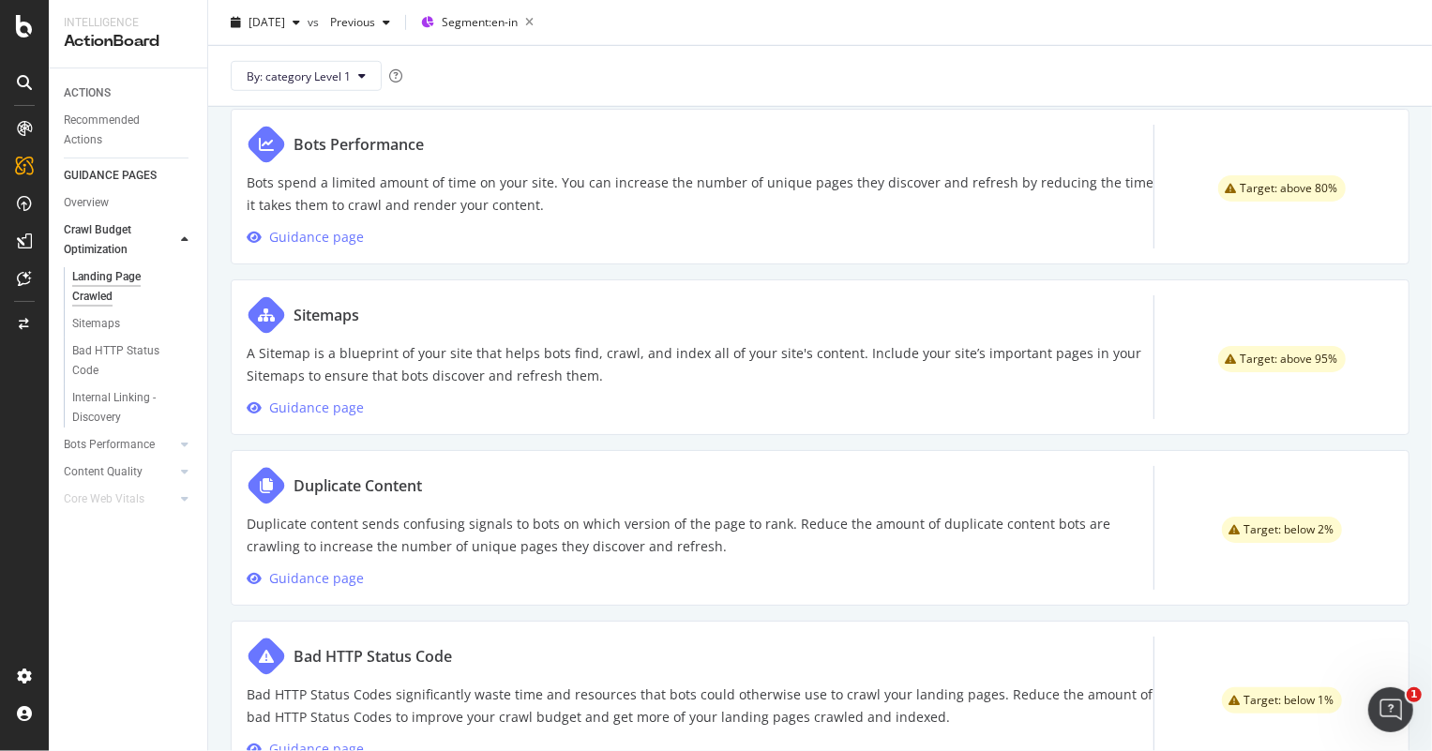
scroll to position [938, 0]
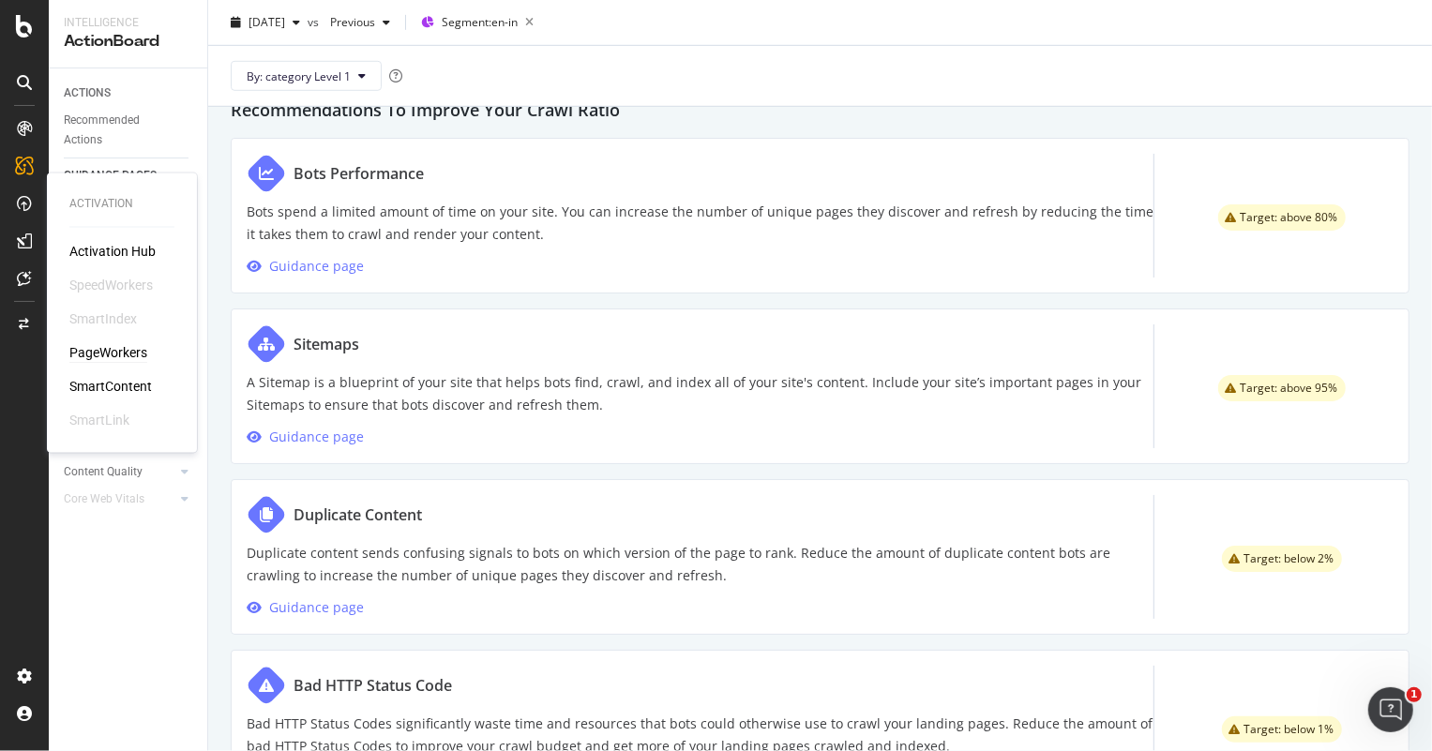
click at [116, 349] on div "PageWorkers" at bounding box center [108, 353] width 78 height 19
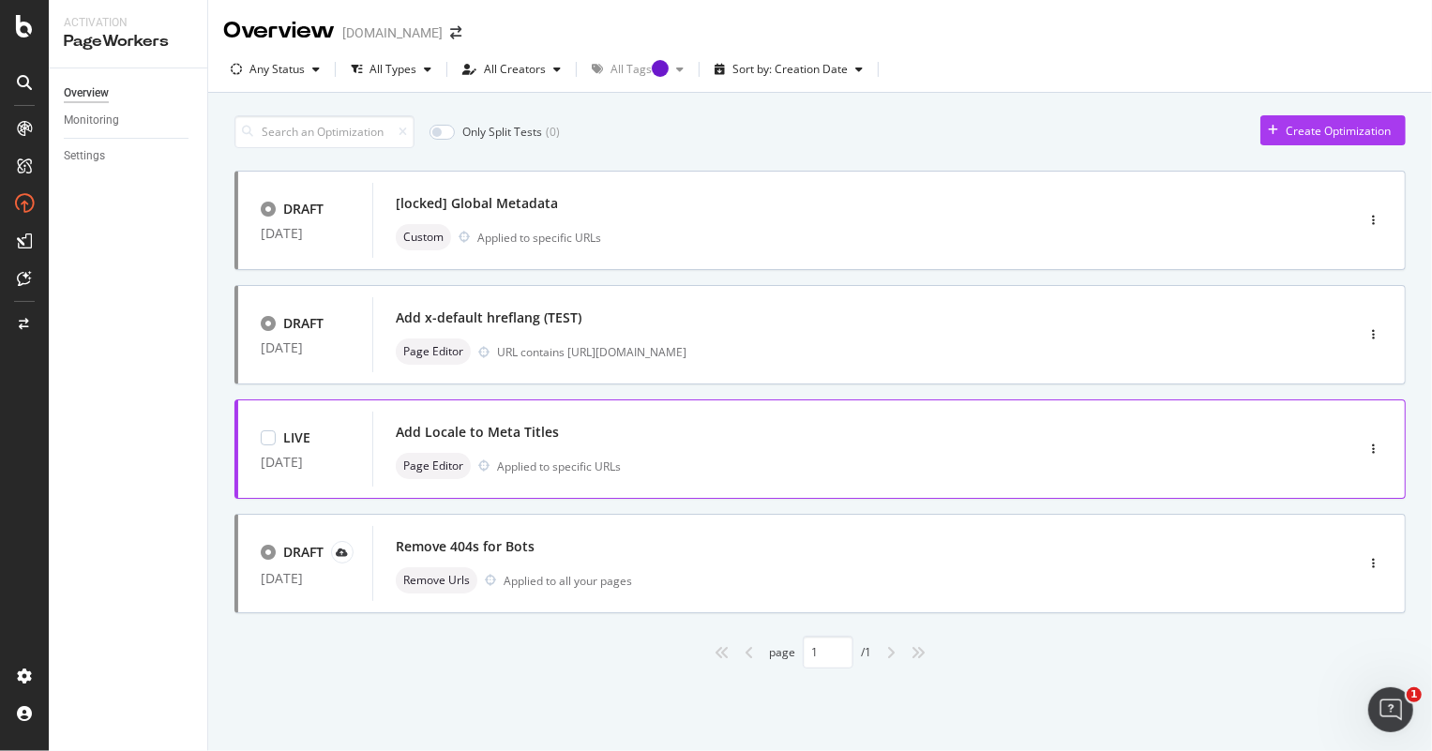
click at [669, 434] on div "Add Locale to Meta Titles" at bounding box center [835, 432] width 879 height 26
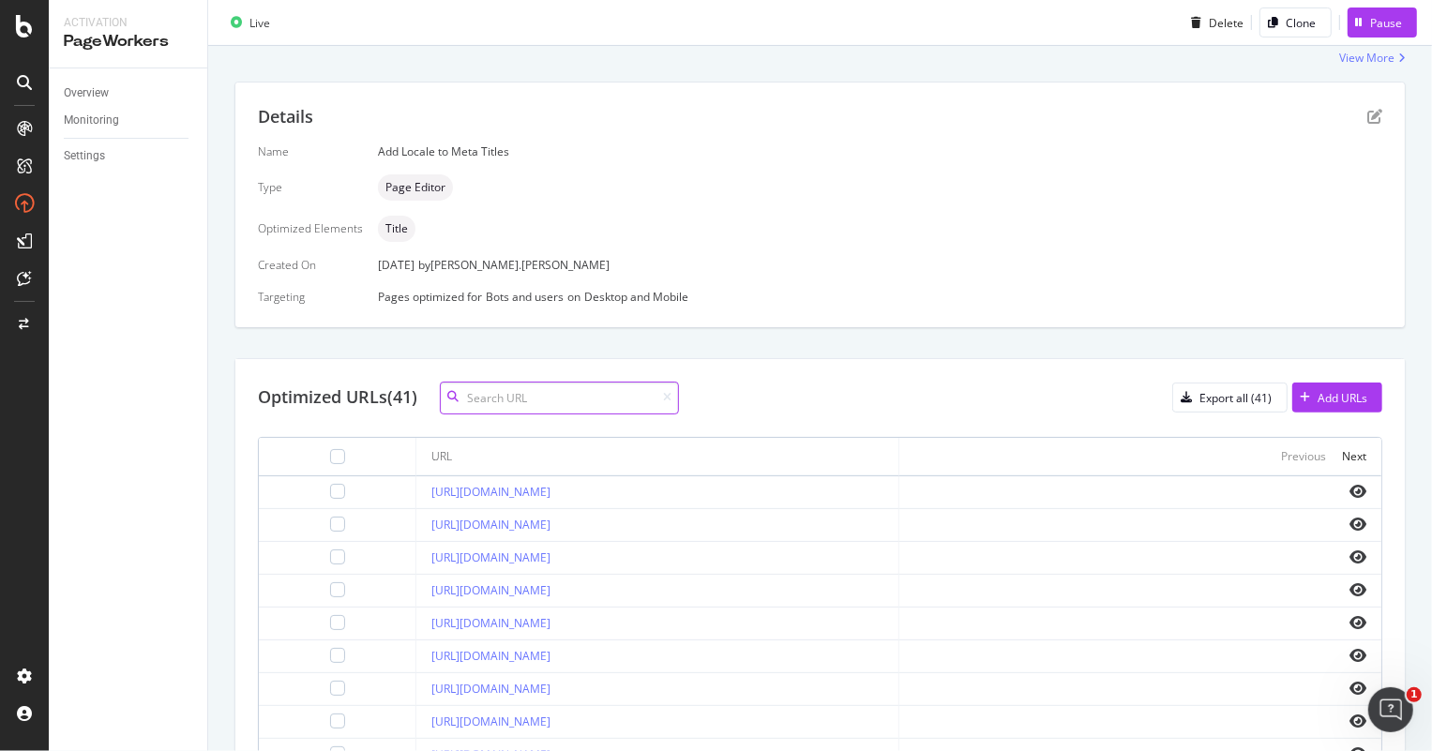
scroll to position [426, 0]
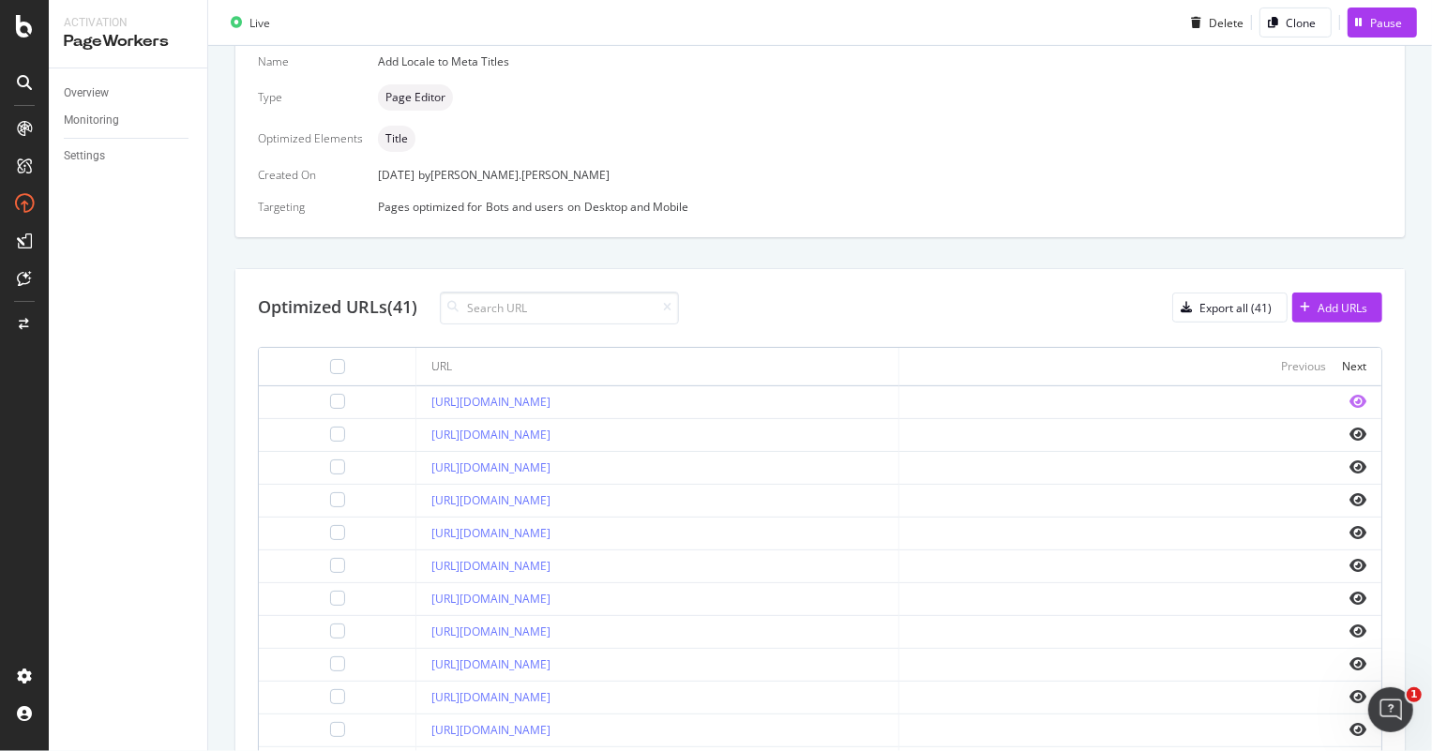
click at [1350, 398] on icon "eye" at bounding box center [1358, 401] width 17 height 15
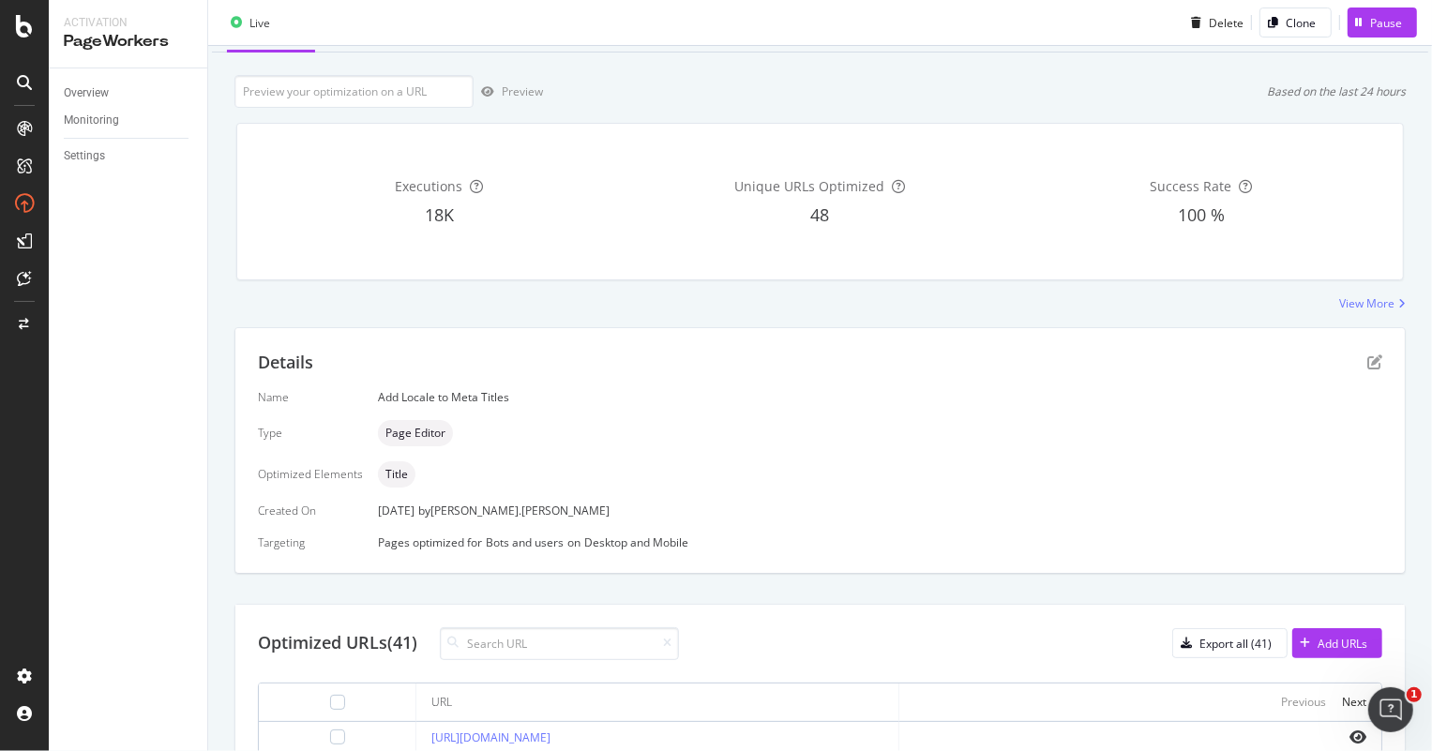
scroll to position [0, 0]
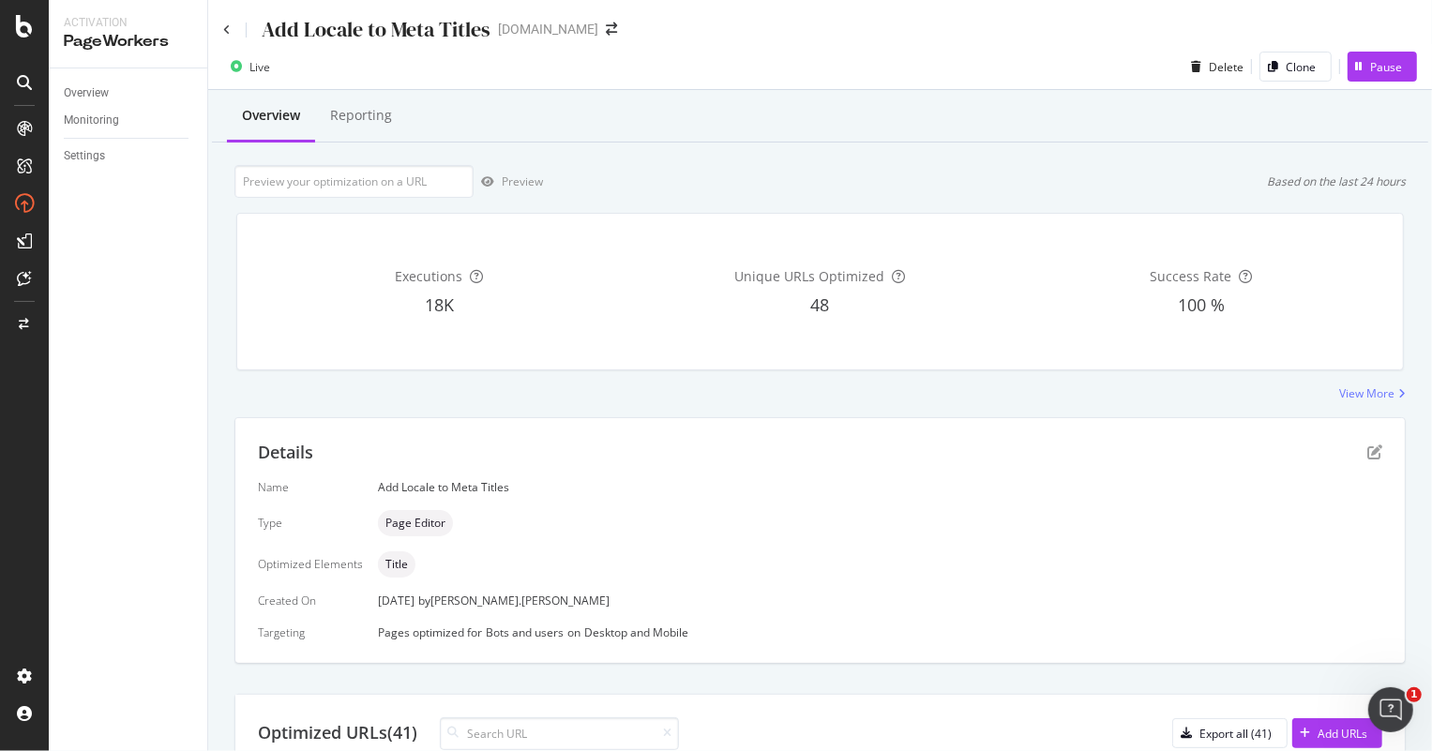
click at [231, 29] on div "Add Locale to Meta Titles" at bounding box center [356, 29] width 267 height 29
click at [376, 101] on div "Reporting" at bounding box center [361, 117] width 92 height 52
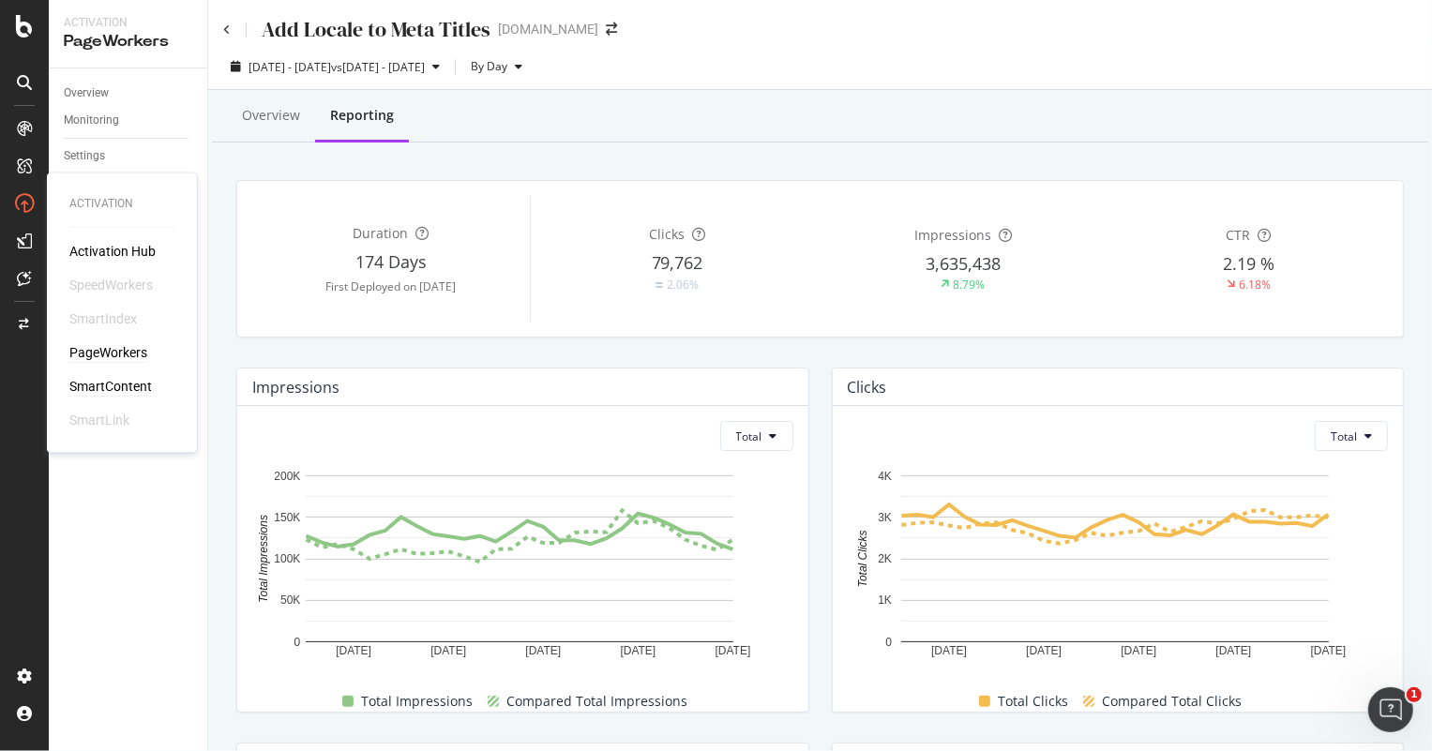
click at [114, 384] on div "SmartContent" at bounding box center [110, 387] width 83 height 19
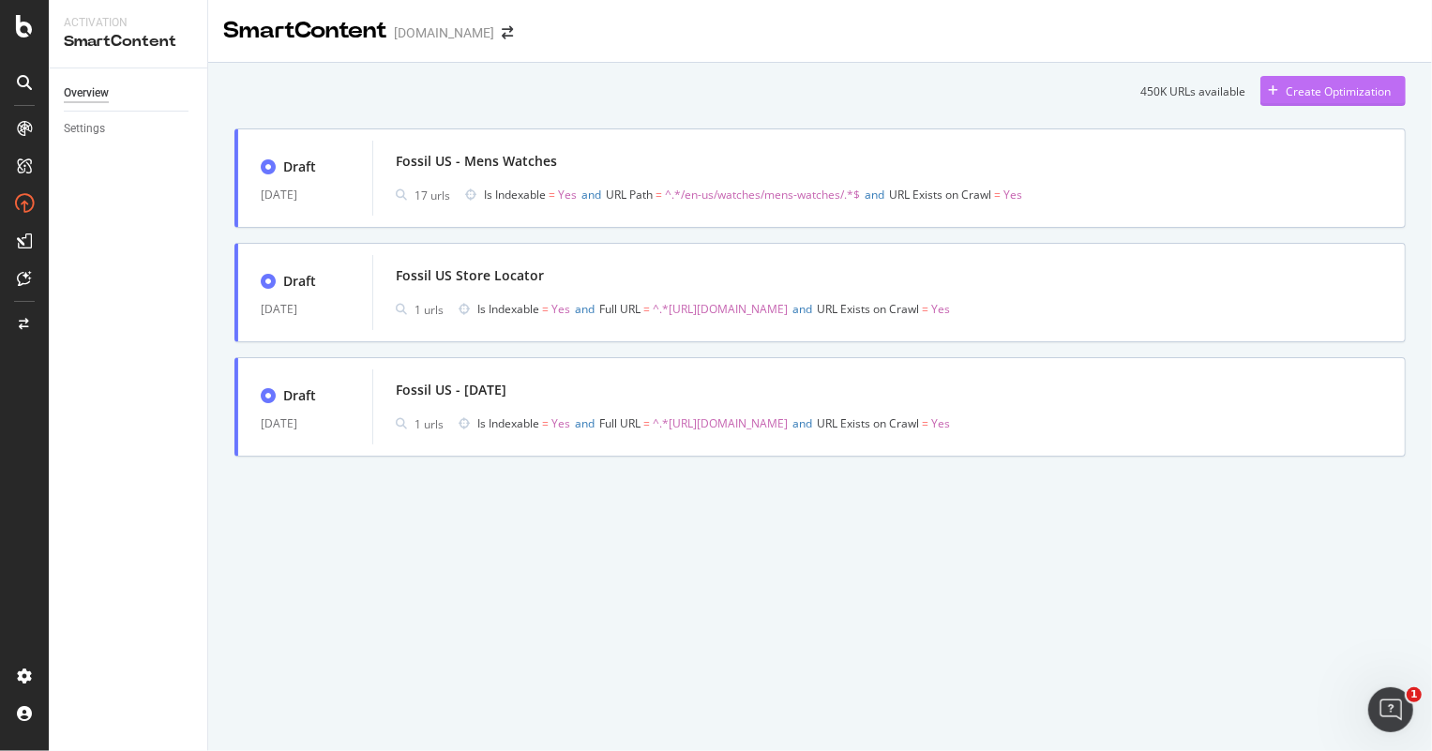
click at [1277, 91] on icon "button" at bounding box center [1273, 90] width 10 height 11
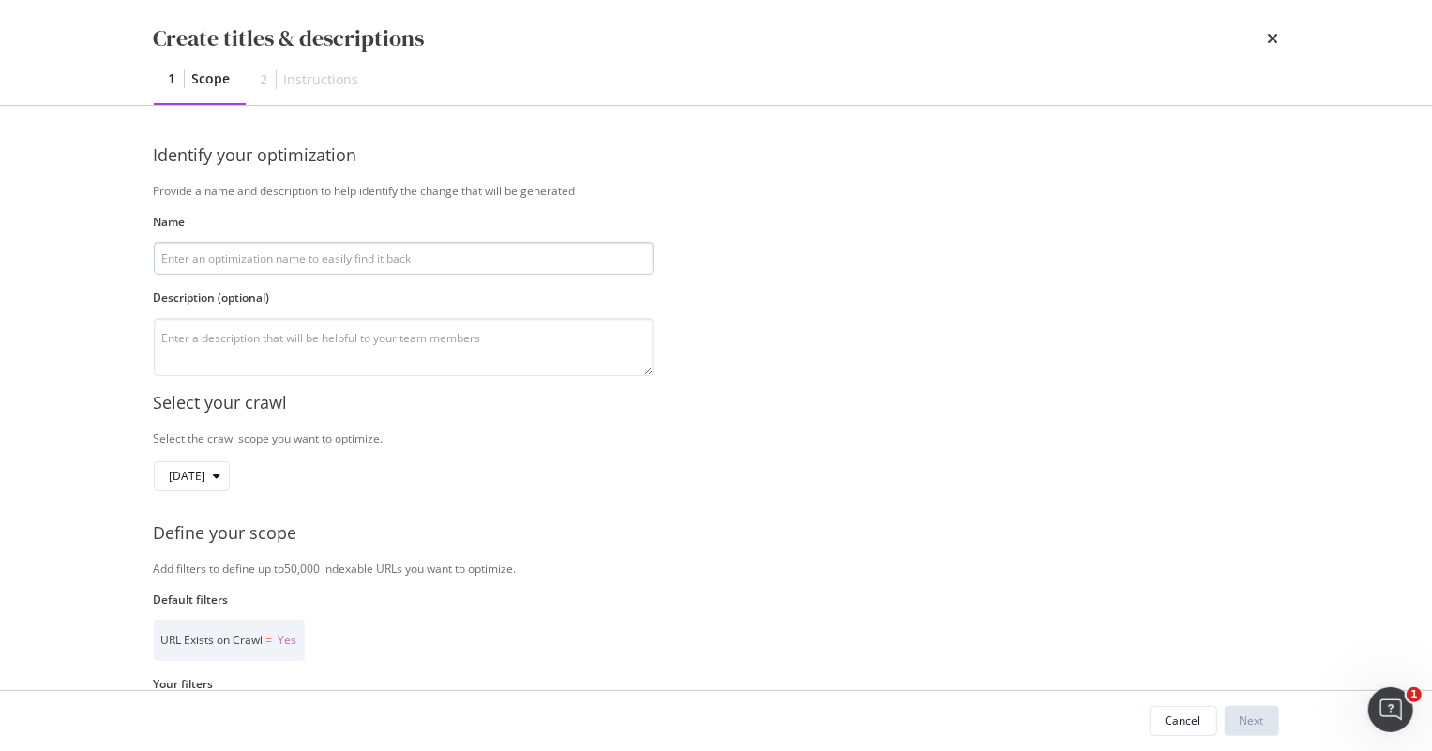
click at [288, 260] on input "modal" at bounding box center [404, 258] width 500 height 33
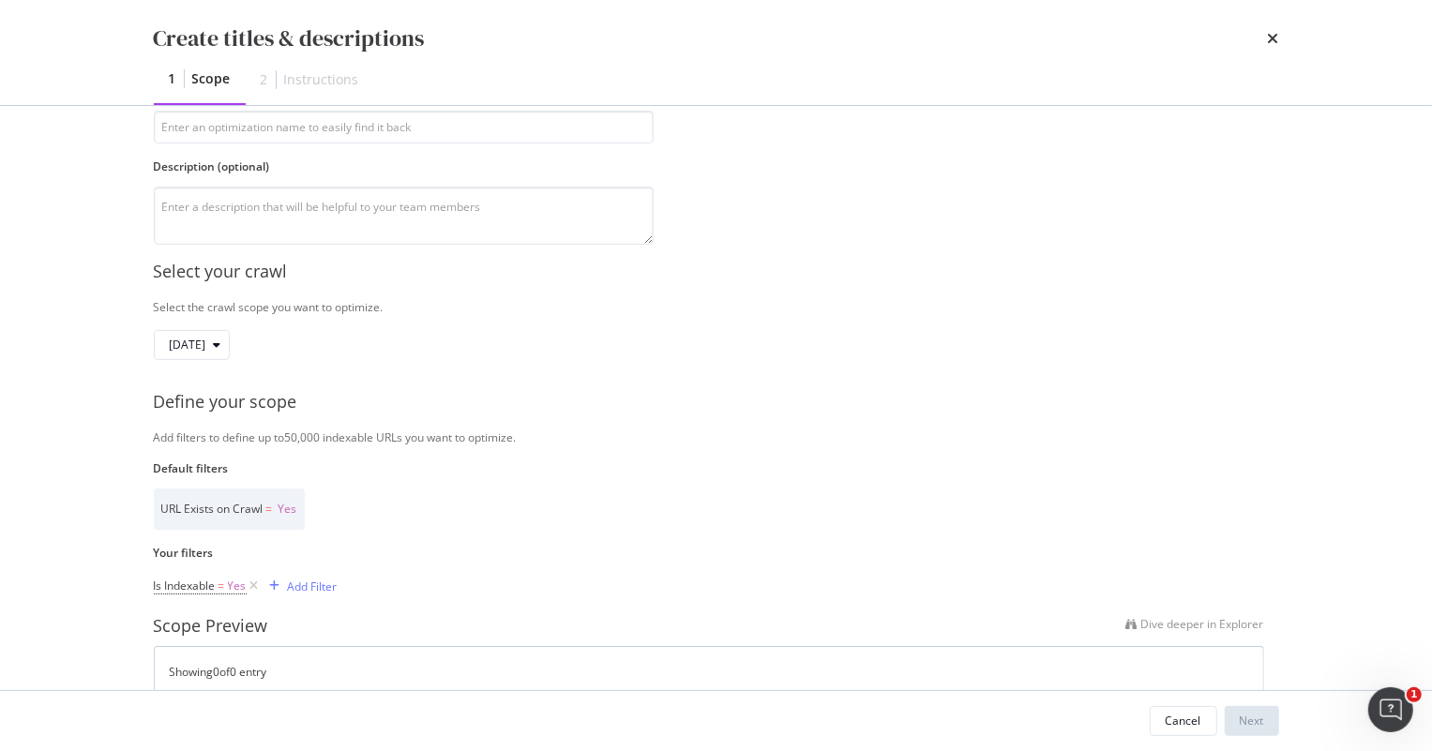
scroll to position [82, 0]
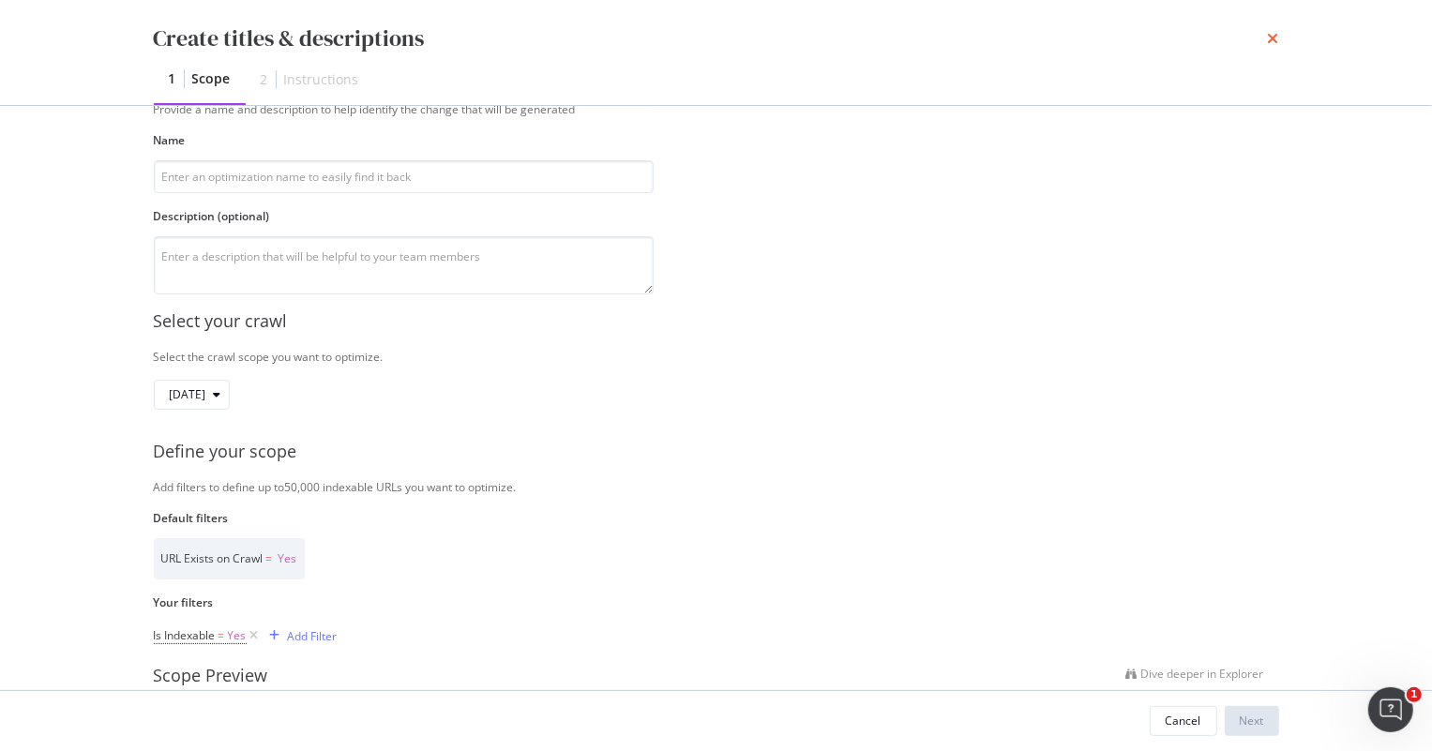
click at [1270, 35] on icon "times" at bounding box center [1273, 38] width 11 height 15
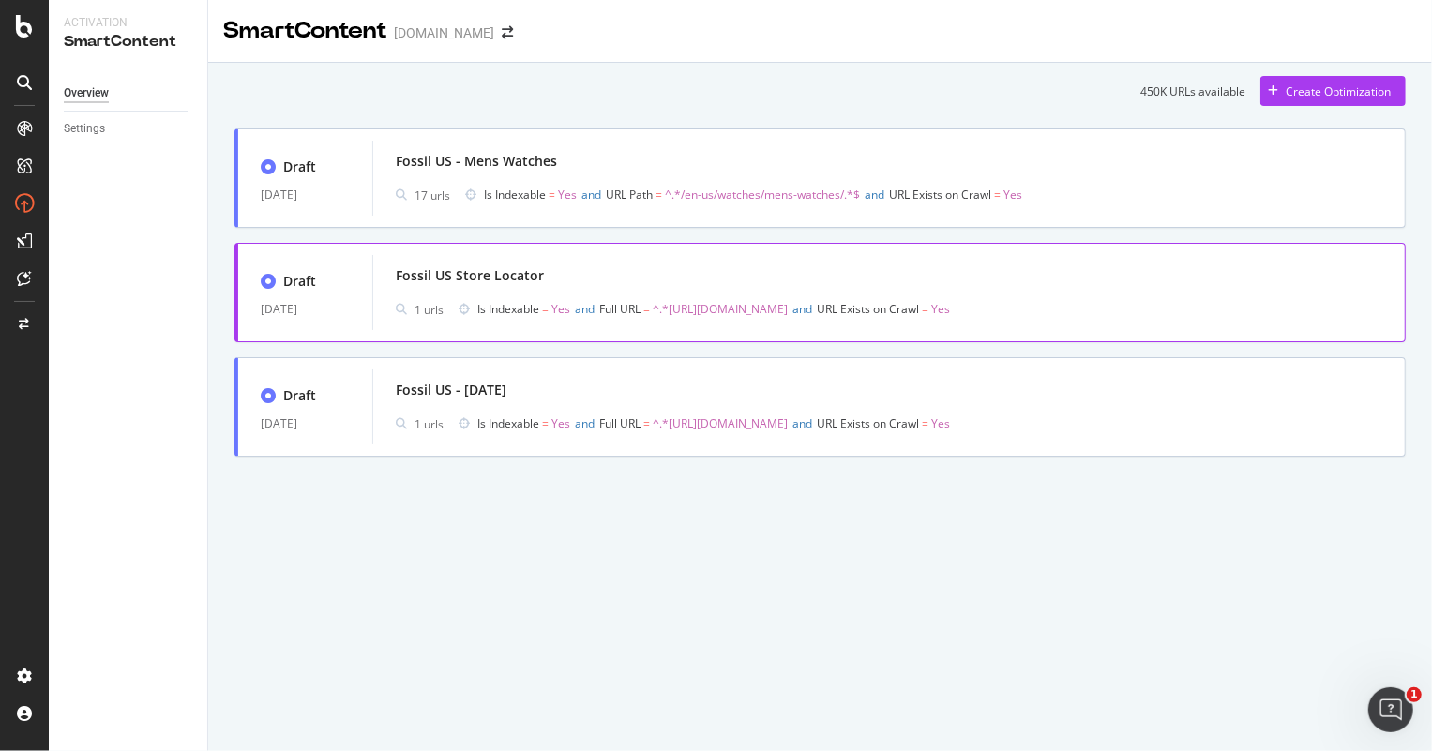
click at [431, 270] on div "Fossil US Store Locator" at bounding box center [470, 275] width 148 height 19
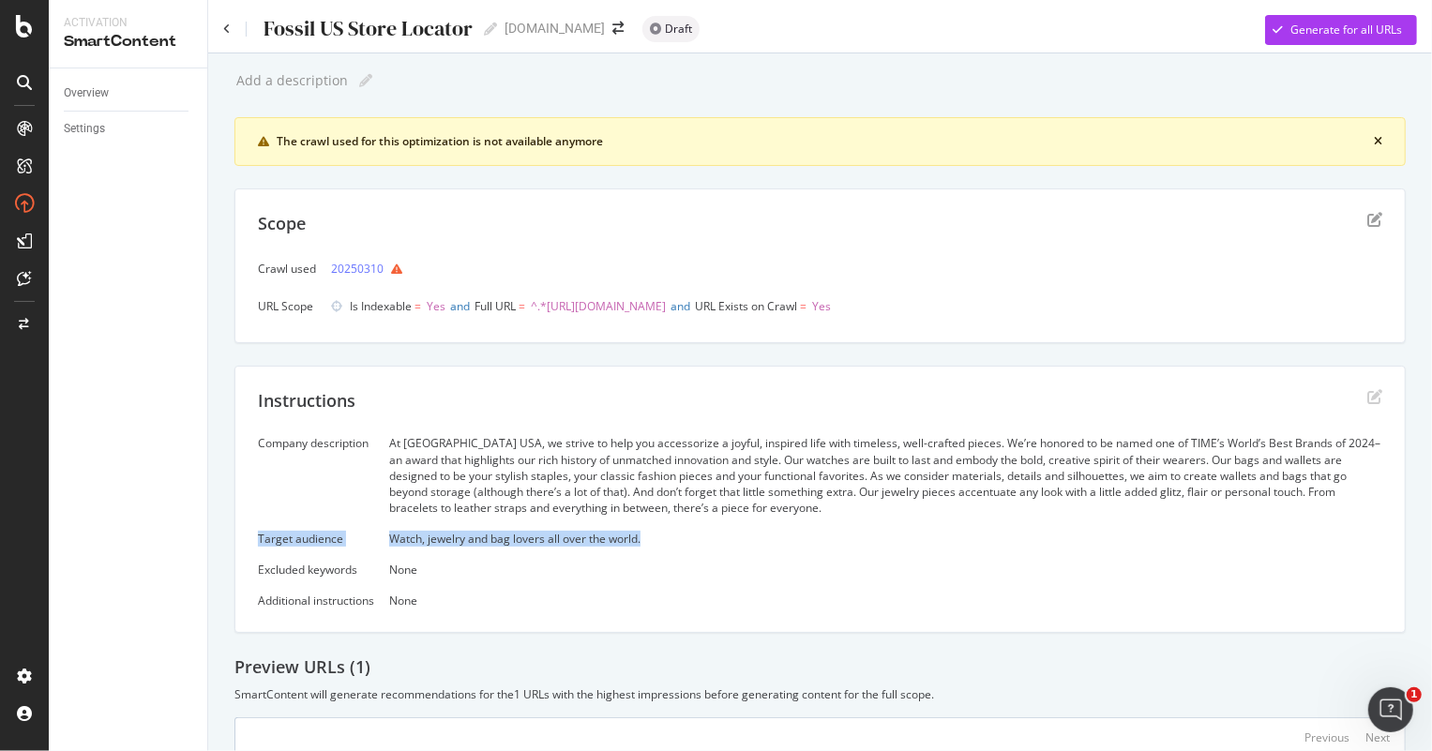
drag, startPoint x: 248, startPoint y: 540, endPoint x: 643, endPoint y: 539, distance: 395.8
click at [643, 539] on div "Instructions Company description At Fossil USA, we strive to help you accessori…" at bounding box center [820, 499] width 1172 height 267
click at [328, 440] on div "Company description" at bounding box center [316, 443] width 116 height 16
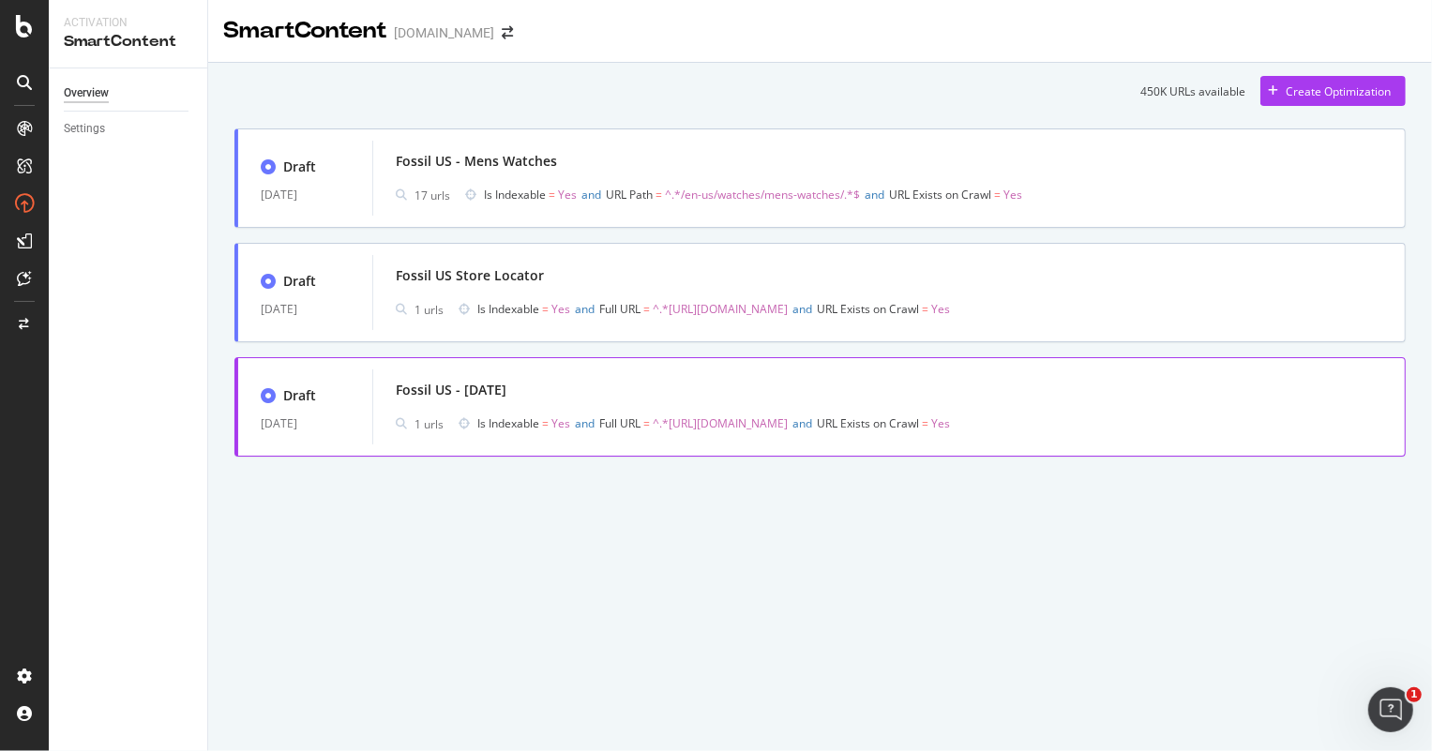
click at [506, 391] on div "Fossil US - Father's Day" at bounding box center [451, 390] width 111 height 19
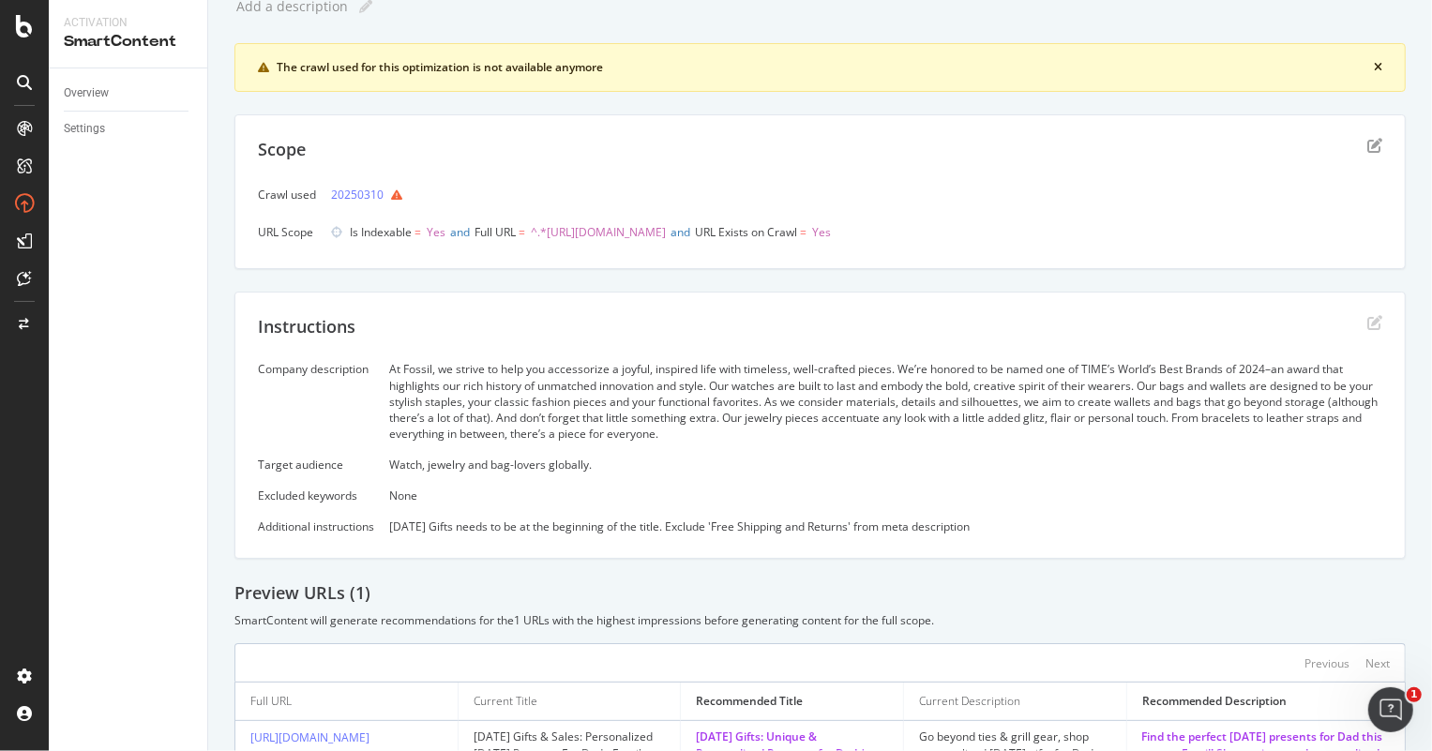
scroll to position [210, 0]
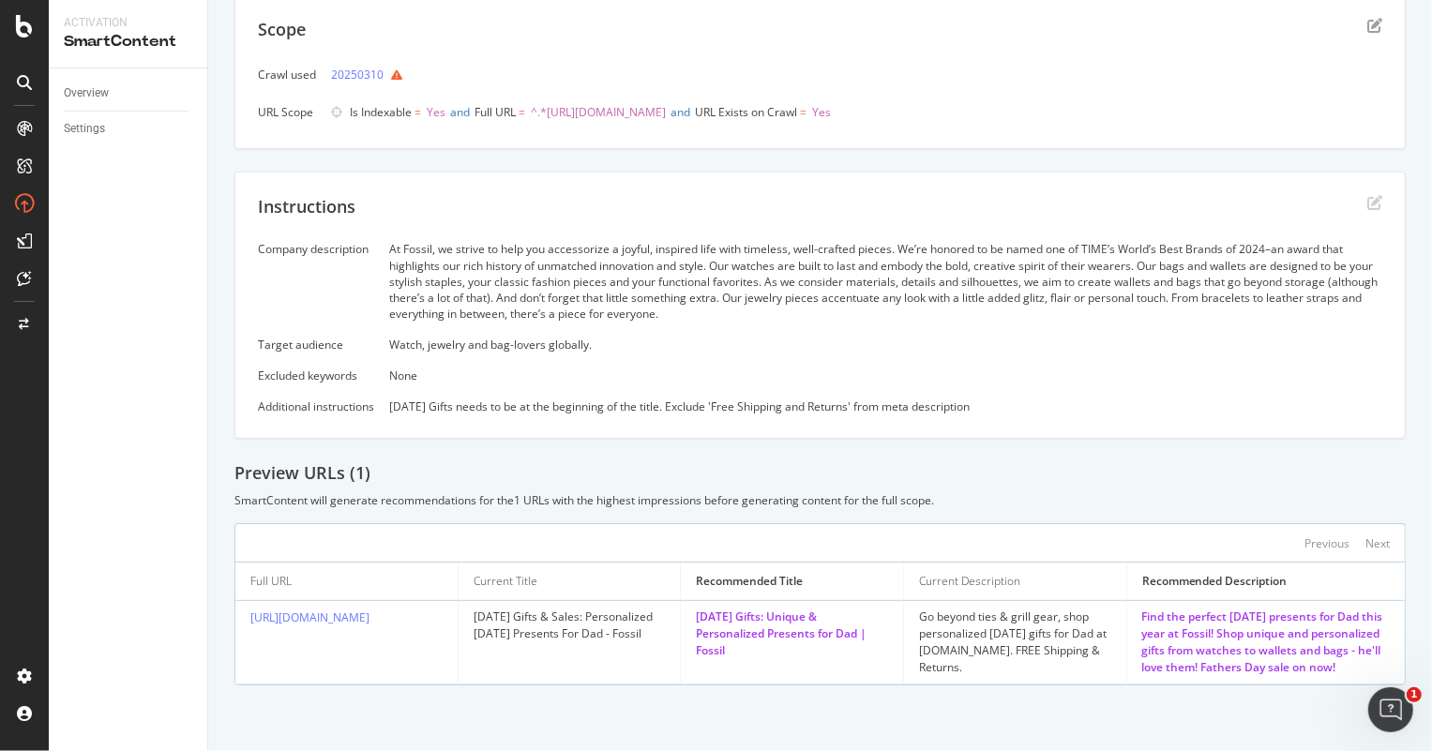
click at [513, 609] on div "Father's Day Gifts & Sales: Personalized Father's Day Presents For Dad - Fossil" at bounding box center [570, 626] width 192 height 34
click at [836, 609] on div "Father's Day Gifts: Unique & Personalized Presents for Dad | Fossil" at bounding box center [792, 634] width 192 height 51
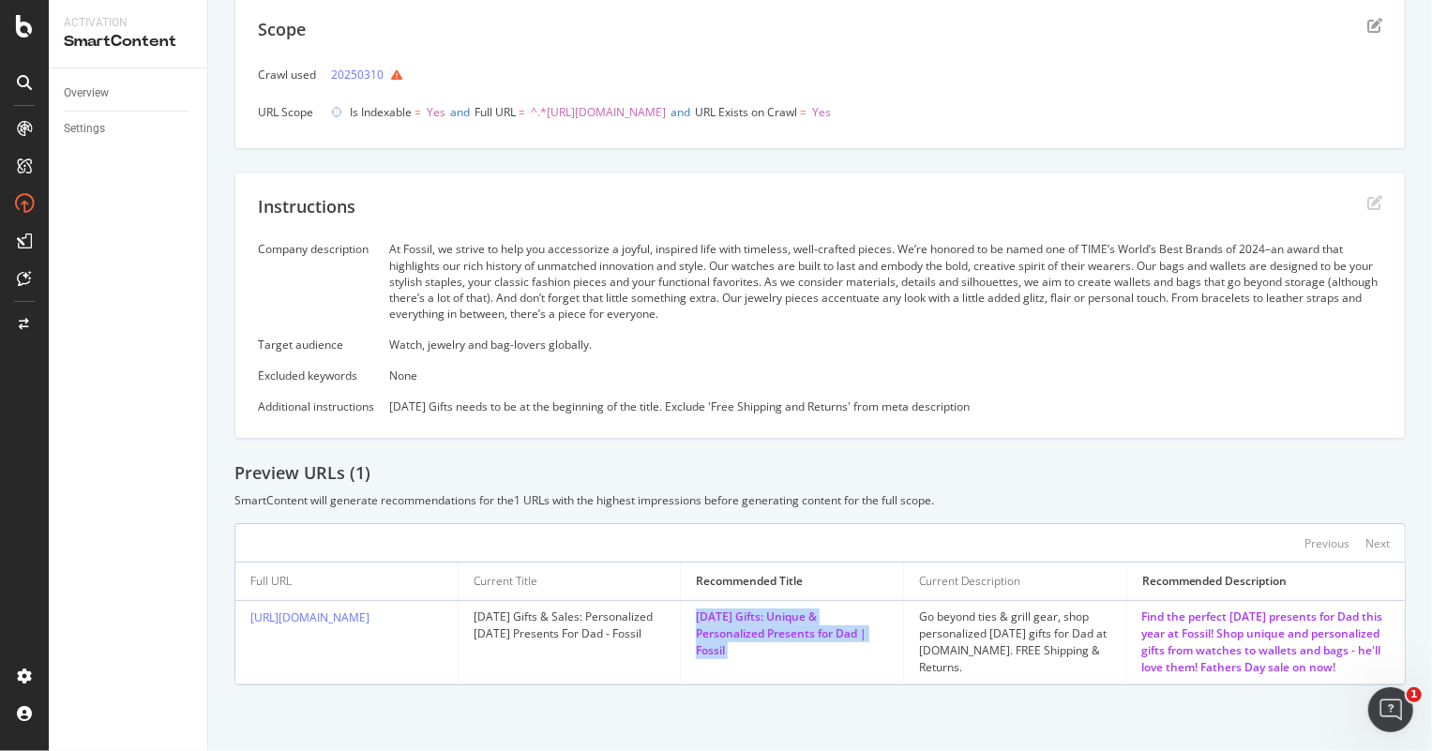
click at [836, 609] on div "Father's Day Gifts: Unique & Personalized Presents for Dad | Fossil" at bounding box center [792, 634] width 192 height 51
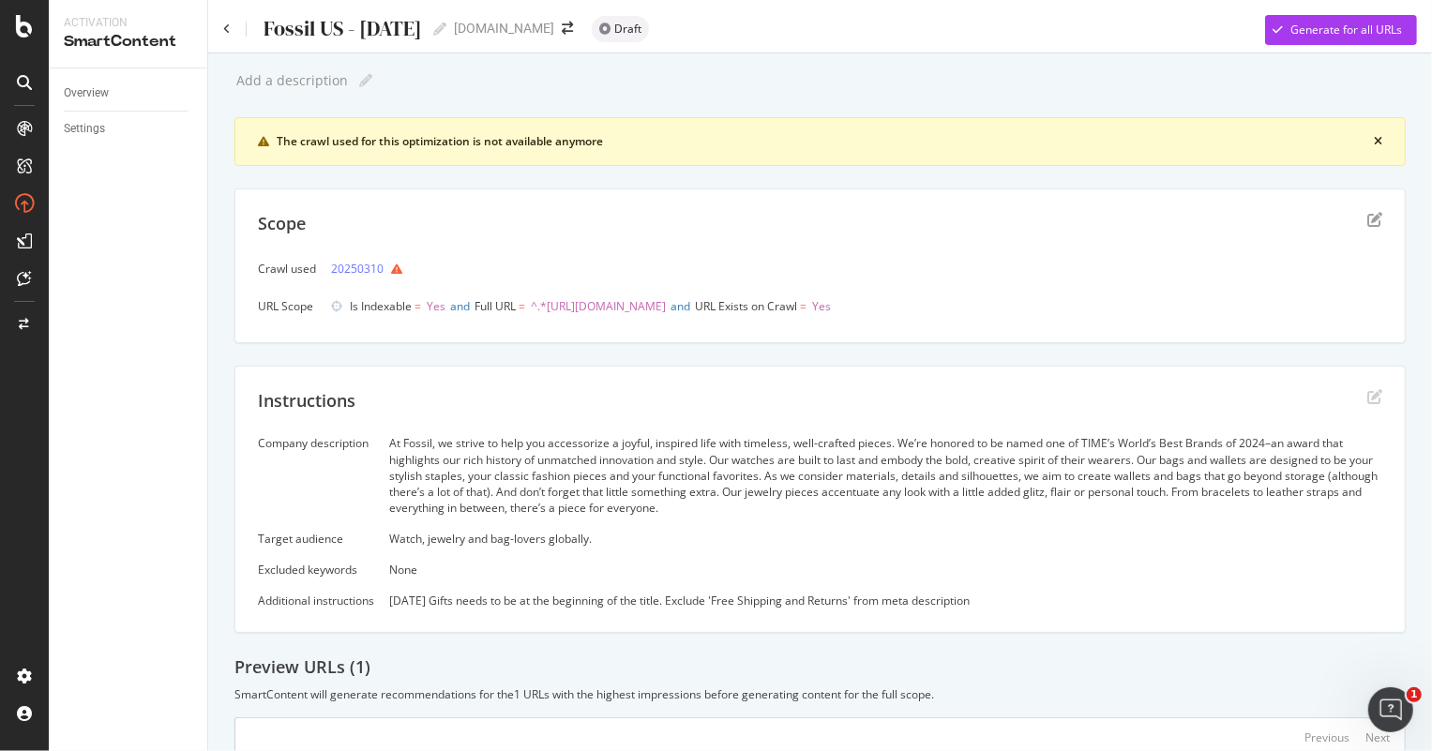
click at [217, 23] on div "Fossil US - Father's Day Fossil US - Father's Day Fossil.com Draft Generate for…" at bounding box center [820, 22] width 1224 height 45
click at [223, 27] on icon at bounding box center [227, 28] width 8 height 11
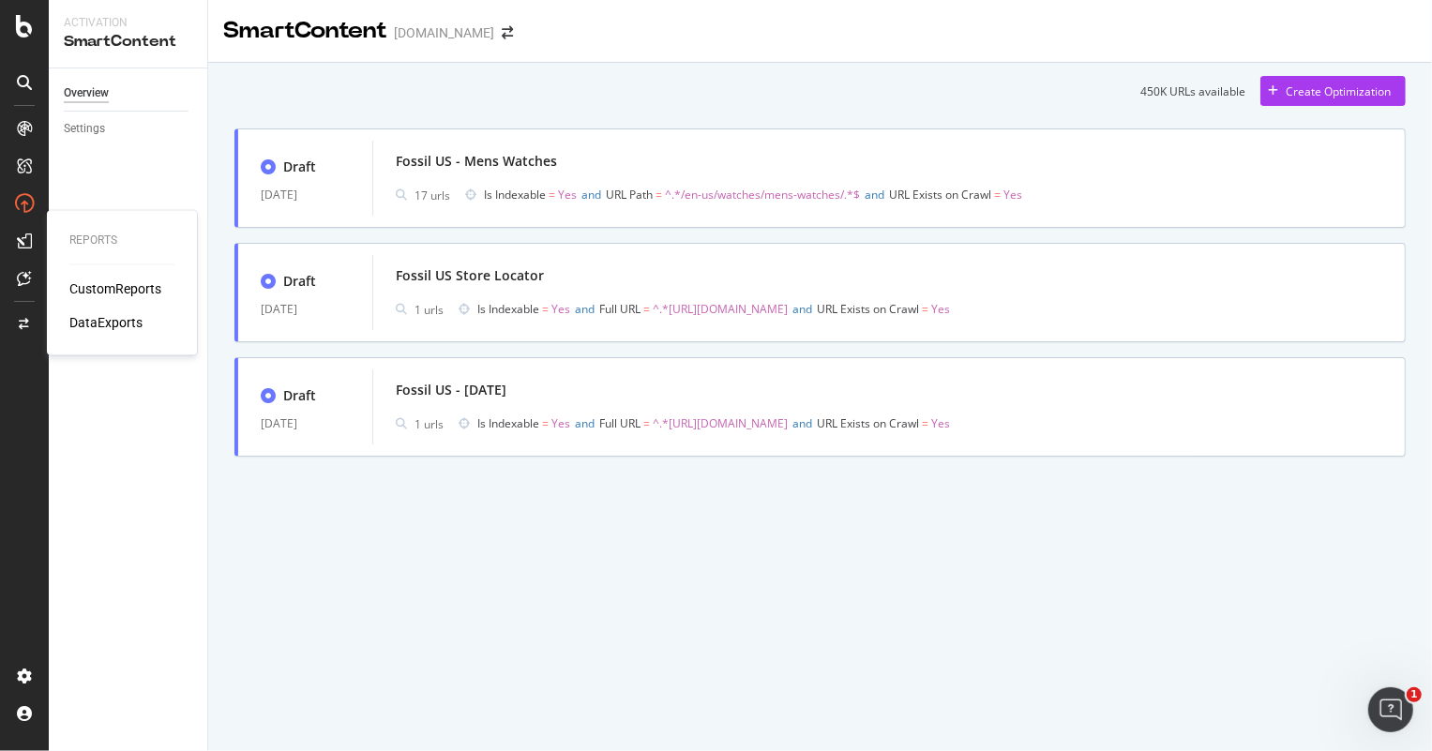
click at [118, 299] on div "CustomReports DataExports" at bounding box center [121, 306] width 105 height 53
click at [113, 293] on div "CustomReports" at bounding box center [115, 289] width 92 height 19
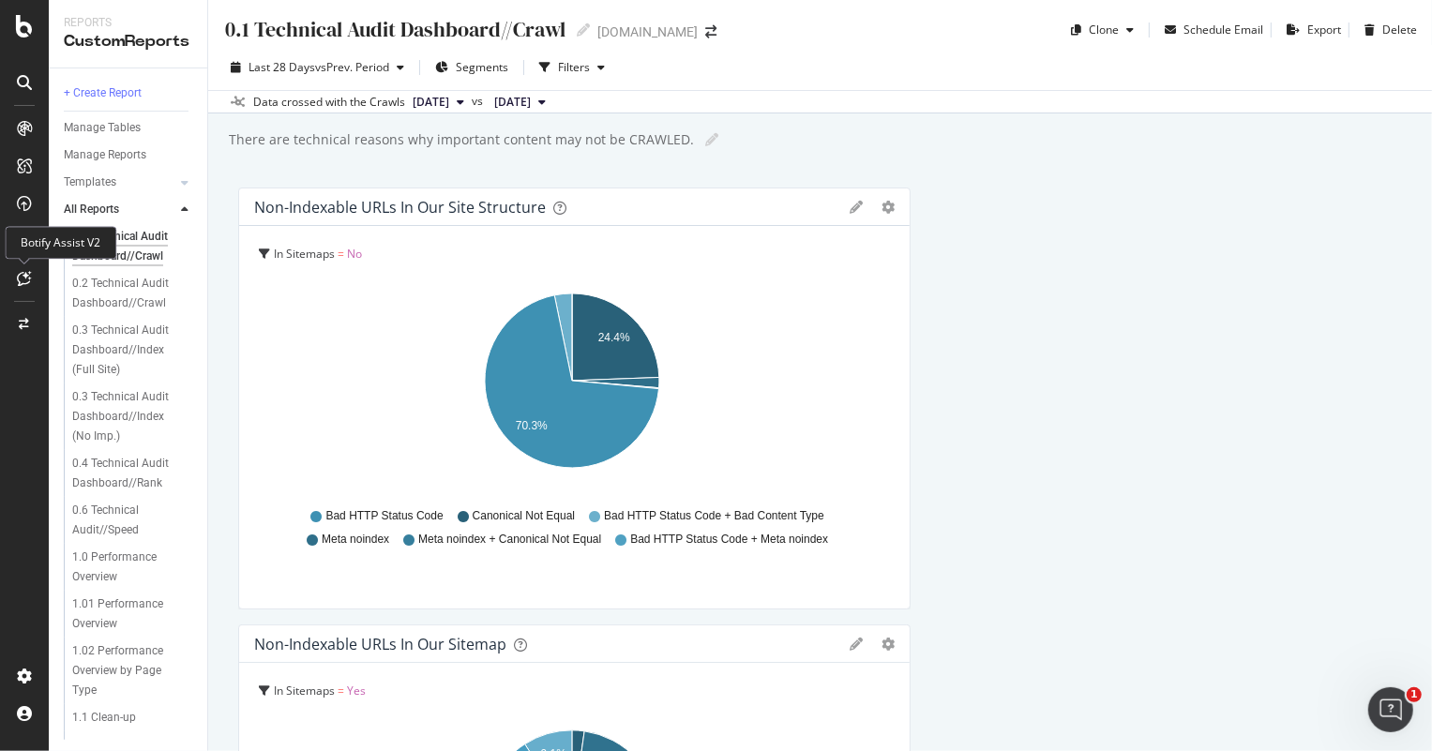
click at [28, 275] on icon at bounding box center [25, 278] width 14 height 15
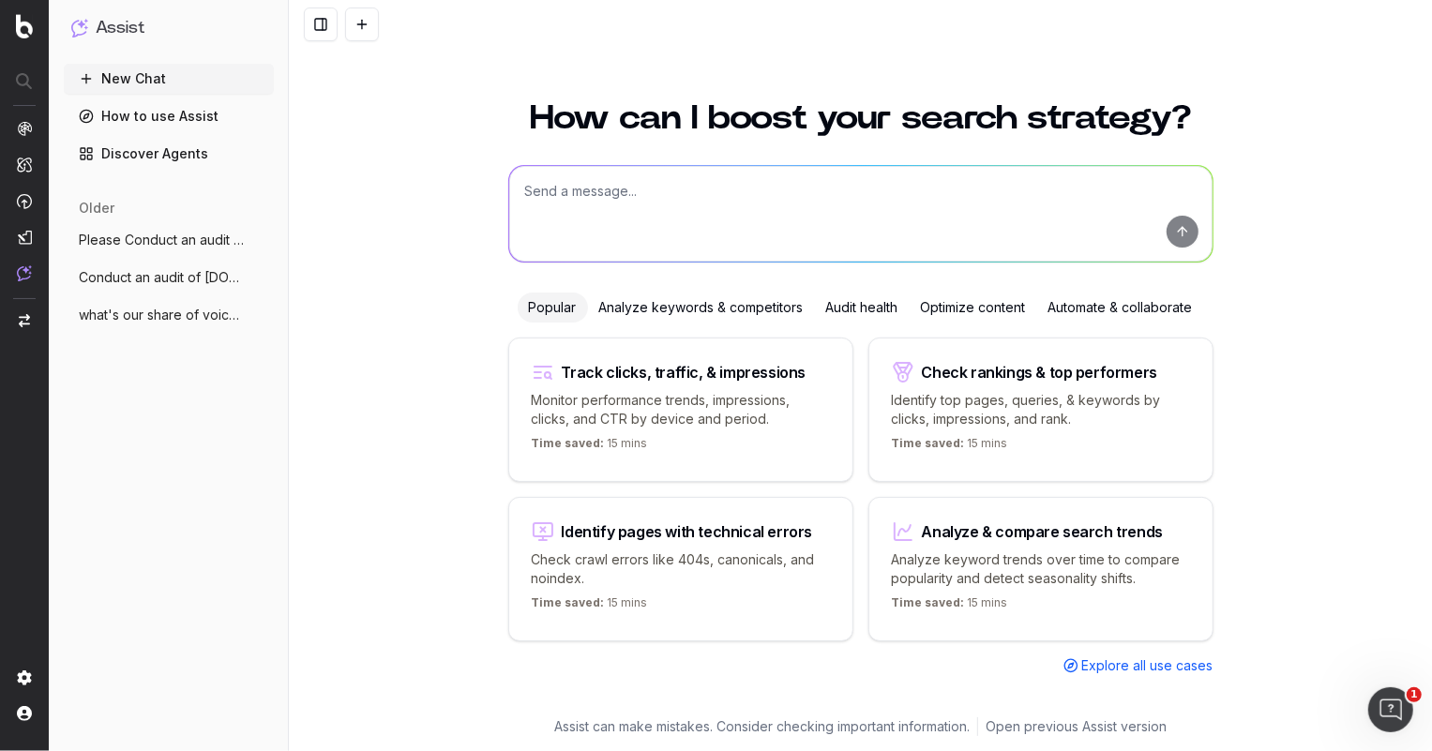
click at [153, 234] on span "Please Conduct an audit of [PERSON_NAME] US's v" at bounding box center [161, 240] width 165 height 19
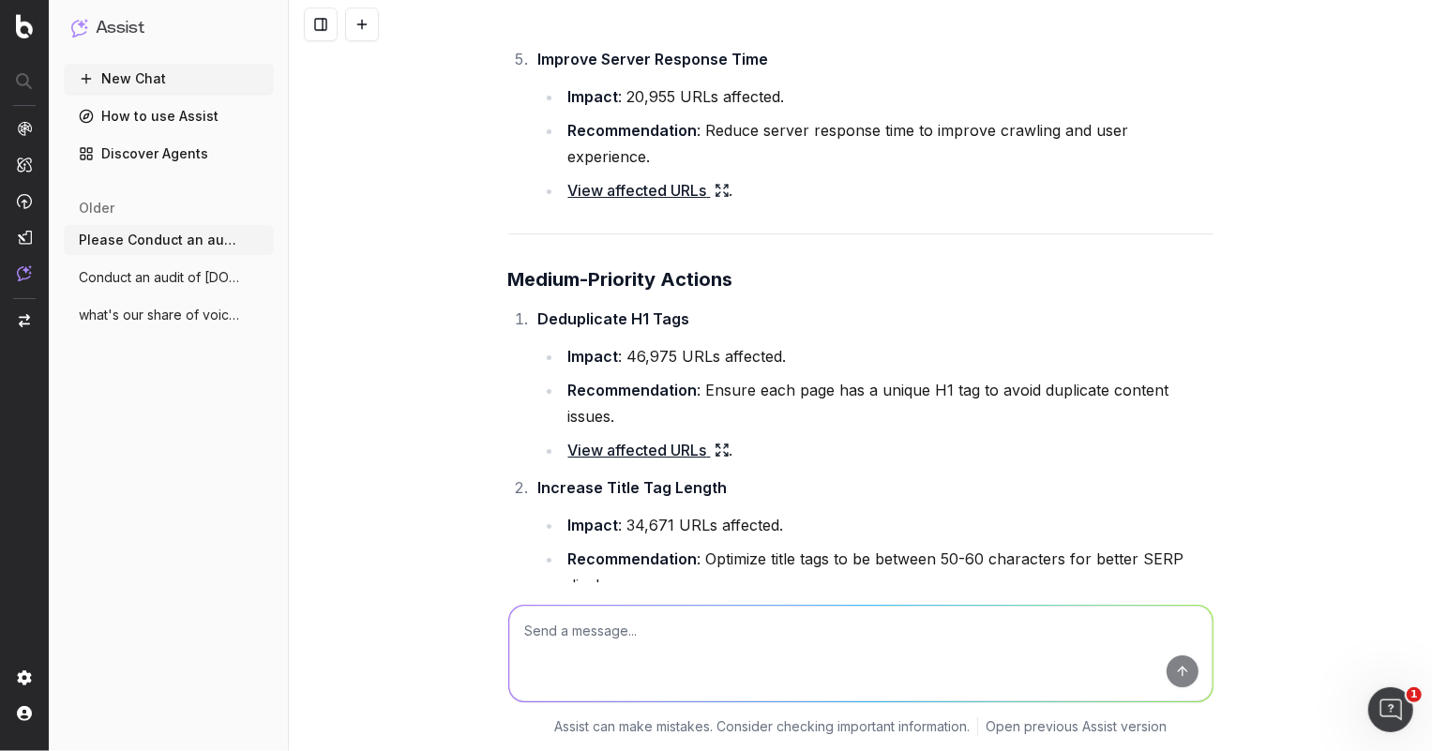
scroll to position [4840, 0]
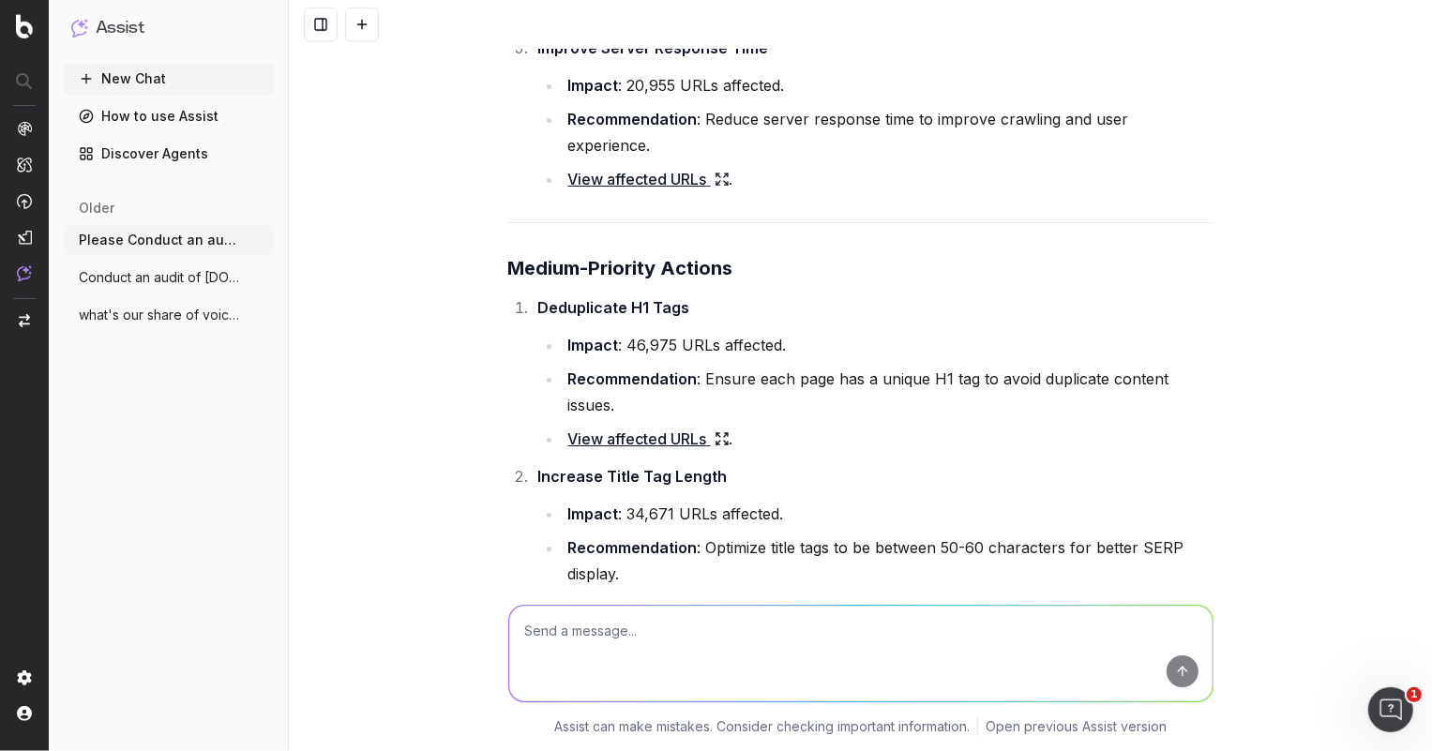
click at [158, 275] on span "Conduct an audit of [DOMAIN_NAME][URL]" at bounding box center [161, 277] width 165 height 19
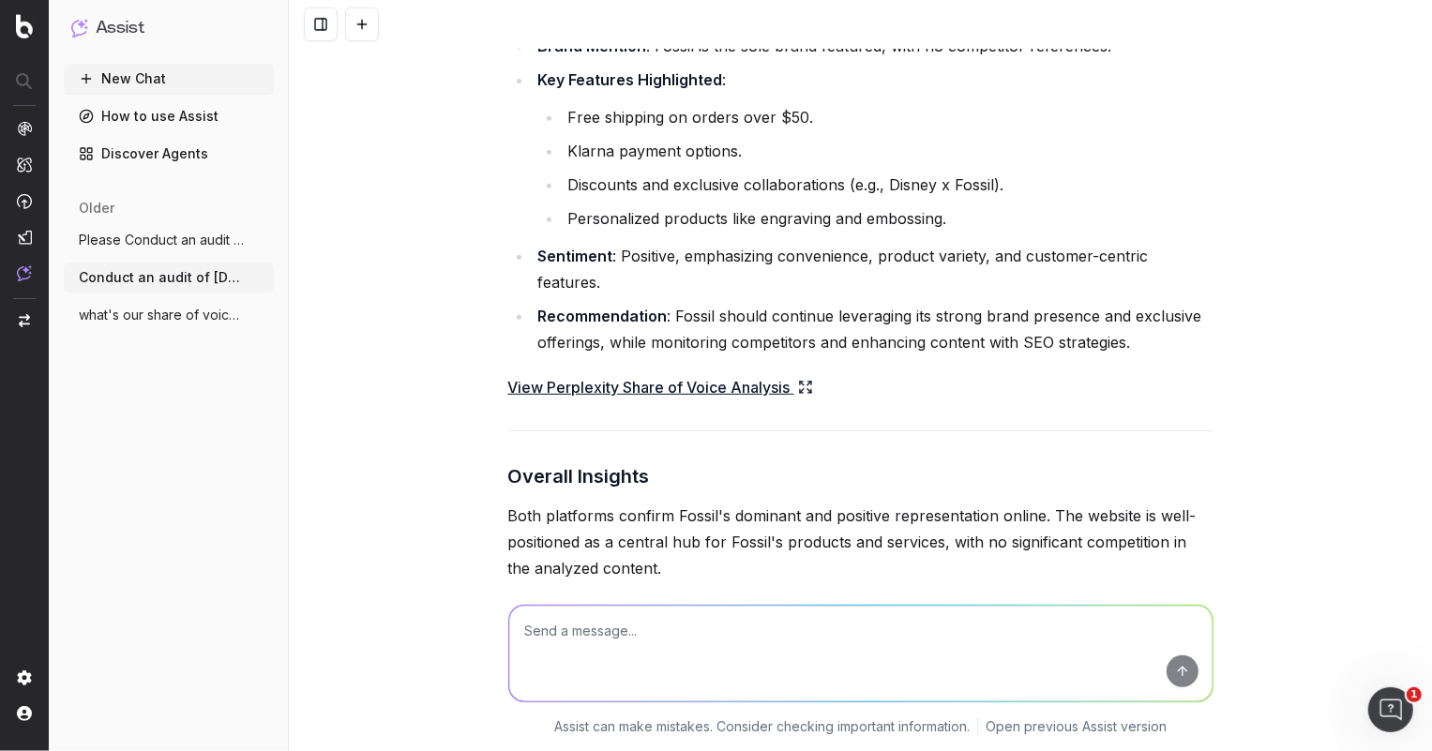
scroll to position [709, 0]
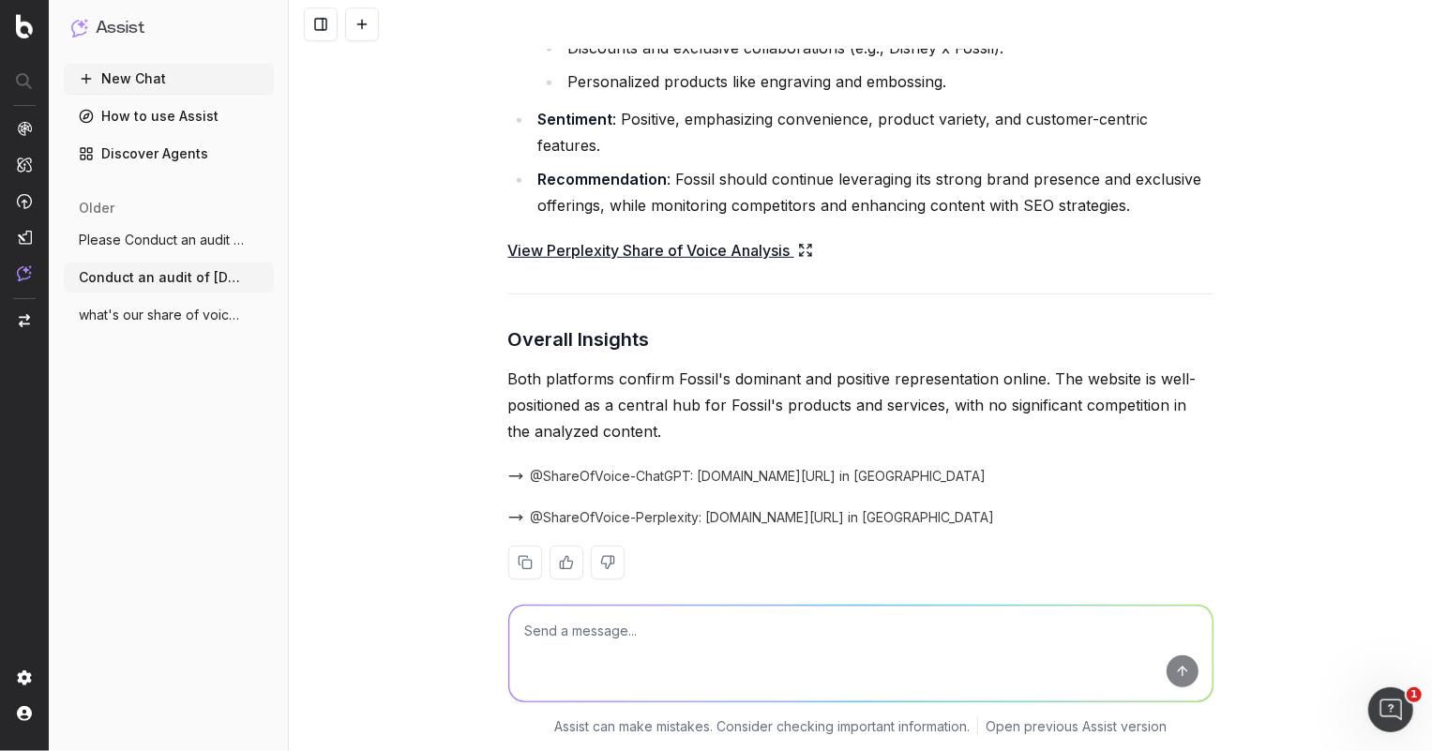
click at [144, 316] on span "what's our share of voice for mens watch" at bounding box center [161, 315] width 165 height 19
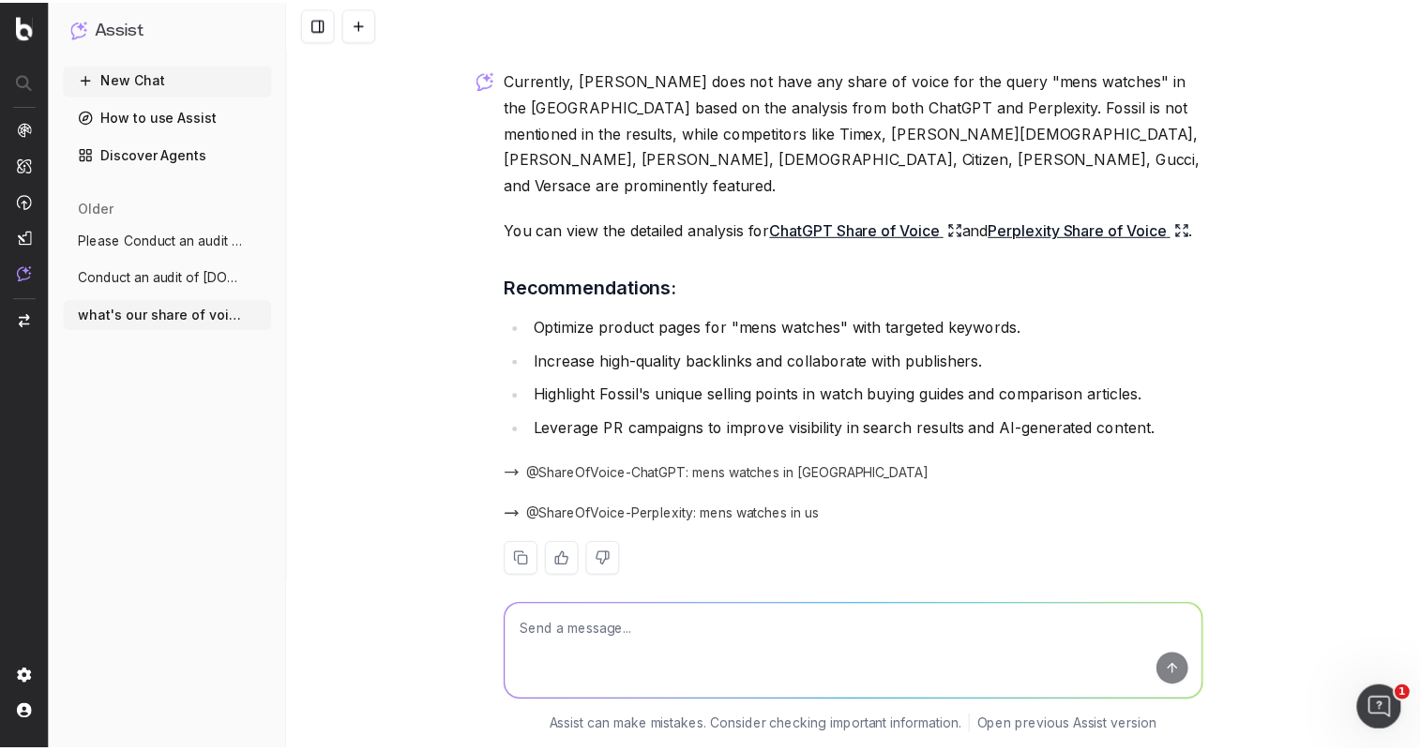
scroll to position [77, 0]
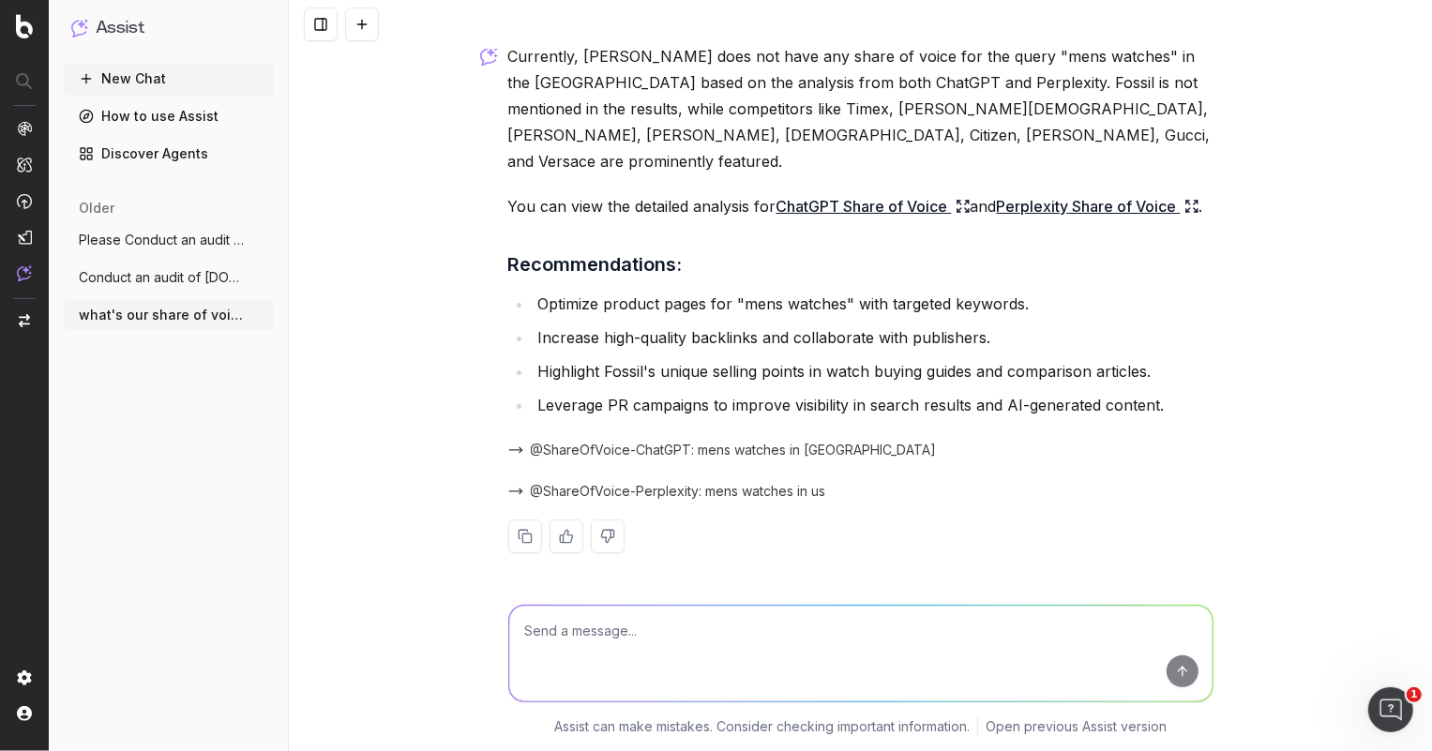
click at [175, 112] on link "How to use Assist" at bounding box center [169, 116] width 210 height 30
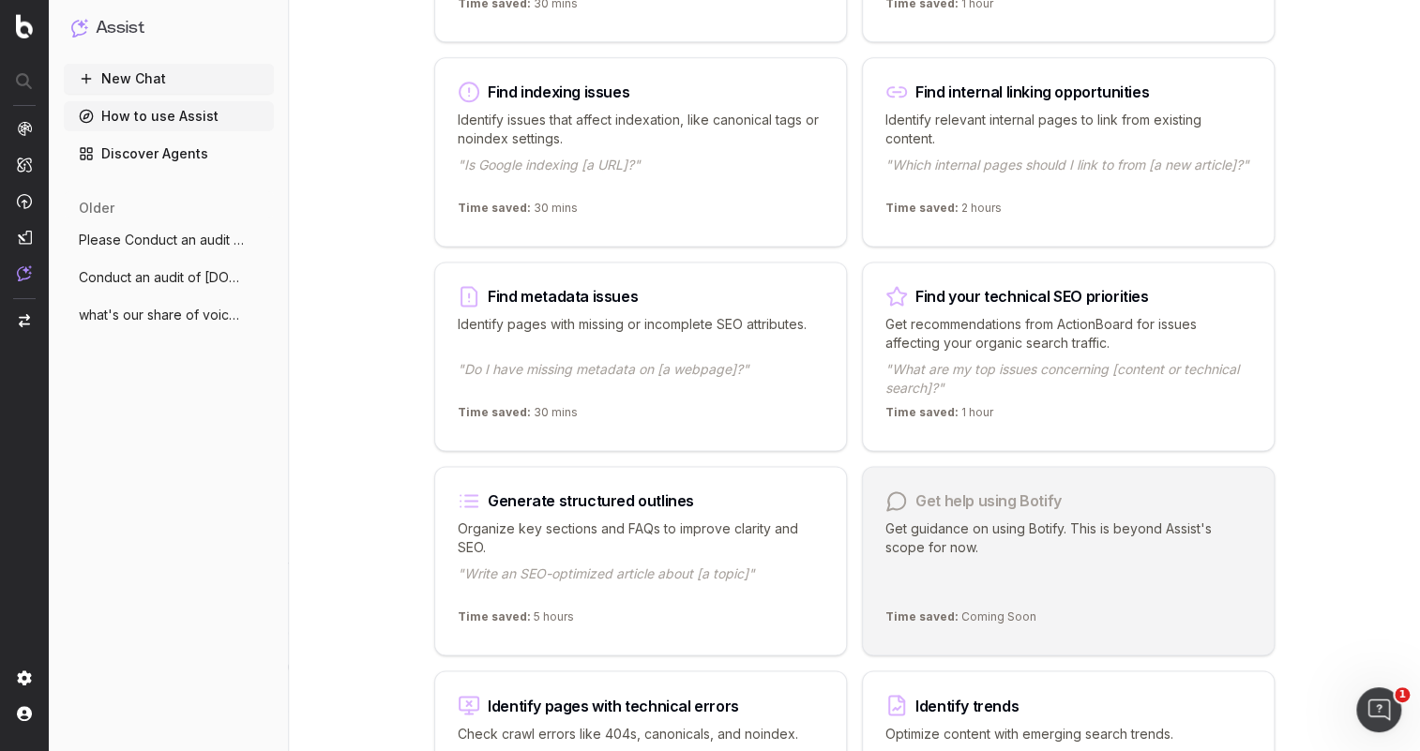
scroll to position [1449, 0]
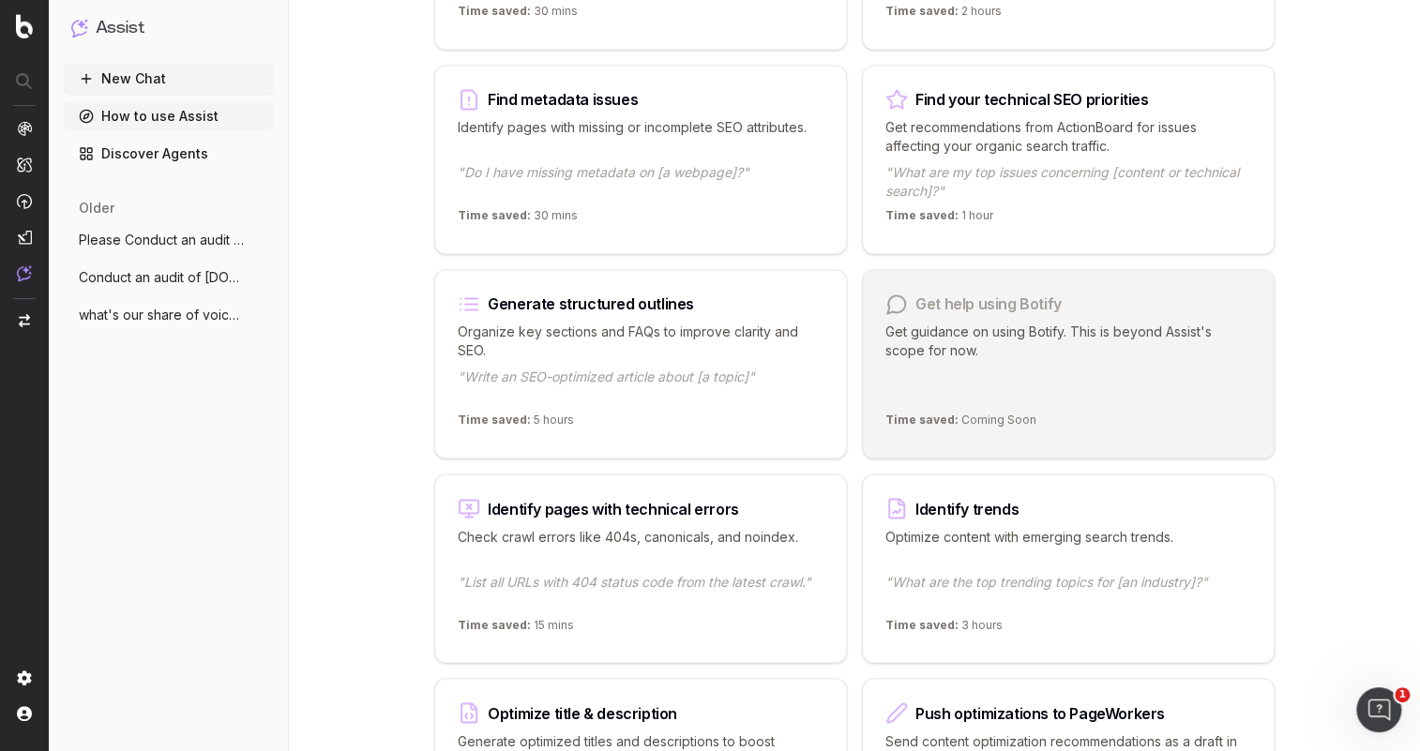
click at [362, 470] on div "How to use Assist Discover the use cases leveraged by Assist to enhance your co…" at bounding box center [854, 53] width 1131 height 3005
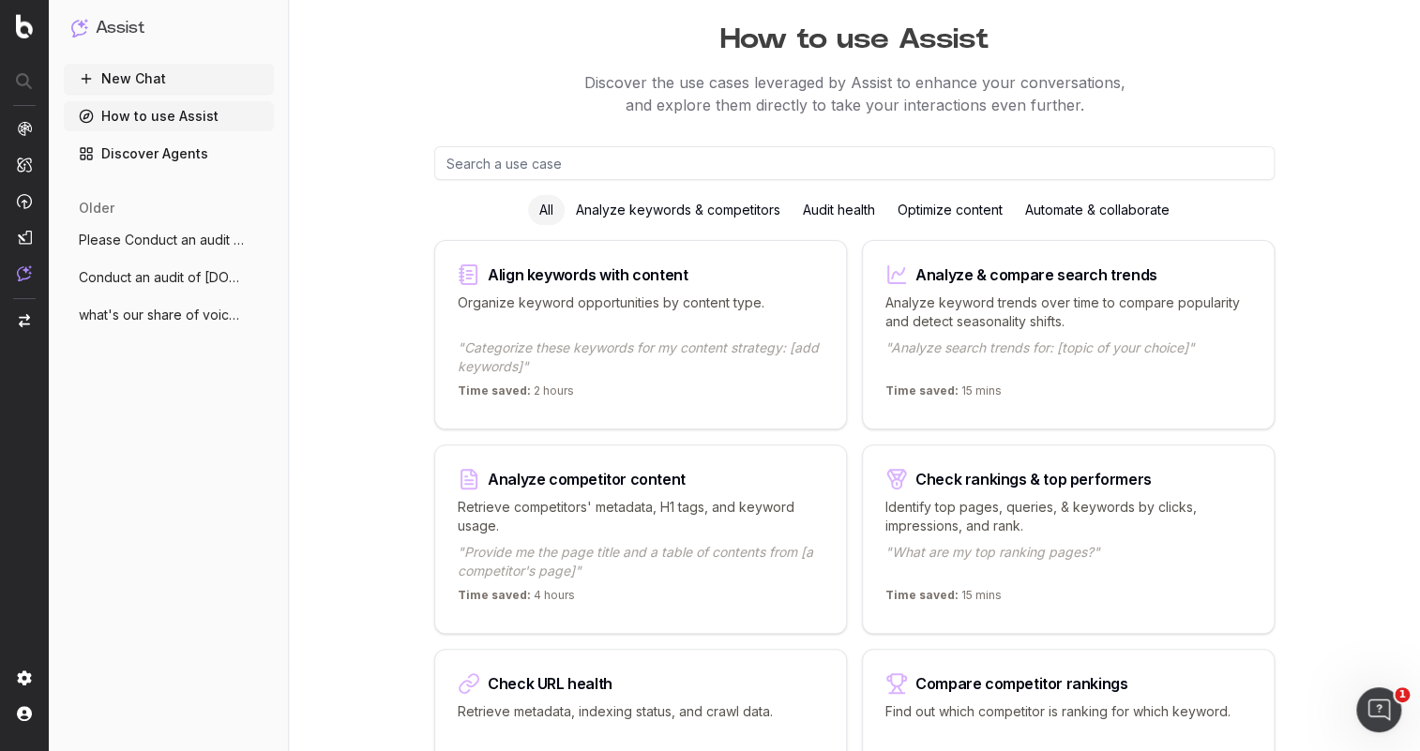
scroll to position [0, 0]
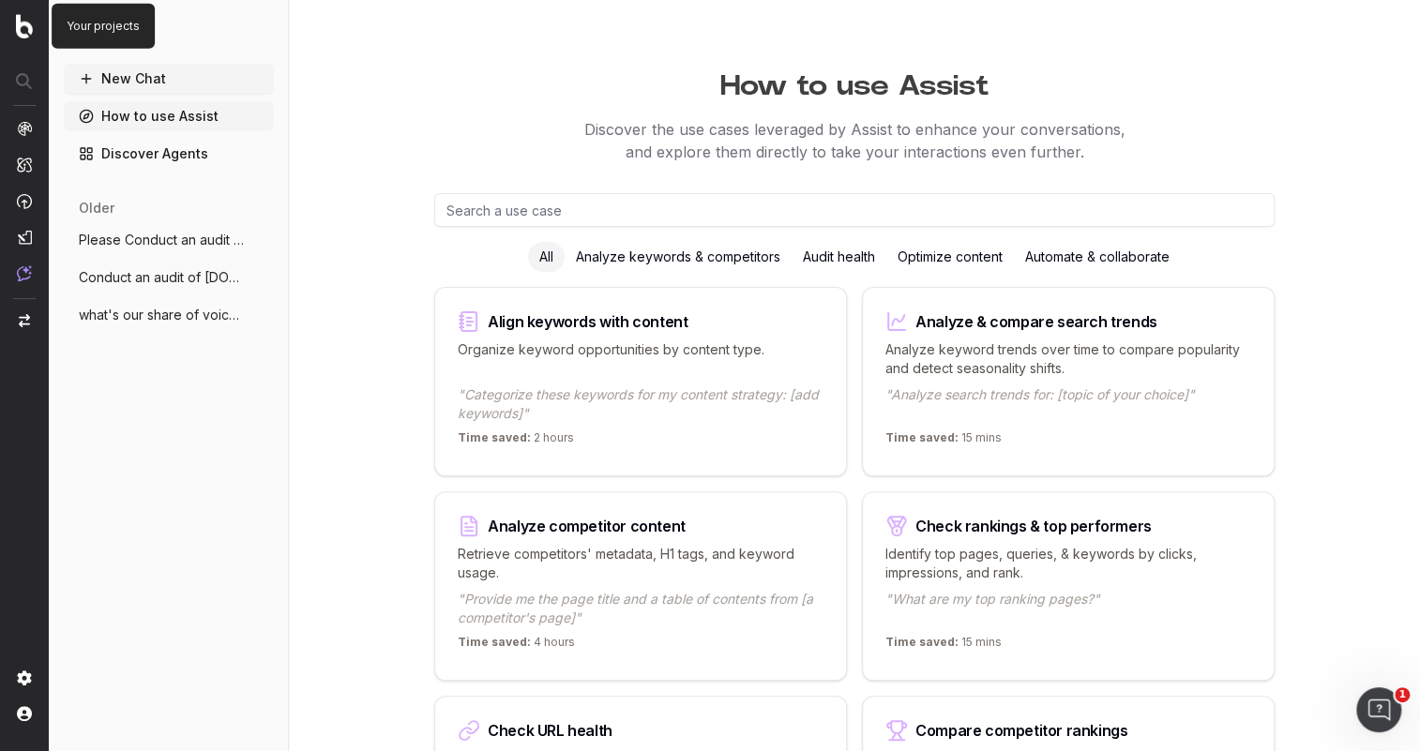
click at [17, 20] on nav at bounding box center [24, 375] width 49 height 751
click at [30, 32] on img at bounding box center [24, 26] width 17 height 24
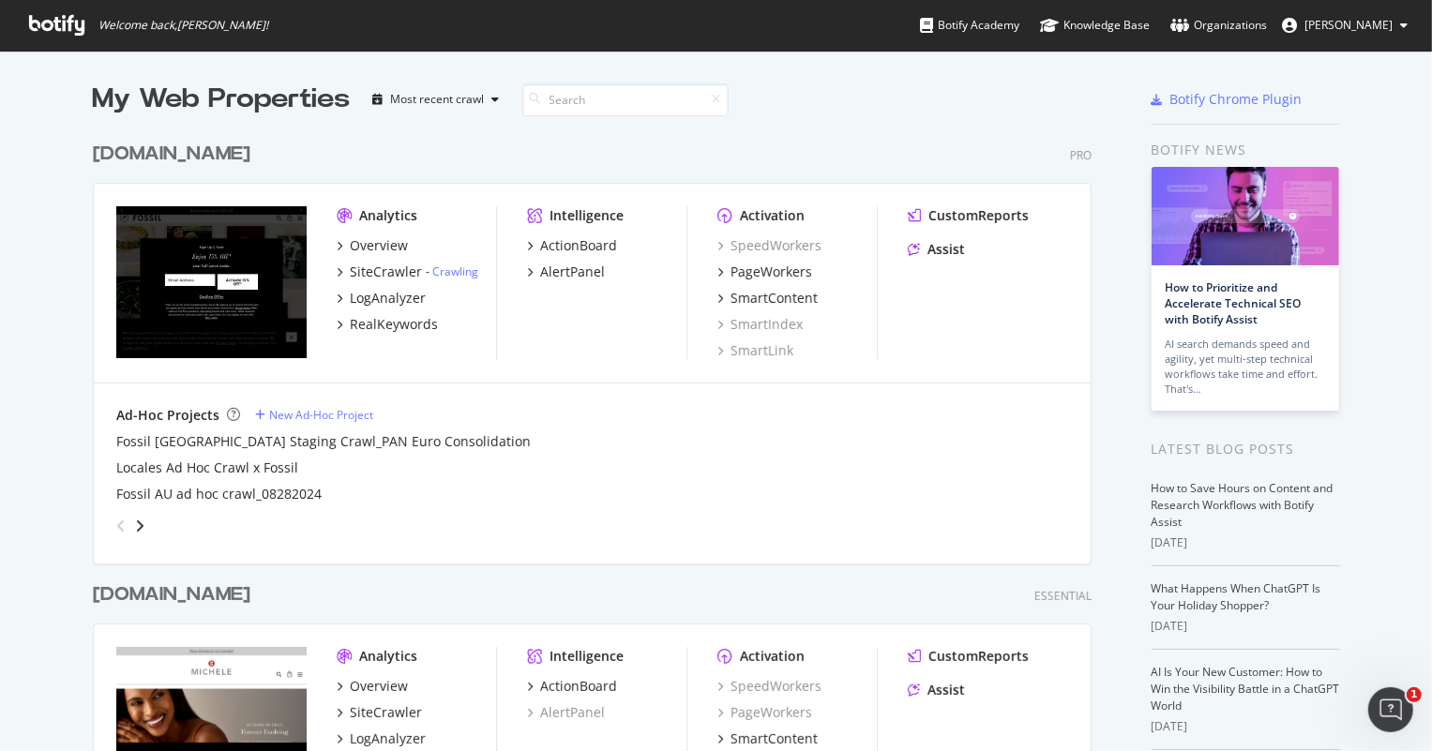
click at [126, 150] on div "[DOMAIN_NAME]" at bounding box center [172, 154] width 158 height 27
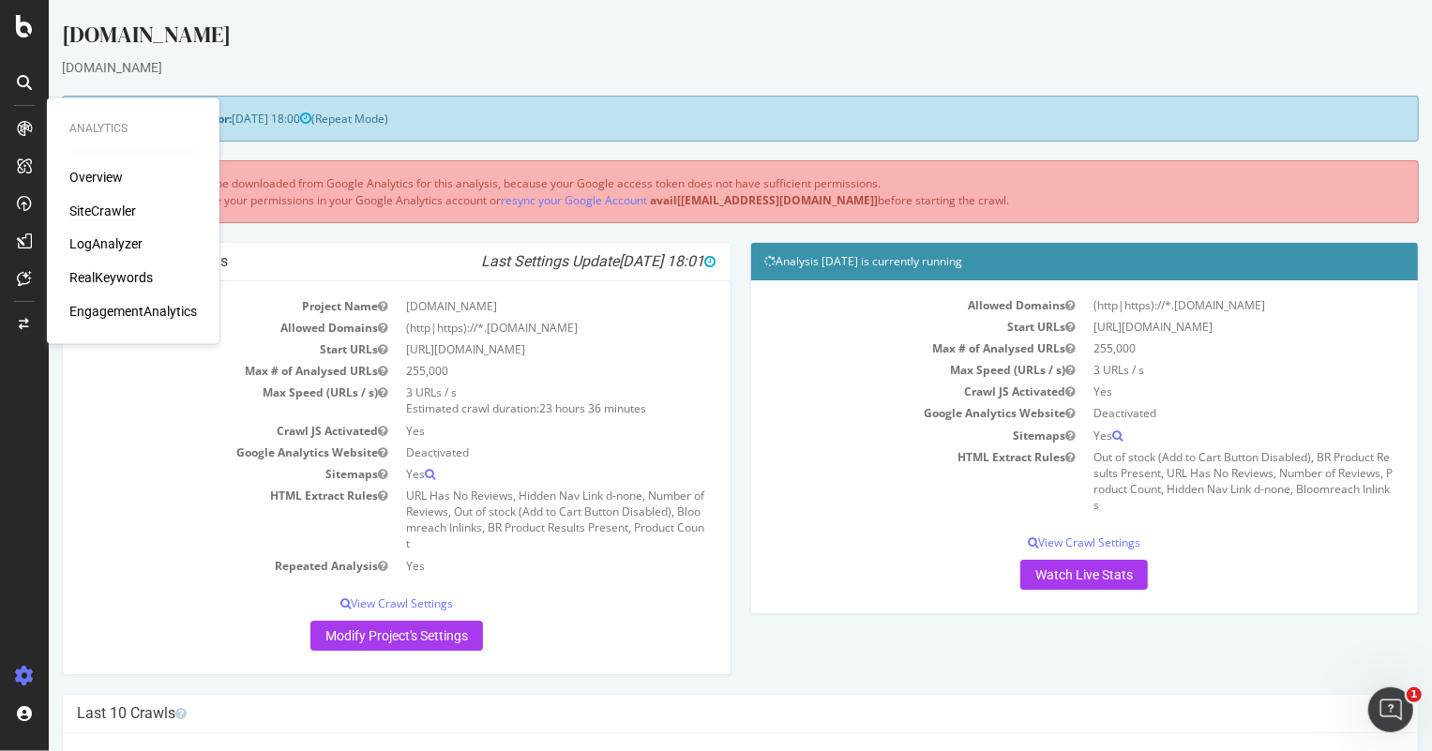
click at [94, 207] on div "SiteCrawler" at bounding box center [102, 211] width 67 height 19
